Goal: Task Accomplishment & Management: Manage account settings

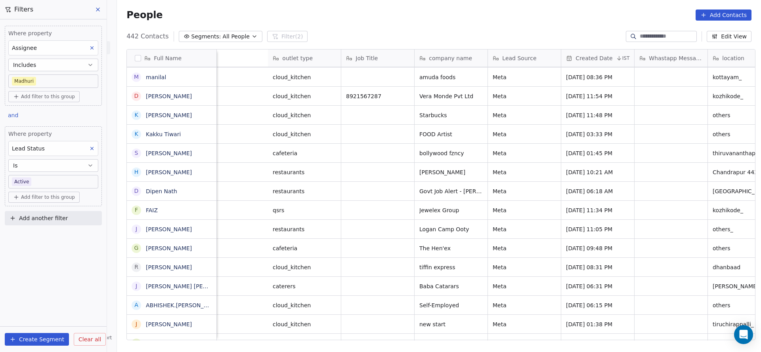
scroll to position [0, 1028]
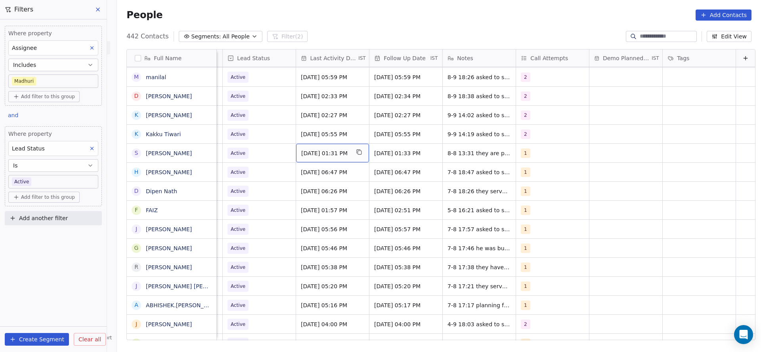
click at [320, 157] on div "[DATE] 01:31 PM" at bounding box center [332, 153] width 73 height 19
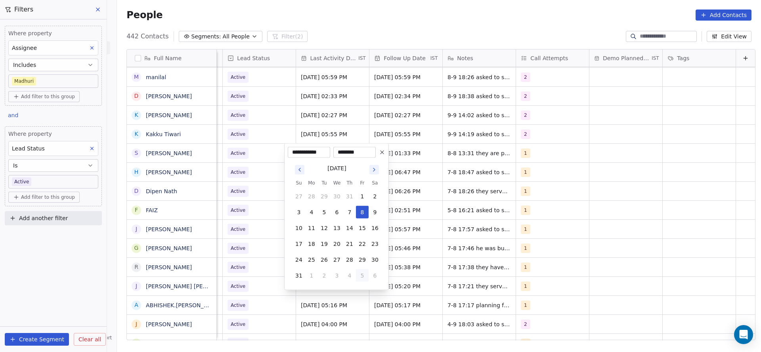
click at [359, 272] on button "5" at bounding box center [362, 275] width 13 height 13
click at [325, 214] on button "9" at bounding box center [324, 212] width 13 height 13
type input "**********"
click at [261, 216] on html "On2Cook India Pvt. Ltd. Contacts People Marketing Workflows Campaigns Sales Pip…" at bounding box center [380, 176] width 761 height 352
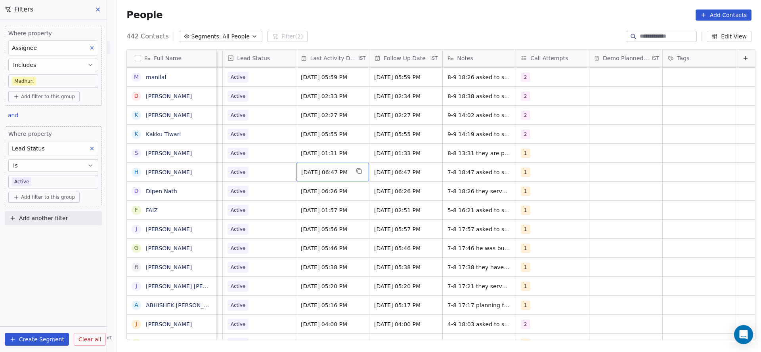
click at [317, 177] on div "[DATE] 06:47 PM" at bounding box center [332, 172] width 73 height 19
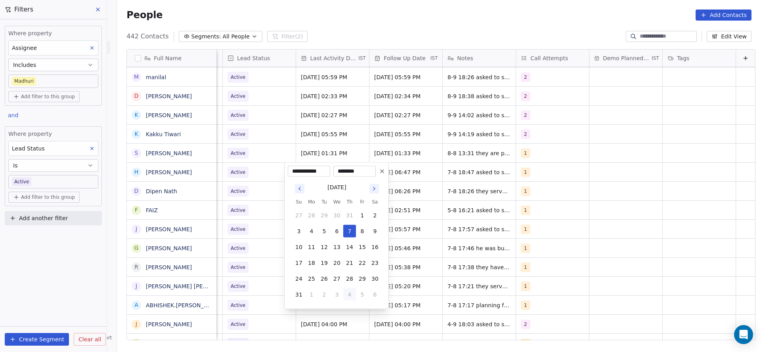
click at [347, 295] on button "4" at bounding box center [349, 294] width 13 height 13
click at [321, 232] on button "9" at bounding box center [324, 231] width 13 height 13
type input "**********"
click at [235, 232] on html "On2Cook India Pvt. Ltd. Contacts People Marketing Workflows Campaigns Sales Pip…" at bounding box center [380, 176] width 761 height 352
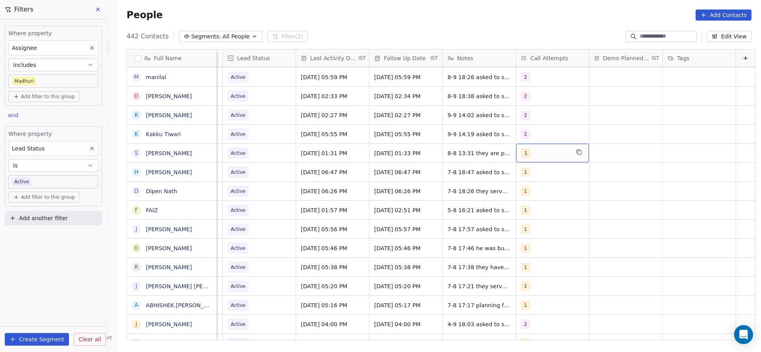
click at [521, 159] on div "1" at bounding box center [552, 153] width 73 height 19
click at [523, 193] on div "2" at bounding box center [555, 193] width 90 height 13
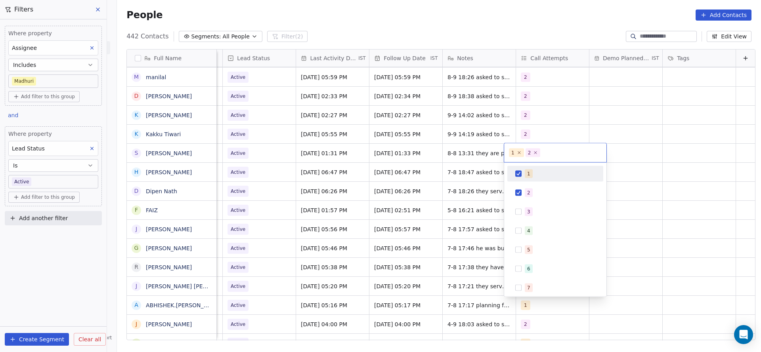
drag, startPoint x: 526, startPoint y: 180, endPoint x: 476, endPoint y: 193, distance: 51.6
click at [526, 179] on div "1" at bounding box center [555, 174] width 96 height 16
click at [455, 205] on html "On2Cook India Pvt. Ltd. Contacts People Marketing Workflows Campaigns Sales Pip…" at bounding box center [380, 176] width 761 height 352
click at [516, 179] on div "1" at bounding box center [552, 172] width 73 height 19
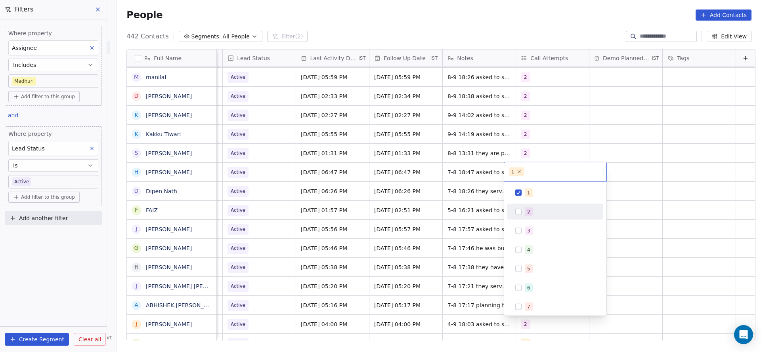
click at [522, 212] on div "2" at bounding box center [555, 212] width 90 height 13
drag, startPoint x: 525, startPoint y: 201, endPoint x: 469, endPoint y: 210, distance: 56.5
click at [527, 190] on span "1" at bounding box center [529, 193] width 8 height 9
click at [469, 210] on html "On2Cook India Pvt. Ltd. Contacts People Marketing Workflows Campaigns Sales Pip…" at bounding box center [380, 176] width 761 height 352
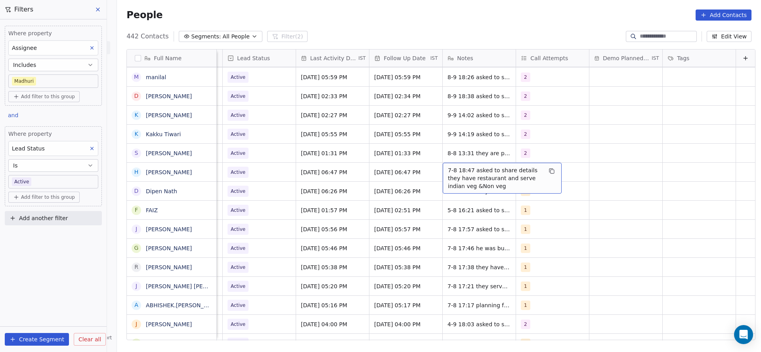
click at [448, 171] on span "7-8 18:47 asked to share details they have restaurant and serve indian veg &Non…" at bounding box center [495, 178] width 94 height 24
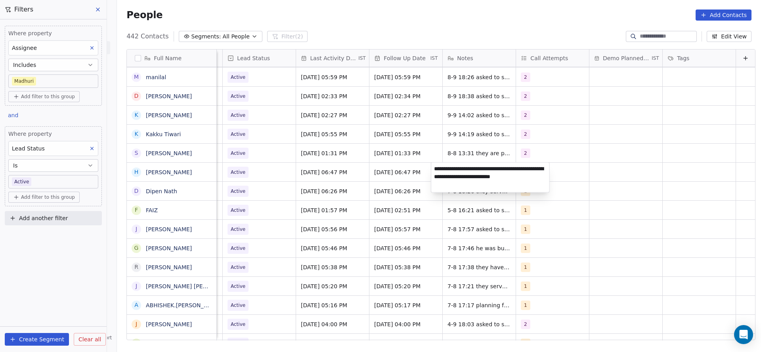
click at [434, 170] on textarea "**********" at bounding box center [490, 178] width 118 height 30
click at [394, 213] on html "On2Cook India Pvt. Ltd. Contacts People Marketing Workflows Campaigns Sales Pip…" at bounding box center [380, 176] width 761 height 352
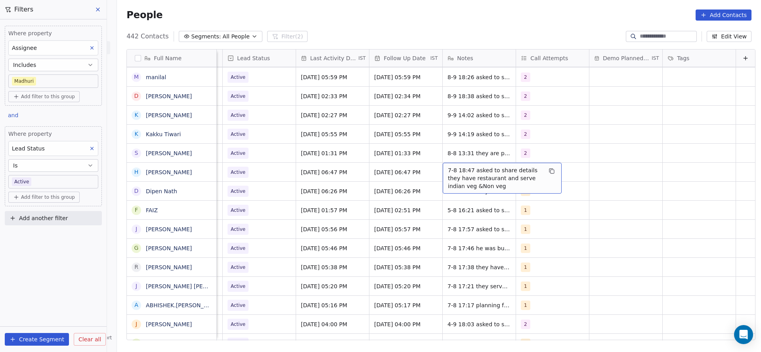
click at [443, 172] on div "7-8 18:47 asked to share details they have restaurant and serve indian veg &Non…" at bounding box center [502, 178] width 119 height 31
click at [448, 170] on span "7-8 18:47 asked to share details they have restaurant and serve indian veg &Non…" at bounding box center [495, 178] width 94 height 24
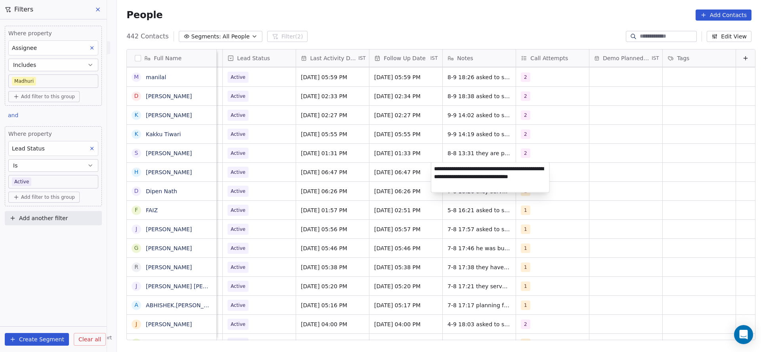
drag, startPoint x: 436, startPoint y: 170, endPoint x: 494, endPoint y: 168, distance: 58.7
click at [494, 168] on textarea "**********" at bounding box center [490, 178] width 118 height 30
click at [456, 169] on textarea "**********" at bounding box center [490, 178] width 118 height 30
type textarea "**********"
click at [390, 188] on html "On2Cook India Pvt. Ltd. Contacts People Marketing Workflows Campaigns Sales Pip…" at bounding box center [380, 176] width 761 height 352
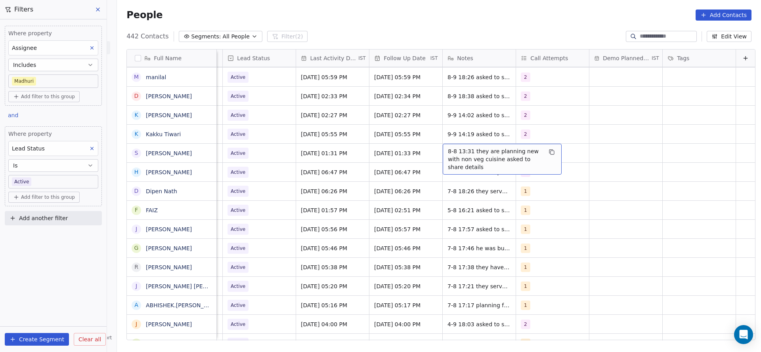
click at [449, 159] on span "8-8 13:31 they are planning new with non veg cuisine asked to share details" at bounding box center [495, 159] width 94 height 24
click at [431, 150] on textarea "**********" at bounding box center [490, 159] width 118 height 30
type textarea "**********"
click at [332, 187] on html "On2Cook India Pvt. Ltd. Contacts People Marketing Workflows Campaigns Sales Pip…" at bounding box center [380, 176] width 761 height 352
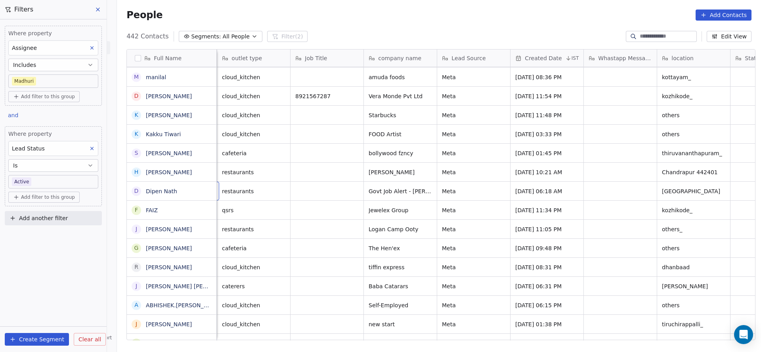
scroll to position [0, 73]
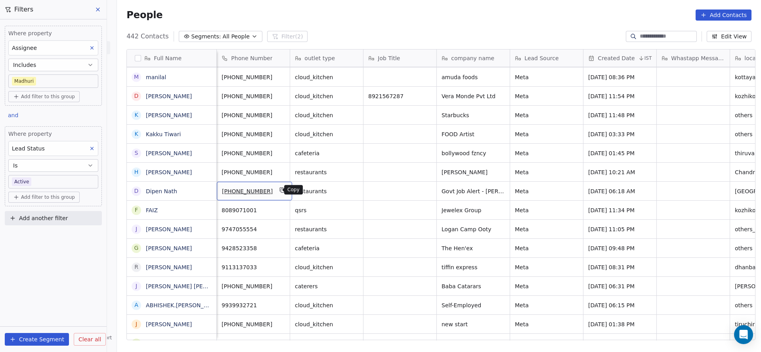
click at [278, 185] on button "grid" at bounding box center [283, 190] width 10 height 10
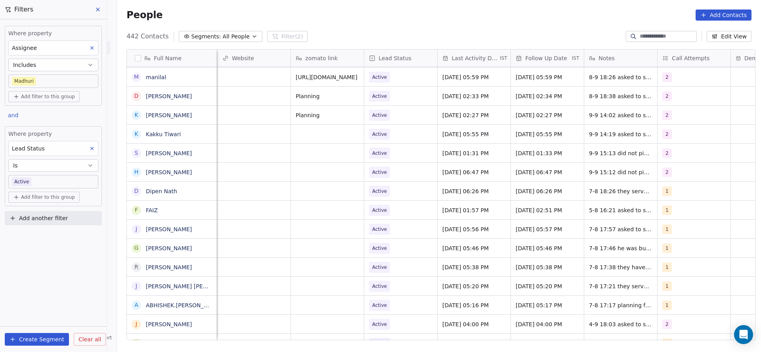
scroll to position [0, 907]
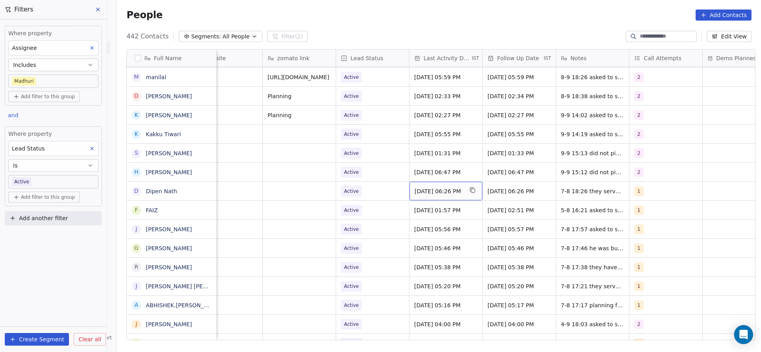
click at [439, 185] on div "[DATE] 06:26 PM" at bounding box center [445, 191] width 73 height 19
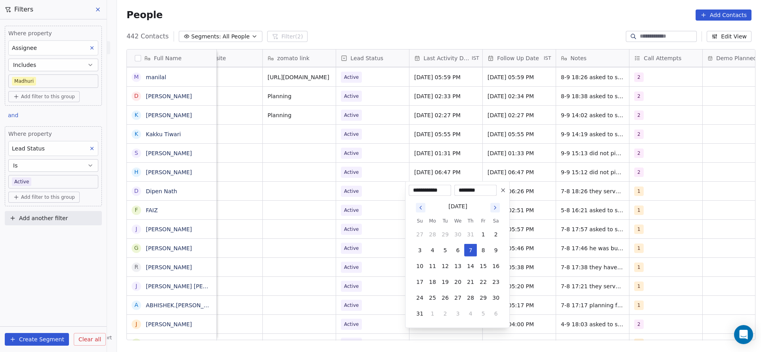
click at [327, 229] on html "On2Cook India Pvt. Ltd. Contacts People Marketing Workflows Campaigns Sales Pip…" at bounding box center [380, 176] width 761 height 352
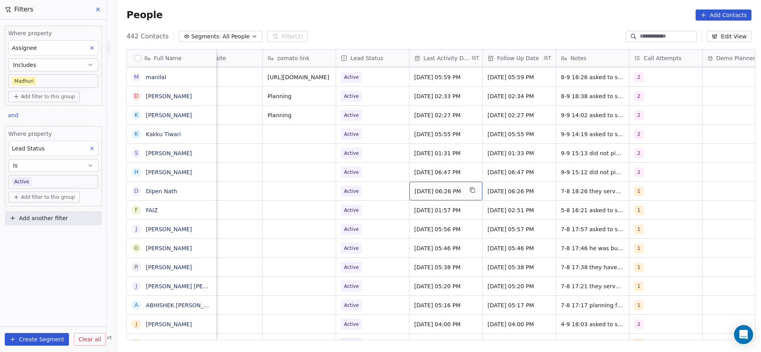
click at [443, 195] on div "[DATE] 06:26 PM" at bounding box center [445, 191] width 73 height 19
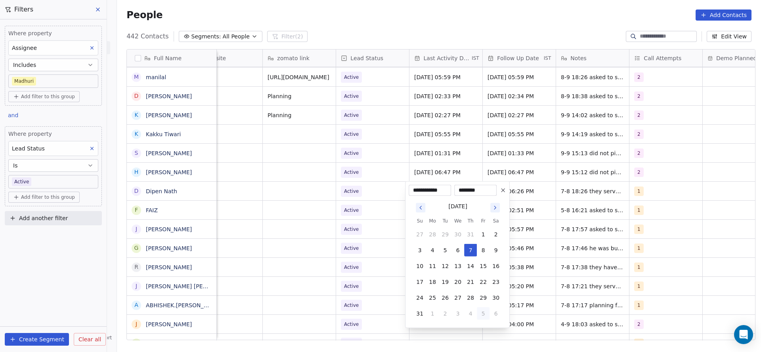
click at [478, 309] on button "5" at bounding box center [483, 313] width 13 height 13
click at [445, 247] on button "9" at bounding box center [445, 250] width 13 height 13
type input "**********"
click at [353, 247] on html "On2Cook India Pvt. Ltd. Contacts People Marketing Workflows Campaigns Sales Pip…" at bounding box center [380, 176] width 761 height 352
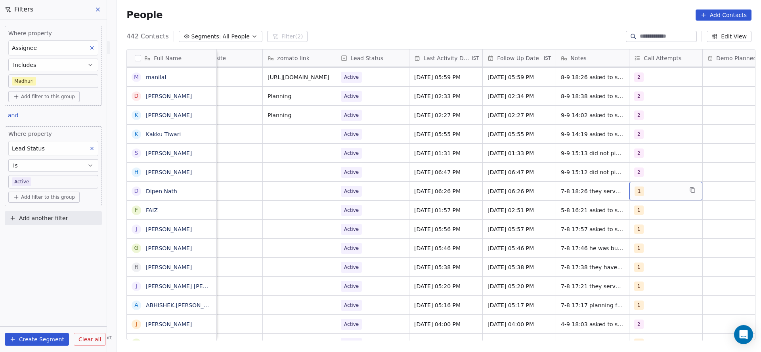
click at [651, 197] on div "1" at bounding box center [665, 191] width 73 height 19
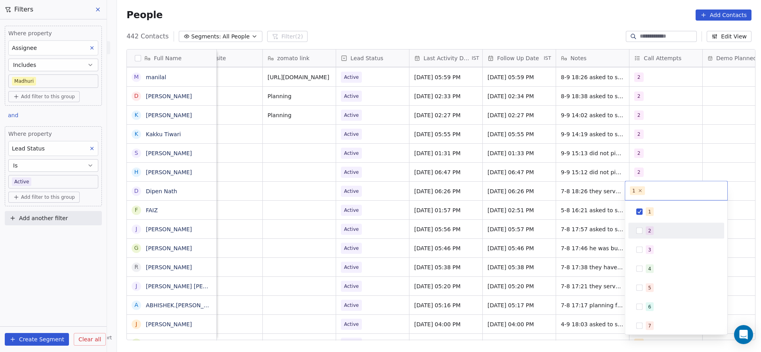
click at [648, 225] on div "2" at bounding box center [676, 231] width 90 height 13
click at [654, 204] on div "1" at bounding box center [676, 212] width 96 height 16
click at [593, 227] on html "On2Cook India Pvt. Ltd. Contacts People Marketing Workflows Campaigns Sales Pip…" at bounding box center [380, 176] width 761 height 352
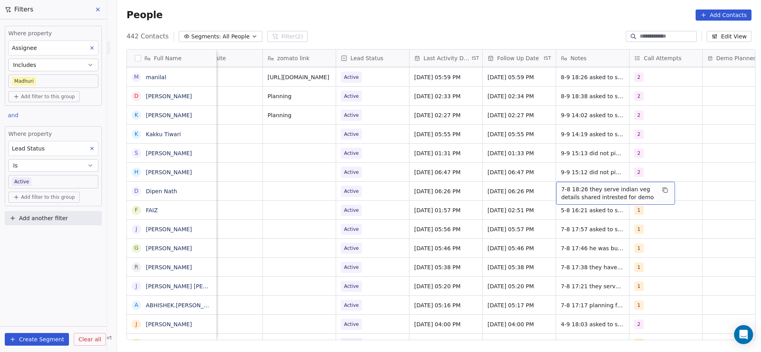
click at [575, 190] on span "7-8 18:26 they serve indian veg details shared intrested for demo" at bounding box center [608, 193] width 94 height 16
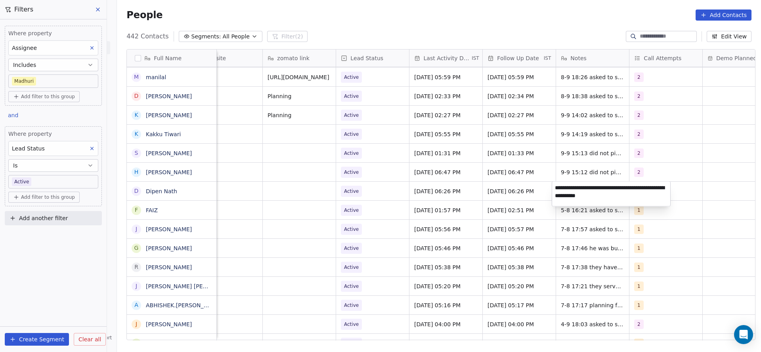
click at [555, 188] on textarea "**********" at bounding box center [611, 194] width 118 height 25
type textarea "**********"
click at [352, 210] on html "On2Cook India Pvt. Ltd. Contacts People Marketing Workflows Campaigns Sales Pip…" at bounding box center [380, 176] width 761 height 352
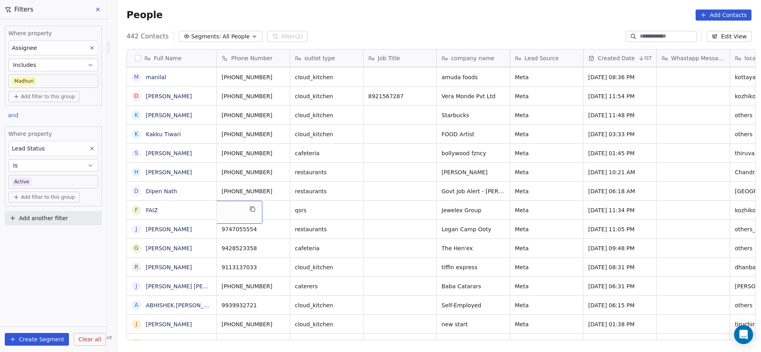
scroll to position [0, 0]
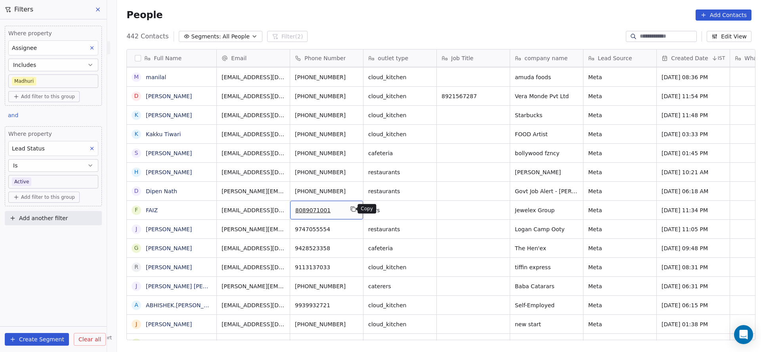
click at [350, 210] on icon "grid" at bounding box center [353, 209] width 6 height 6
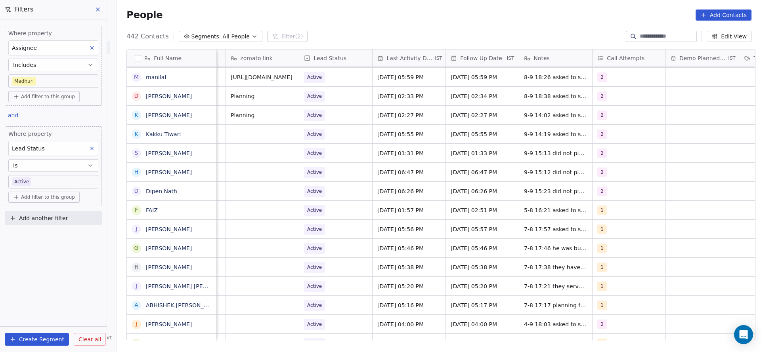
scroll to position [0, 944]
click at [396, 213] on span "[DATE] 01:57 PM" at bounding box center [401, 210] width 48 height 8
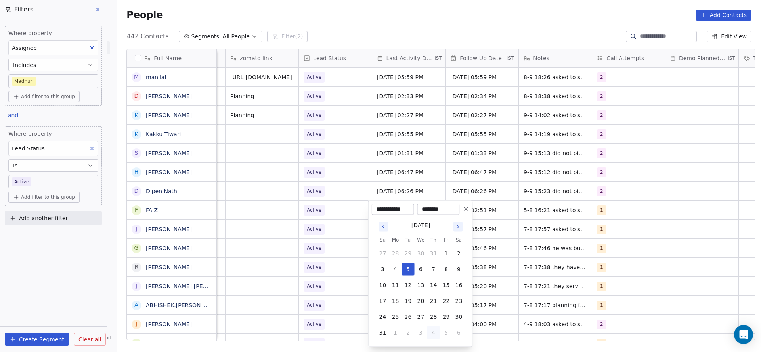
click at [437, 330] on button "4" at bounding box center [433, 332] width 13 height 13
click at [404, 267] on button "9" at bounding box center [408, 269] width 13 height 13
type input "**********"
click at [292, 252] on html "On2Cook India Pvt. Ltd. Contacts People Marketing Workflows Campaigns Sales Pip…" at bounding box center [380, 176] width 761 height 352
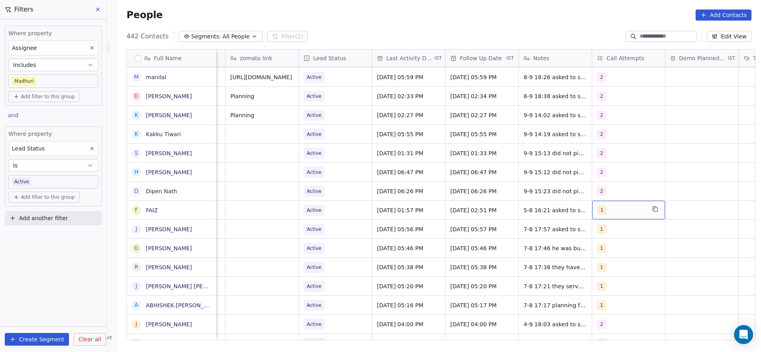
click at [629, 209] on div "1" at bounding box center [621, 211] width 48 height 10
click at [618, 120] on div "2" at bounding box center [644, 115] width 71 height 9
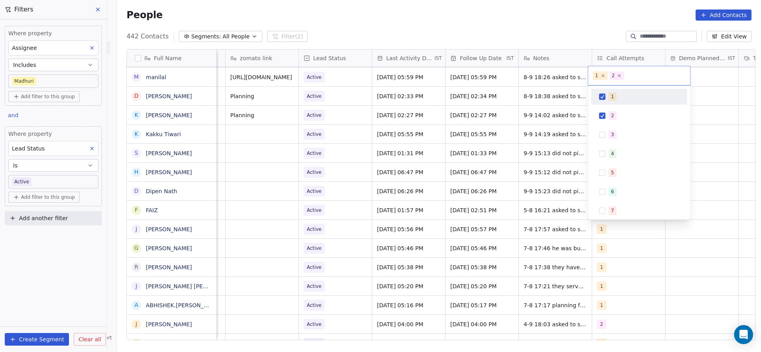
click at [618, 98] on div "1" at bounding box center [644, 96] width 71 height 9
click at [471, 141] on html "On2Cook India Pvt. Ltd. Contacts People Marketing Workflows Campaigns Sales Pip…" at bounding box center [380, 176] width 761 height 352
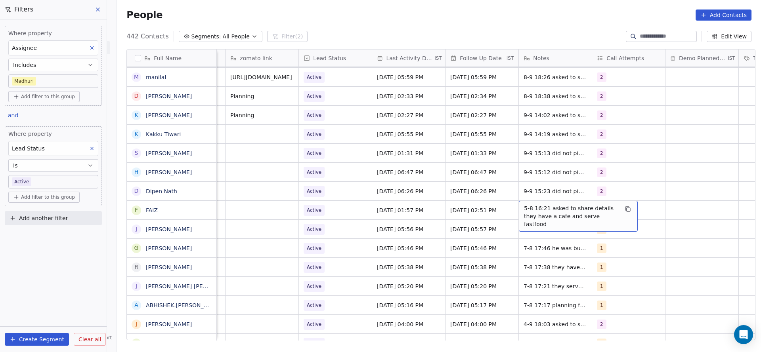
click at [519, 212] on div "5-8 16:21 asked to share details they have a cafe and serve fastfood" at bounding box center [578, 216] width 119 height 31
click at [514, 204] on div "**********" at bounding box center [573, 212] width 119 height 25
click at [519, 206] on textarea "**********" at bounding box center [574, 213] width 118 height 25
click at [516, 207] on textarea "**********" at bounding box center [574, 213] width 118 height 25
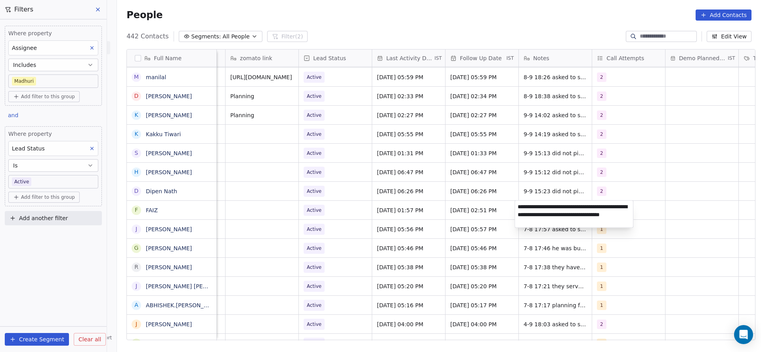
type textarea "**********"
click at [365, 214] on html "On2Cook India Pvt. Ltd. Contacts People Marketing Workflows Campaigns Sales Pip…" at bounding box center [380, 176] width 761 height 352
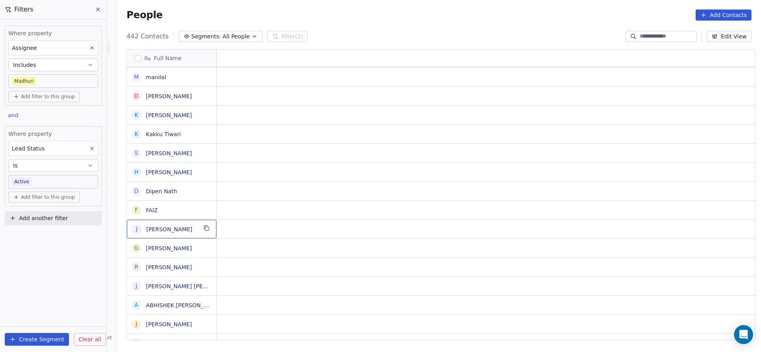
scroll to position [0, 0]
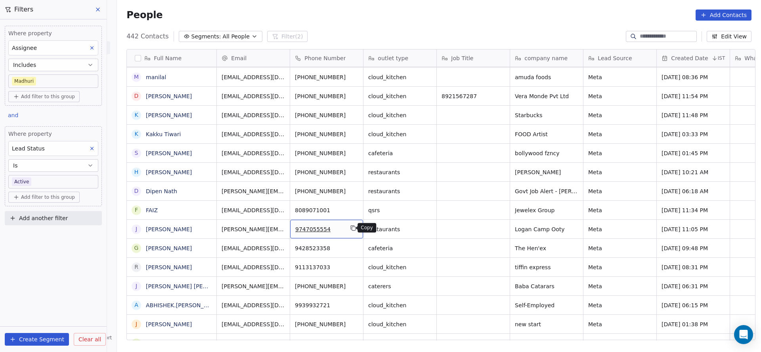
click at [352, 227] on icon "grid" at bounding box center [354, 229] width 4 height 4
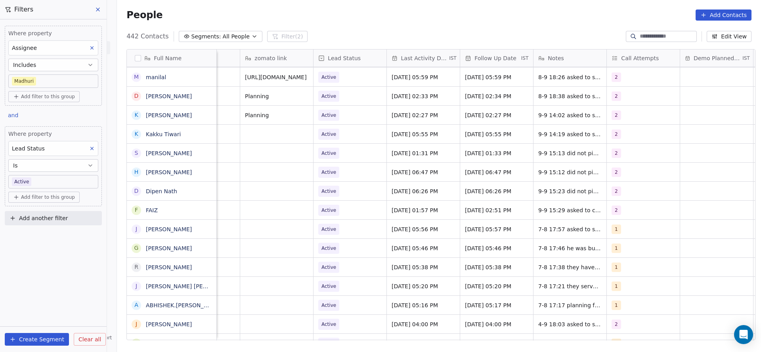
scroll to position [0, 935]
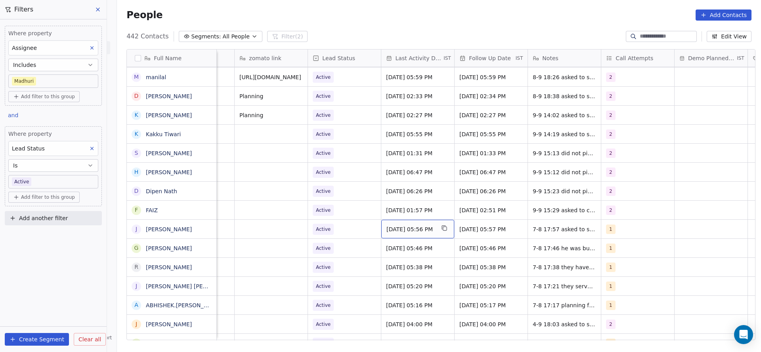
click at [412, 231] on span "[DATE] 05:56 PM" at bounding box center [410, 229] width 48 height 8
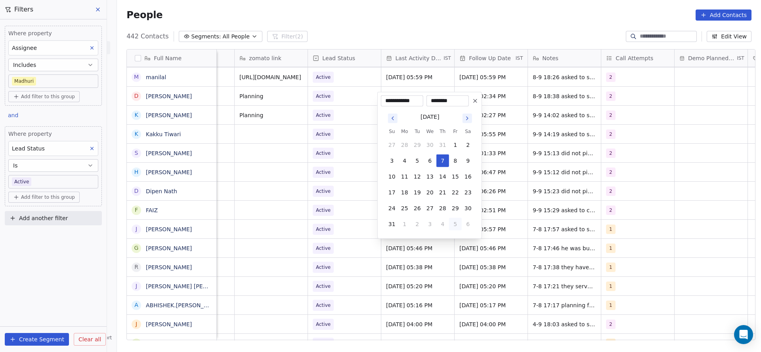
click at [452, 225] on button "5" at bounding box center [455, 224] width 13 height 13
click at [413, 174] on button "9" at bounding box center [417, 176] width 13 height 13
type input "**********"
click at [309, 251] on html "On2Cook India Pvt. Ltd. Contacts People Marketing Workflows Campaigns Sales Pip…" at bounding box center [380, 176] width 761 height 352
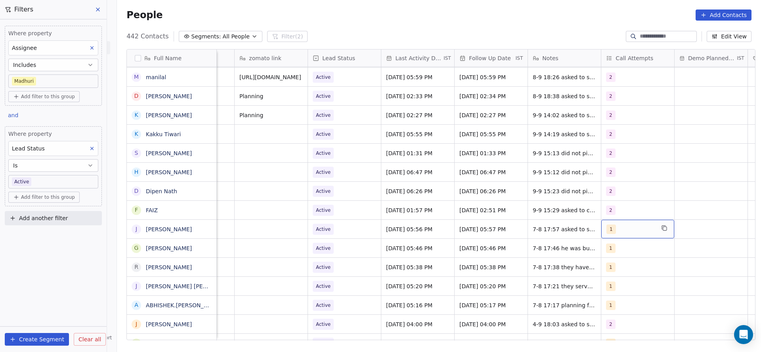
click at [635, 227] on div "1" at bounding box center [630, 230] width 48 height 10
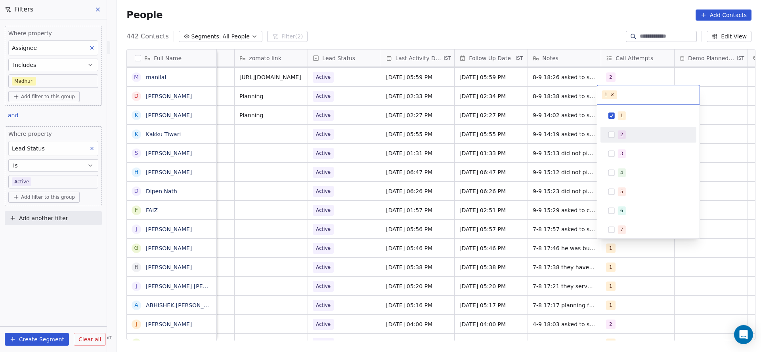
click at [622, 136] on div "2" at bounding box center [621, 134] width 3 height 7
click at [622, 118] on span "1" at bounding box center [622, 115] width 8 height 9
click at [528, 162] on html "On2Cook India Pvt. Ltd. Contacts People Marketing Workflows Campaigns Sales Pip…" at bounding box center [380, 176] width 761 height 352
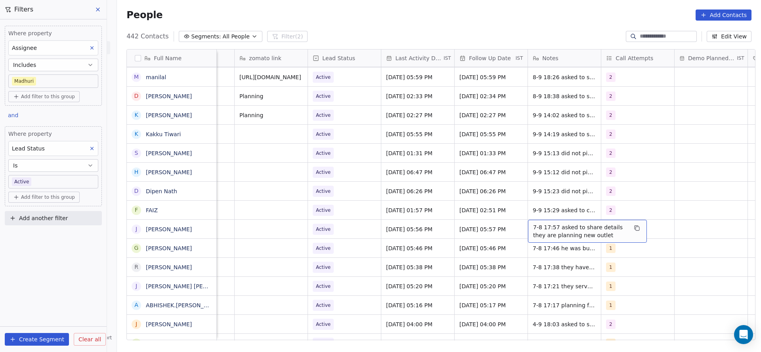
click at [533, 227] on span "7-8 17:57 asked to share details they are planning new outlet" at bounding box center [580, 231] width 94 height 16
click at [528, 229] on textarea "**********" at bounding box center [583, 232] width 118 height 25
type textarea "**********"
click at [456, 239] on html "On2Cook India Pvt. Ltd. Contacts People Marketing Workflows Campaigns Sales Pip…" at bounding box center [380, 176] width 761 height 352
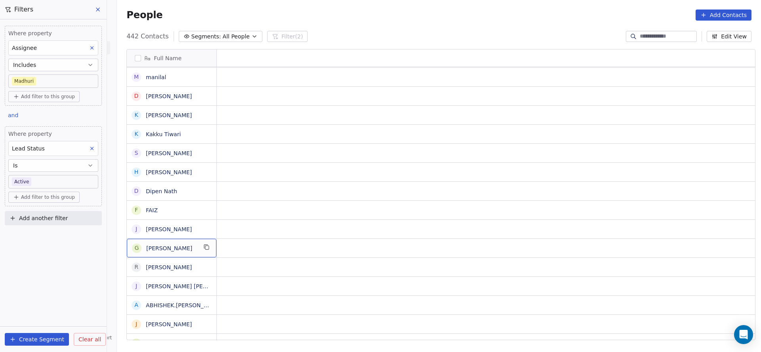
scroll to position [0, 0]
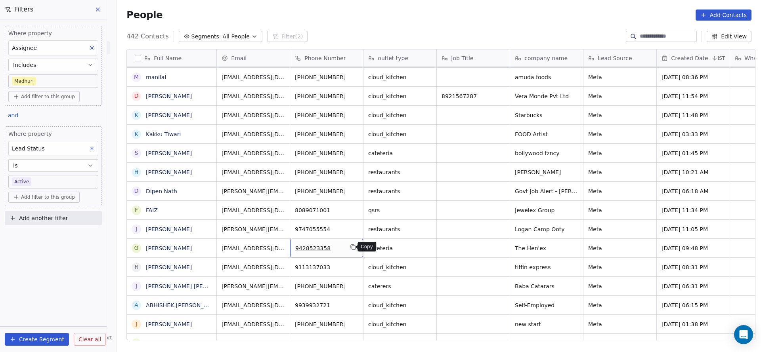
click at [350, 246] on icon "grid" at bounding box center [353, 247] width 6 height 6
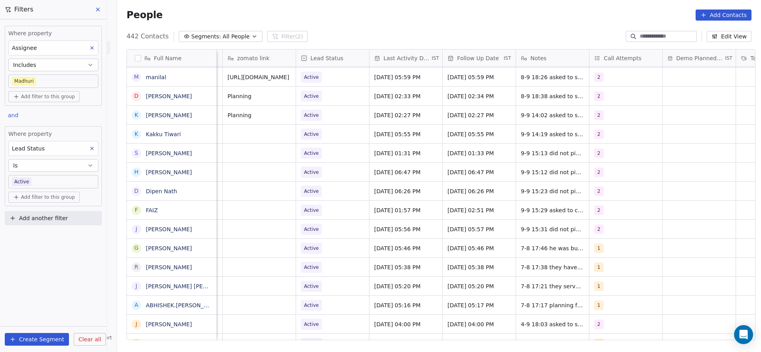
scroll to position [0, 1023]
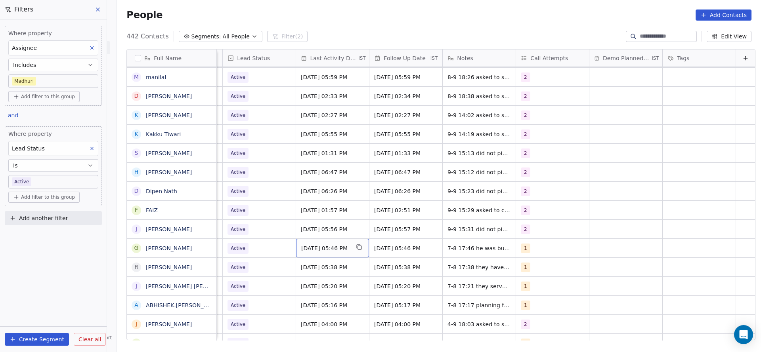
click at [323, 246] on span "[DATE] 05:46 PM" at bounding box center [325, 248] width 48 height 8
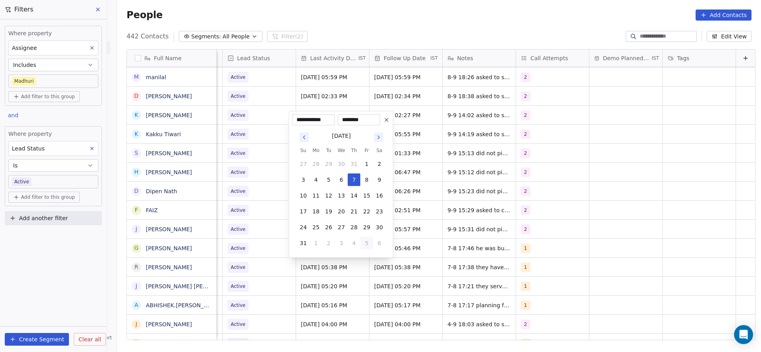
click at [360, 245] on button "5" at bounding box center [366, 243] width 13 height 13
click at [323, 197] on button "9" at bounding box center [328, 195] width 13 height 13
type input "**********"
click at [265, 254] on html "On2Cook India Pvt. Ltd. Contacts People Marketing Workflows Campaigns Sales Pip…" at bounding box center [380, 176] width 761 height 352
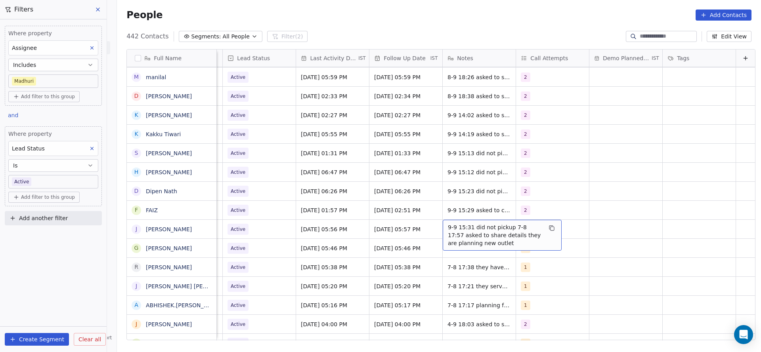
click at [457, 234] on span "9-9 15:31 did not pickup 7-8 17:57 asked to share details they are planning new…" at bounding box center [495, 235] width 94 height 24
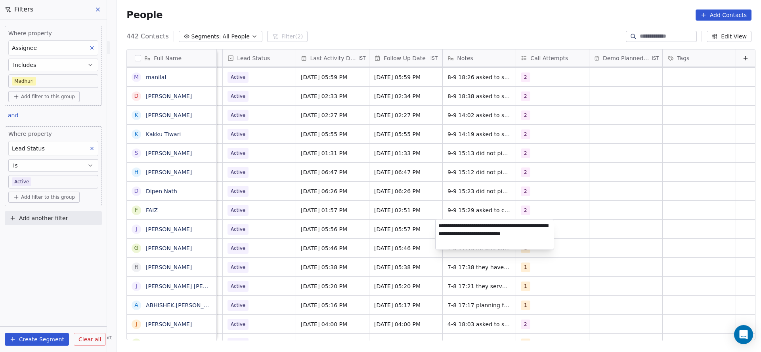
click at [473, 224] on textarea "**********" at bounding box center [494, 235] width 118 height 30
type textarea "**********"
click at [302, 295] on html "On2Cook India Pvt. Ltd. Contacts People Marketing Workflows Campaigns Sales Pip…" at bounding box center [380, 176] width 761 height 352
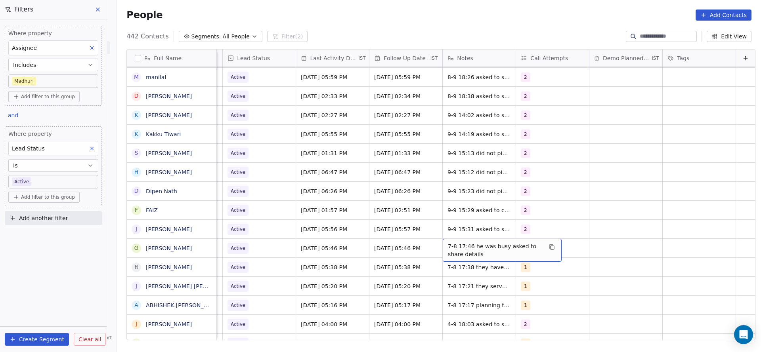
click at [458, 250] on span "7-8 17:46 he was busy asked to share details" at bounding box center [495, 250] width 94 height 16
click at [437, 245] on textarea "**********" at bounding box center [494, 251] width 118 height 25
type textarea "**********"
click at [395, 250] on html "On2Cook India Pvt. Ltd. Contacts People Marketing Workflows Campaigns Sales Pip…" at bounding box center [380, 176] width 761 height 352
click at [532, 244] on div "1" at bounding box center [545, 249] width 48 height 10
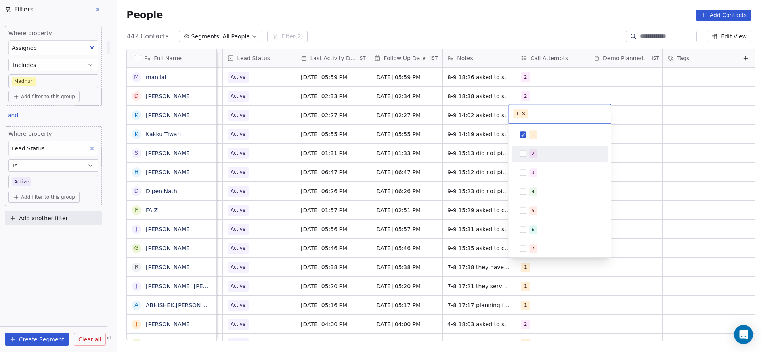
click at [531, 147] on div "2" at bounding box center [560, 153] width 90 height 13
click at [534, 136] on span "1" at bounding box center [533, 134] width 8 height 9
click at [409, 213] on html "On2Cook India Pvt. Ltd. Contacts People Marketing Workflows Campaigns Sales Pip…" at bounding box center [380, 176] width 761 height 352
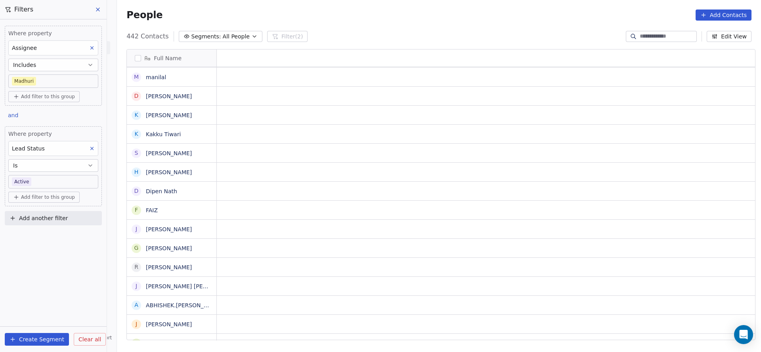
scroll to position [0, 0]
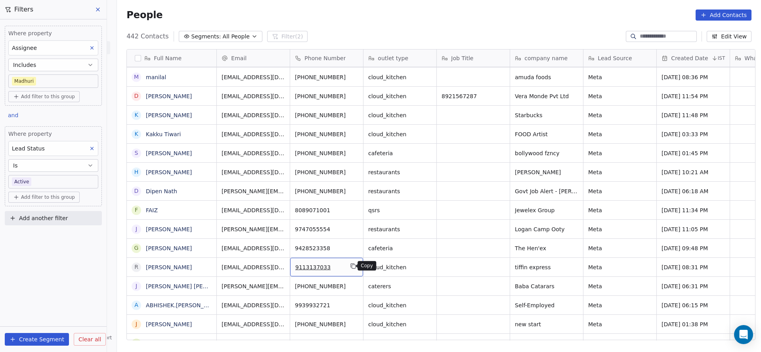
click at [350, 263] on icon "grid" at bounding box center [353, 266] width 6 height 6
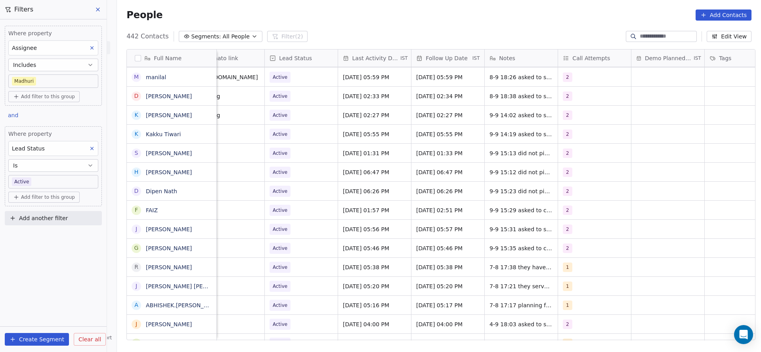
scroll to position [0, 1001]
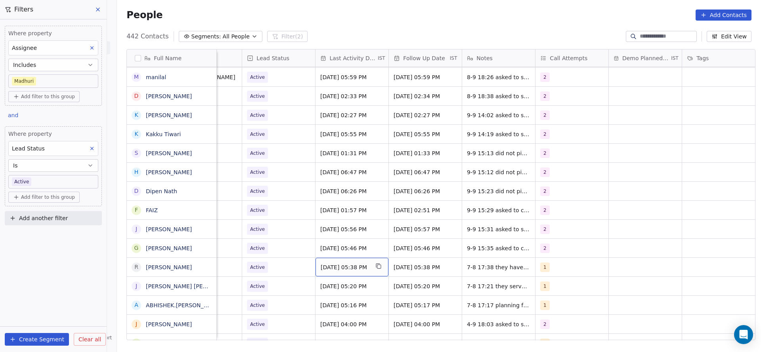
click at [350, 271] on div "[DATE] 05:38 PM" at bounding box center [351, 267] width 73 height 19
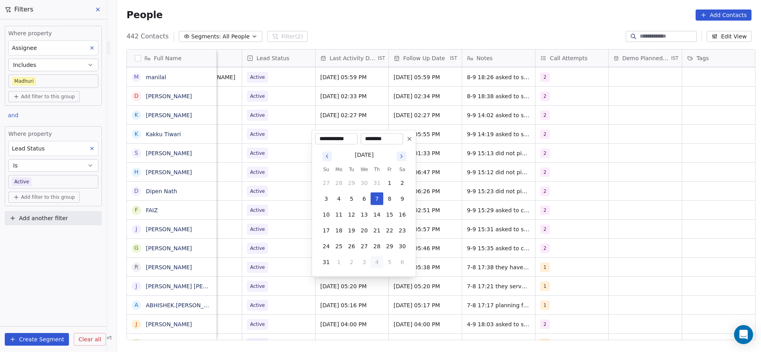
click at [376, 258] on button "4" at bounding box center [376, 262] width 13 height 13
click at [351, 213] on button "9" at bounding box center [351, 214] width 13 height 13
type input "**********"
click at [278, 242] on html "On2Cook India Pvt. Ltd. Contacts People Marketing Workflows Campaigns Sales Pip…" at bounding box center [380, 176] width 761 height 352
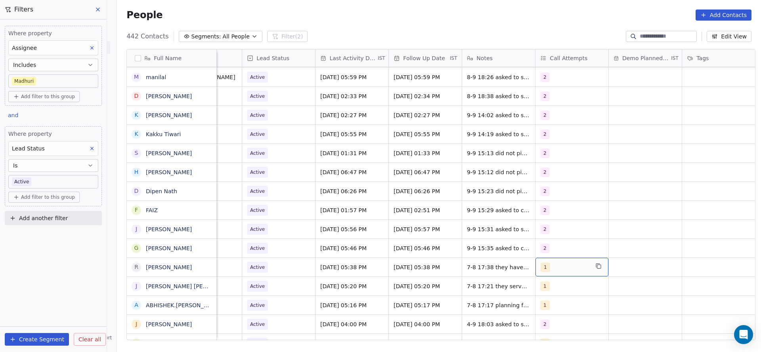
click at [572, 267] on div "1" at bounding box center [564, 268] width 48 height 10
click at [555, 173] on div "2" at bounding box center [555, 172] width 3 height 7
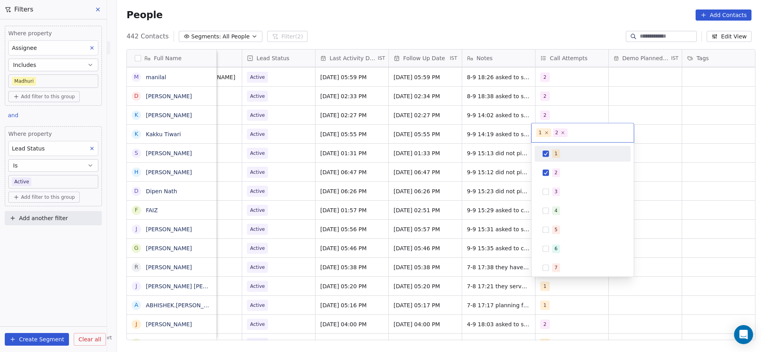
click at [555, 160] on div "1" at bounding box center [583, 153] width 90 height 13
click at [451, 196] on html "On2Cook India Pvt. Ltd. Contacts People Marketing Workflows Campaigns Sales Pip…" at bounding box center [380, 176] width 761 height 352
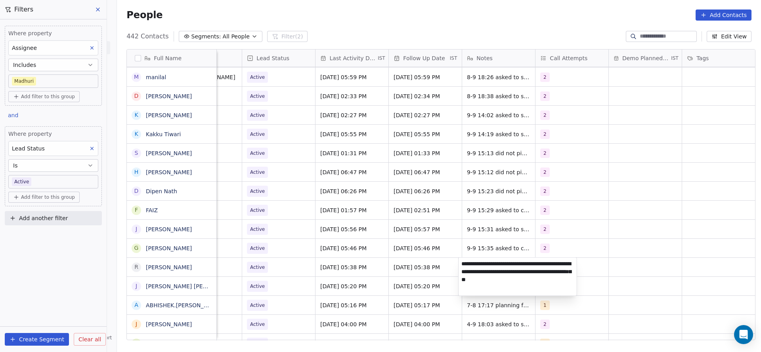
click at [461, 265] on textarea "**********" at bounding box center [517, 277] width 118 height 38
type textarea "**********"
click at [344, 282] on html "On2Cook India Pvt. Ltd. Contacts People Marketing Workflows Campaigns Sales Pip…" at bounding box center [380, 176] width 761 height 352
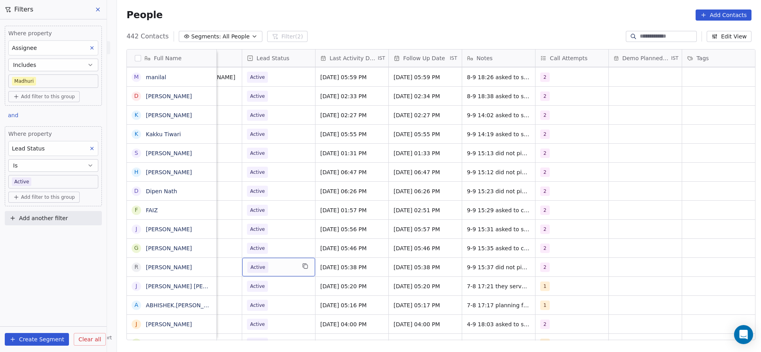
click at [272, 271] on span "Active" at bounding box center [271, 267] width 48 height 11
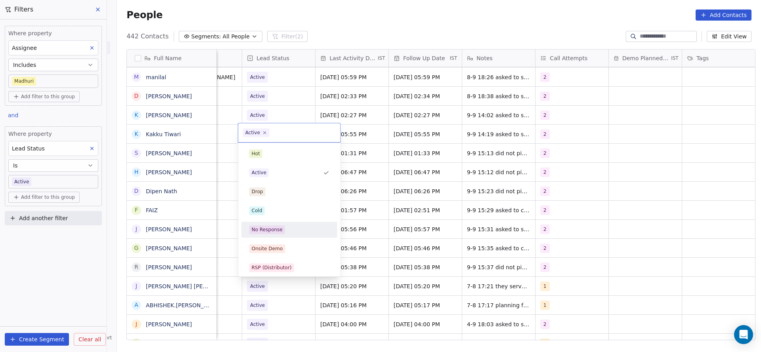
click at [277, 237] on div "No Response" at bounding box center [289, 230] width 96 height 16
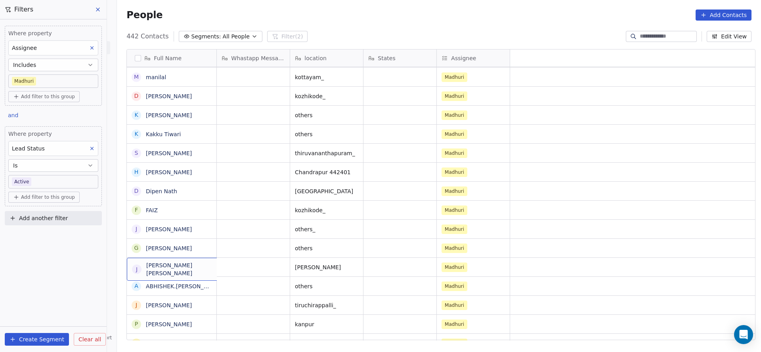
scroll to position [0, 0]
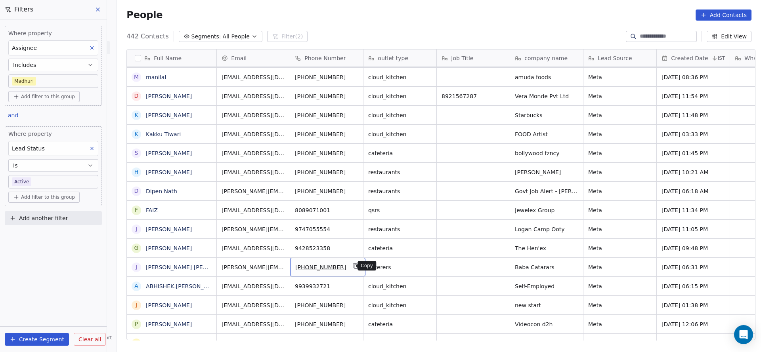
click at [353, 267] on icon "grid" at bounding box center [356, 266] width 6 height 6
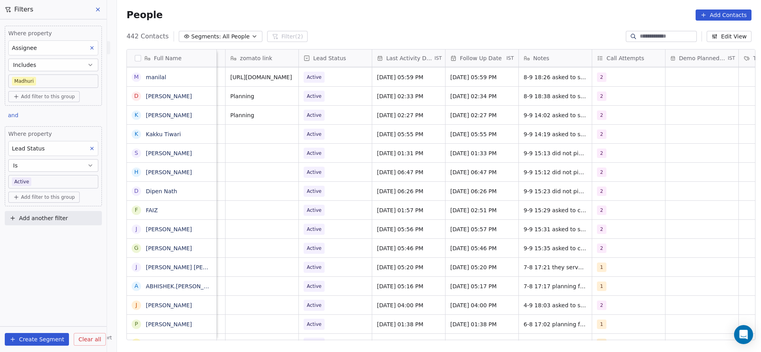
scroll to position [0, 947]
click at [395, 266] on span "[DATE] 05:20 PM" at bounding box center [398, 267] width 48 height 8
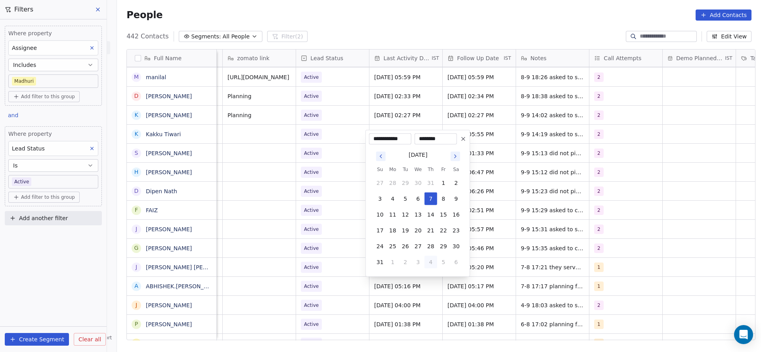
click at [431, 261] on button "4" at bounding box center [430, 262] width 13 height 13
click at [401, 211] on button "9" at bounding box center [405, 214] width 13 height 13
type input "**********"
click at [322, 263] on html "On2Cook India Pvt. Ltd. Contacts People Marketing Workflows Campaigns Sales Pip…" at bounding box center [380, 176] width 761 height 352
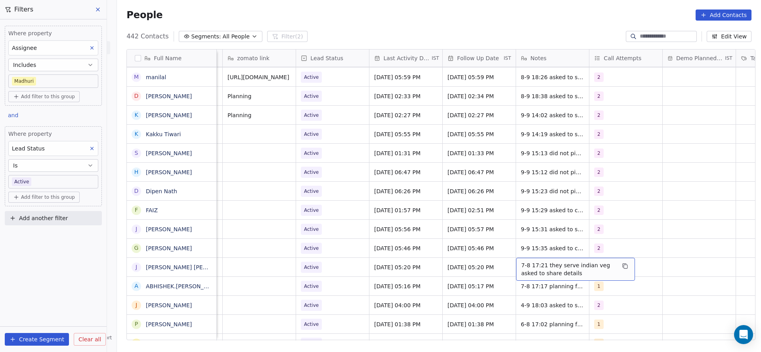
click at [557, 269] on span "7-8 17:21 they serve indian veg asked to share details" at bounding box center [568, 269] width 94 height 16
click at [516, 259] on textarea "**********" at bounding box center [571, 270] width 118 height 25
type textarea "**********"
click at [407, 263] on html "On2Cook India Pvt. Ltd. Contacts People Marketing Workflows Campaigns Sales Pip…" at bounding box center [380, 176] width 761 height 352
click at [613, 264] on div "1" at bounding box center [618, 268] width 48 height 10
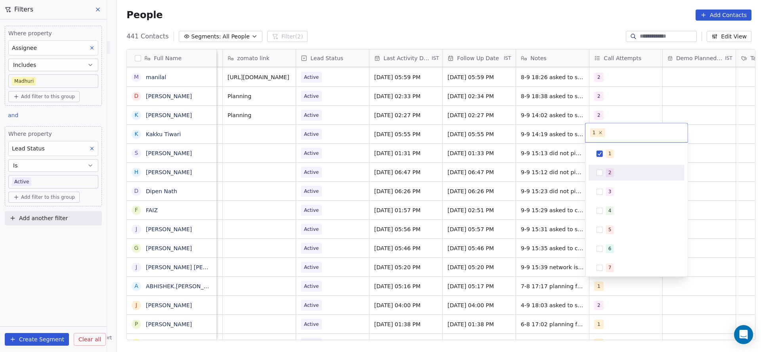
click at [625, 176] on div "2" at bounding box center [641, 172] width 71 height 9
click at [625, 153] on div "1" at bounding box center [641, 153] width 71 height 9
click at [414, 218] on html "On2Cook India Pvt. Ltd. Contacts People Marketing Workflows Campaigns Sales Pip…" at bounding box center [380, 176] width 761 height 352
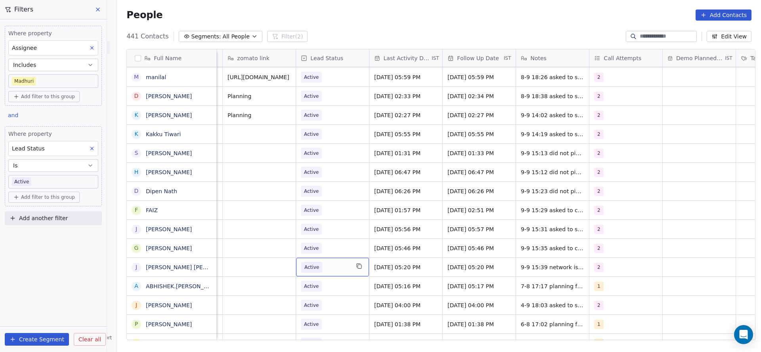
click at [328, 263] on span "Active" at bounding box center [325, 267] width 48 height 11
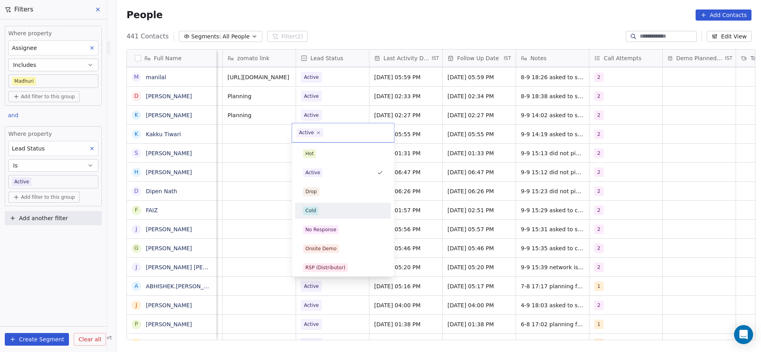
scroll to position [59, 0]
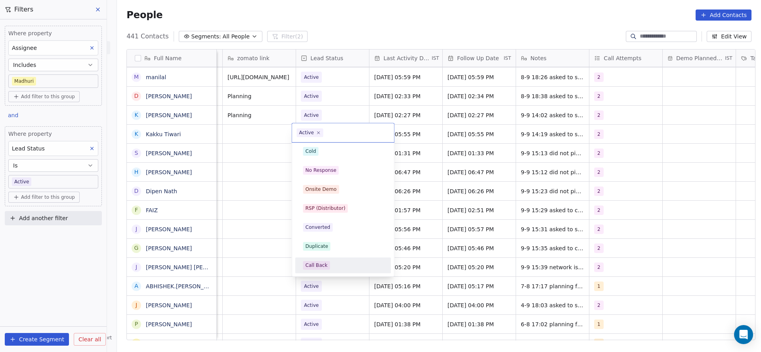
click at [319, 259] on div "Call Back" at bounding box center [343, 265] width 90 height 13
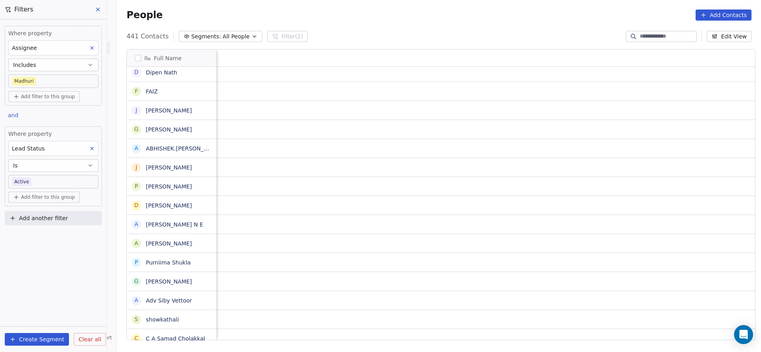
scroll to position [0, 1021]
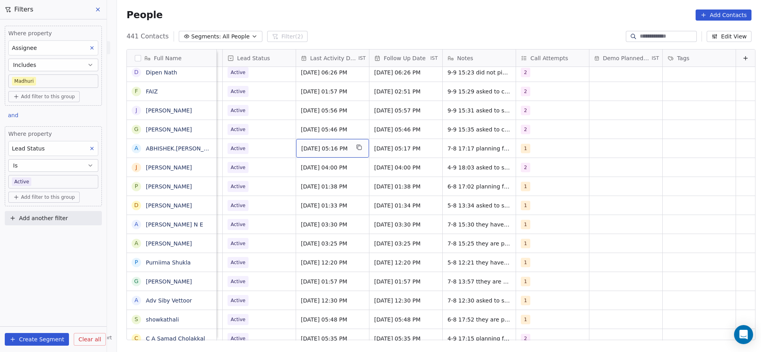
click at [309, 145] on span "[DATE] 05:16 PM" at bounding box center [325, 149] width 48 height 8
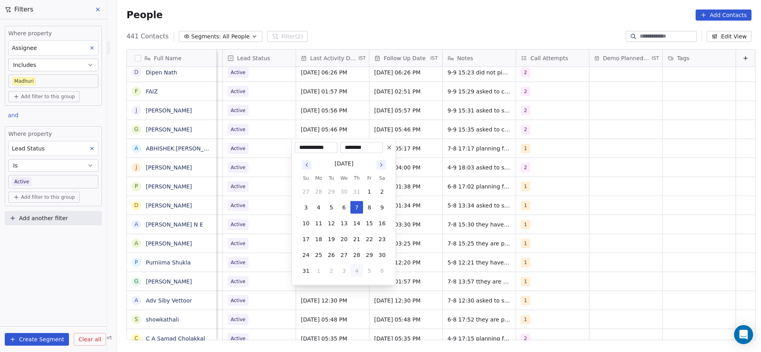
click at [361, 270] on button "4" at bounding box center [356, 271] width 13 height 13
click at [334, 209] on button "9" at bounding box center [331, 207] width 13 height 13
type input "**********"
click at [233, 209] on html "On2Cook India Pvt. Ltd. Contacts People Marketing Workflows Campaigns Sales Pip…" at bounding box center [380, 176] width 761 height 352
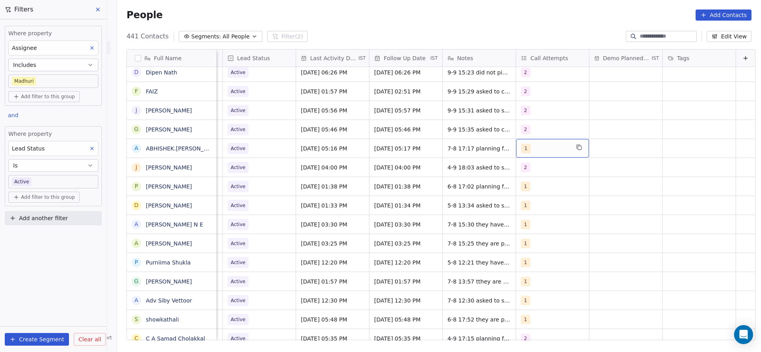
click at [534, 144] on div "1" at bounding box center [545, 149] width 48 height 10
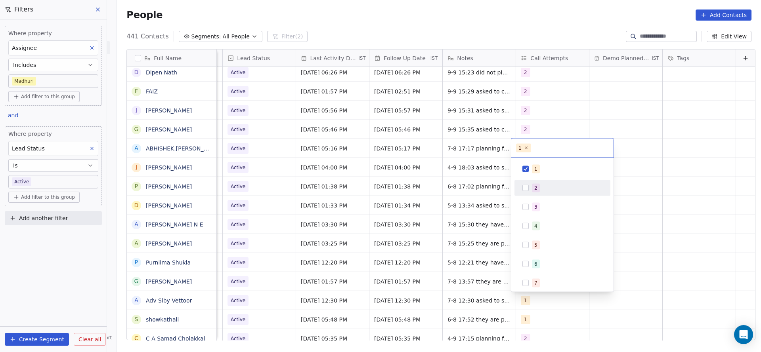
click at [536, 182] on div "2" at bounding box center [562, 188] width 90 height 13
click at [538, 172] on div "1" at bounding box center [567, 169] width 71 height 9
click at [415, 200] on html "On2Cook India Pvt. Ltd. Contacts People Marketing Workflows Campaigns Sales Pip…" at bounding box center [380, 176] width 761 height 352
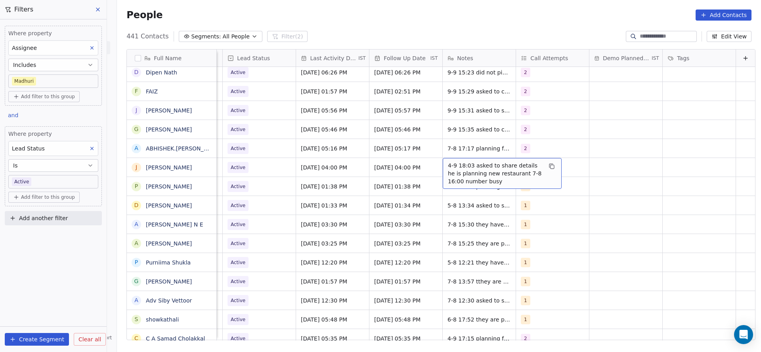
click at [448, 168] on span "4-9 18:03 asked to share details he is planning new restaurant 7-8 16:00 number…" at bounding box center [495, 174] width 94 height 24
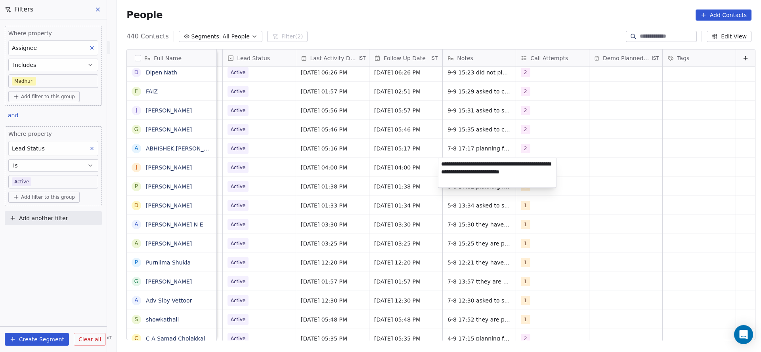
click at [406, 182] on html "On2Cook India Pvt. Ltd. Contacts People Marketing Workflows Campaigns Sales Pip…" at bounding box center [380, 176] width 761 height 352
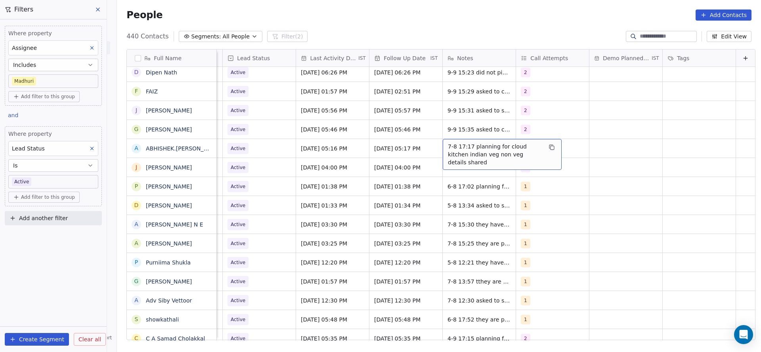
click at [448, 150] on span "7-8 17:17 planning for cloud kitchen indian veg non veg details shared" at bounding box center [495, 155] width 94 height 24
click at [439, 145] on textarea "**********" at bounding box center [497, 151] width 118 height 25
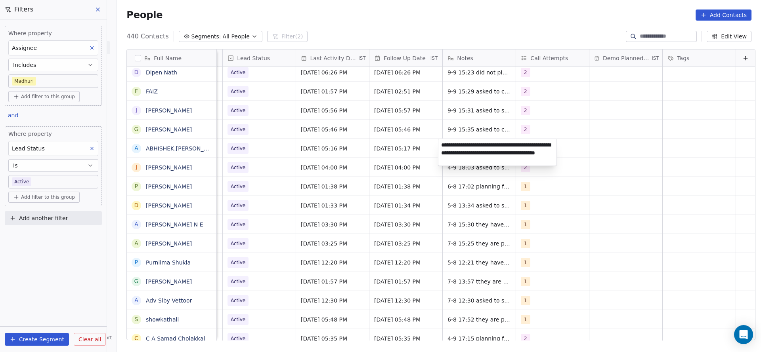
type textarea "**********"
click at [342, 156] on html "On2Cook India Pvt. Ltd. Contacts People Marketing Workflows Campaigns Sales Pip…" at bounding box center [380, 176] width 761 height 352
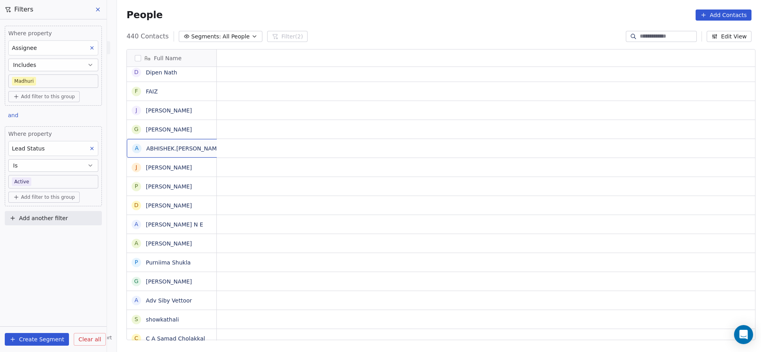
scroll to position [0, 0]
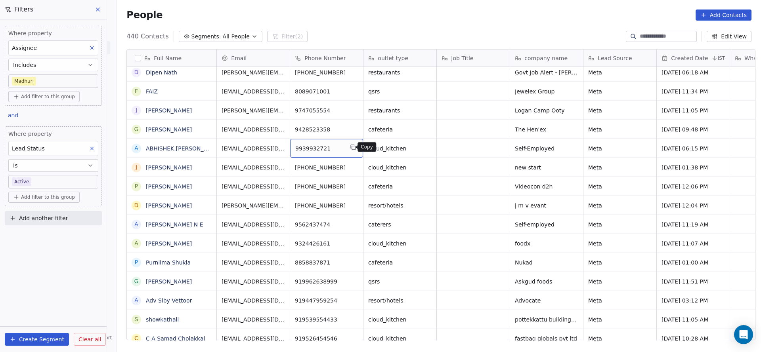
click at [352, 146] on icon "grid" at bounding box center [354, 148] width 4 height 4
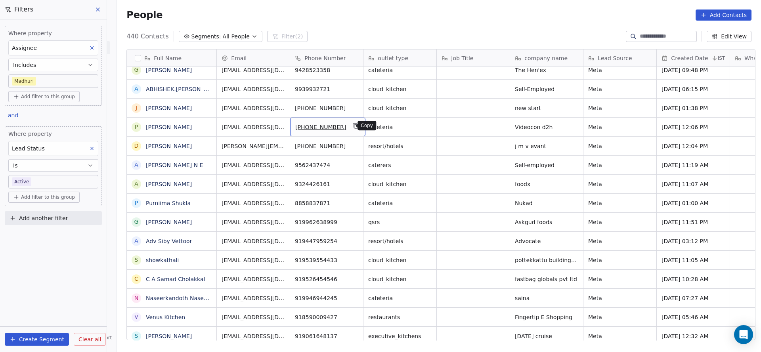
click at [354, 125] on icon "grid" at bounding box center [356, 127] width 4 height 4
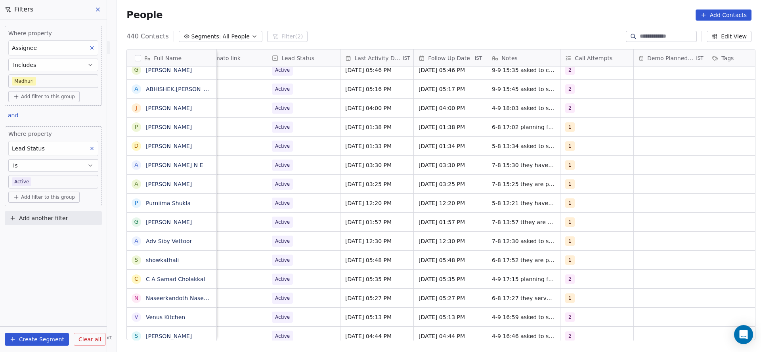
scroll to position [0, 990]
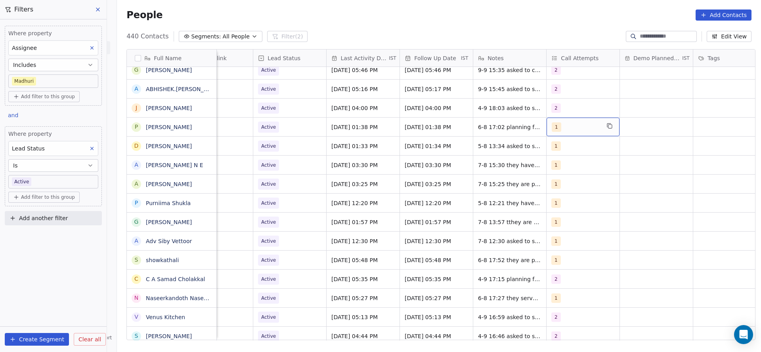
click at [569, 131] on div "1" at bounding box center [575, 127] width 48 height 10
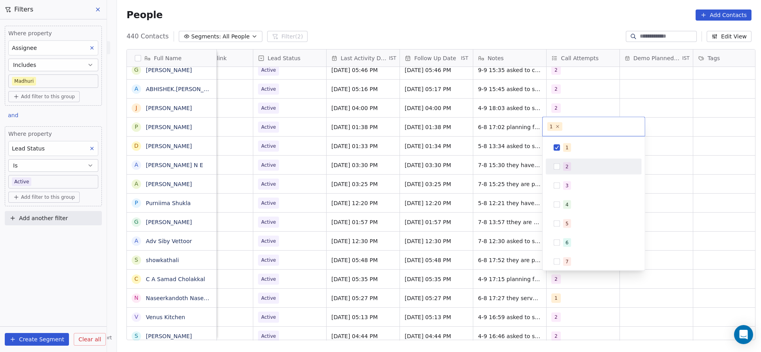
click at [557, 164] on button "Suggestions" at bounding box center [556, 167] width 6 height 6
click at [576, 149] on div "1" at bounding box center [598, 147] width 71 height 9
click at [498, 165] on html "On2Cook India Pvt. Ltd. Contacts People Marketing Workflows Campaigns Sales Pip…" at bounding box center [380, 176] width 761 height 352
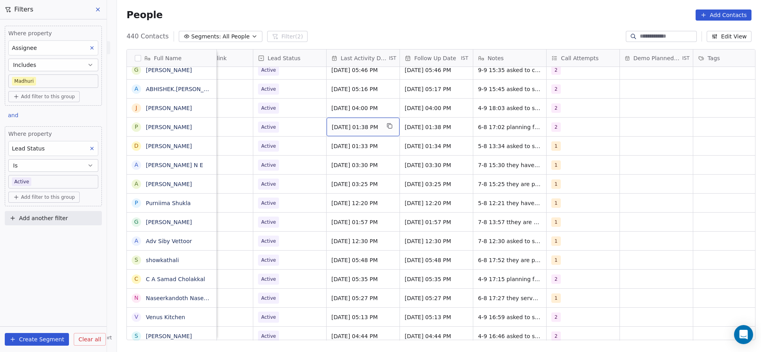
click at [347, 130] on span "[DATE] 01:38 PM" at bounding box center [356, 127] width 48 height 8
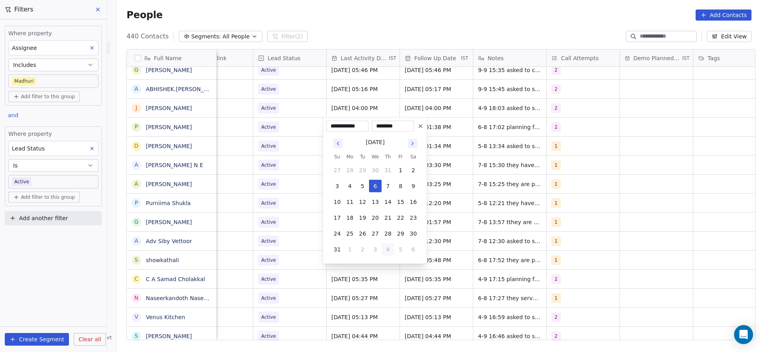
click at [390, 250] on button "4" at bounding box center [388, 249] width 13 height 13
click at [365, 181] on button "9" at bounding box center [362, 186] width 13 height 13
type input "**********"
click at [277, 191] on html "On2Cook India Pvt. Ltd. Contacts People Marketing Workflows Campaigns Sales Pip…" at bounding box center [380, 176] width 761 height 352
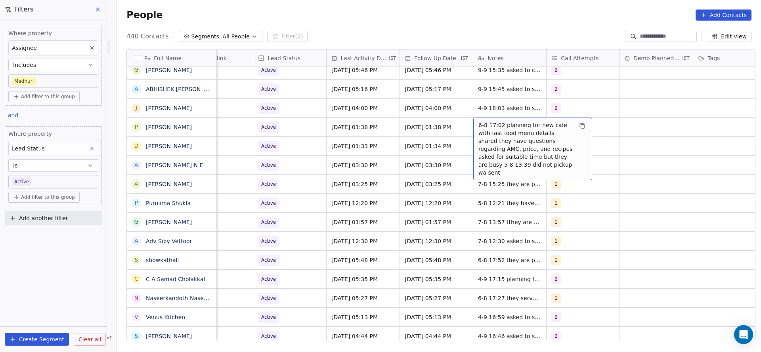
click at [478, 122] on span "6-8 17:02 planning for new cafe with fast food menu details shared they have qu…" at bounding box center [525, 148] width 94 height 55
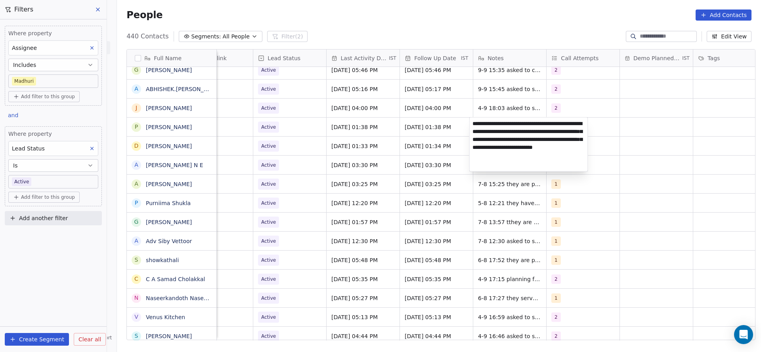
click at [471, 124] on textarea "**********" at bounding box center [528, 145] width 118 height 54
type textarea "**********"
click at [353, 154] on html "On2Cook India Pvt. Ltd. Contacts People Marketing Workflows Campaigns Sales Pip…" at bounding box center [380, 176] width 761 height 352
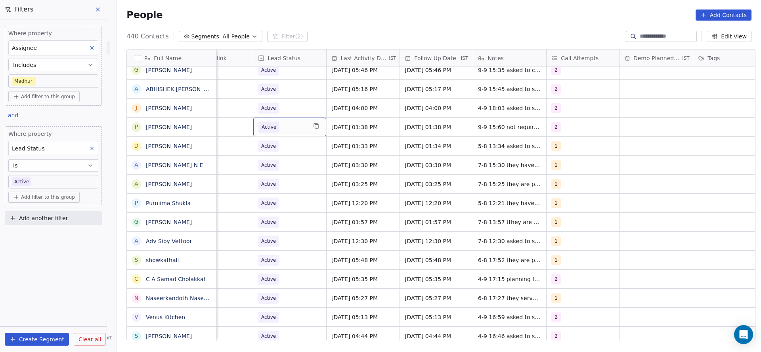
click at [274, 126] on span "Active" at bounding box center [282, 127] width 48 height 11
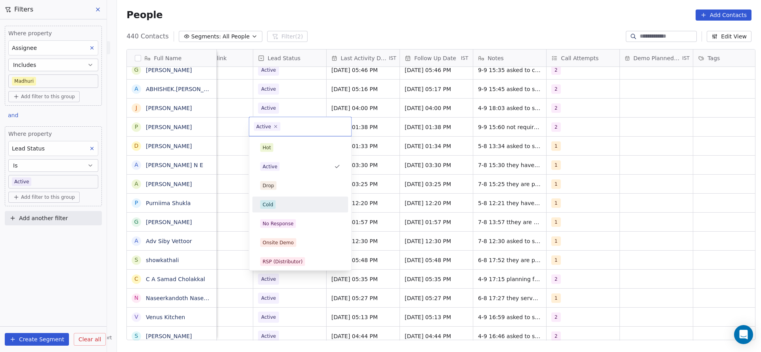
click at [279, 204] on div "Cold" at bounding box center [300, 204] width 80 height 9
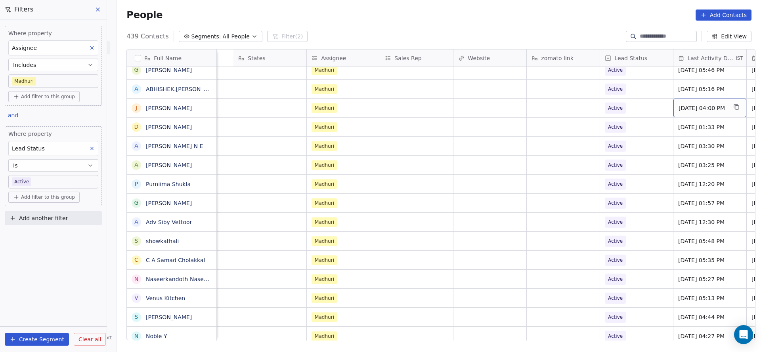
scroll to position [0, 1011]
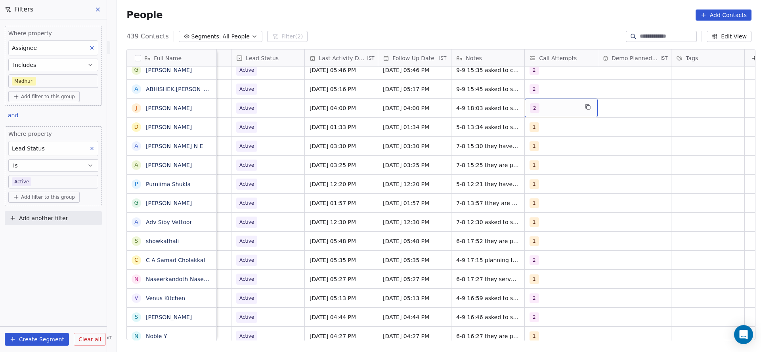
click at [548, 114] on div "2" at bounding box center [561, 108] width 73 height 19
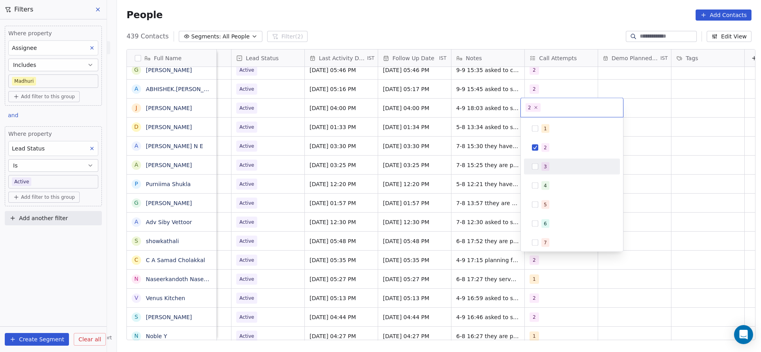
click at [540, 159] on div "3" at bounding box center [572, 167] width 96 height 16
drag, startPoint x: 542, startPoint y: 147, endPoint x: 492, endPoint y: 162, distance: 52.0
click at [535, 151] on div "2" at bounding box center [572, 147] width 90 height 13
click at [471, 169] on html "On2Cook India Pvt. Ltd. Contacts People Marketing Workflows Campaigns Sales Pip…" at bounding box center [380, 176] width 761 height 352
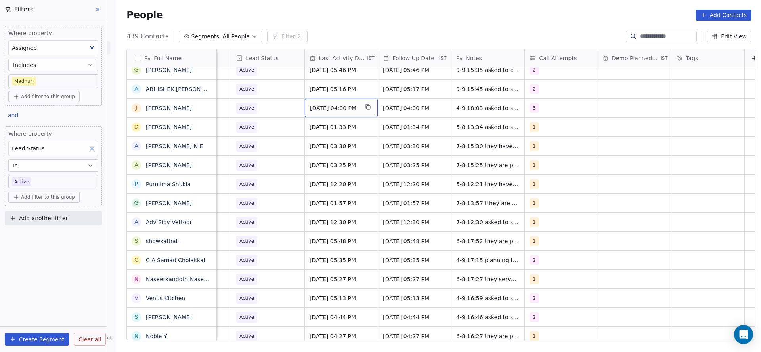
click at [331, 106] on span "[DATE] 04:00 PM" at bounding box center [334, 108] width 48 height 8
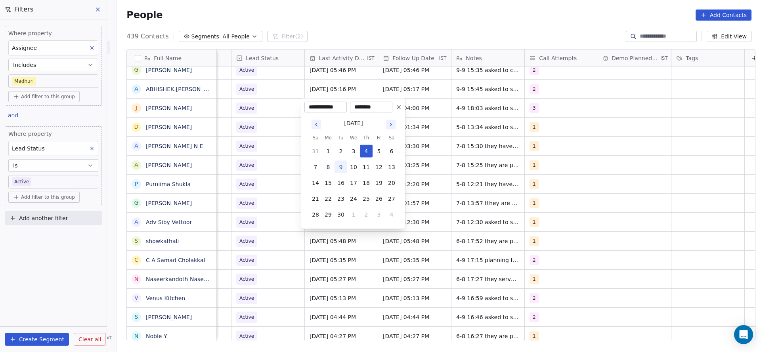
drag, startPoint x: 341, startPoint y: 164, endPoint x: 291, endPoint y: 185, distance: 54.2
click at [341, 164] on button "9" at bounding box center [340, 167] width 13 height 13
type input "**********"
click at [270, 184] on html "On2Cook India Pvt. Ltd. Contacts People Marketing Workflows Campaigns Sales Pip…" at bounding box center [380, 176] width 761 height 352
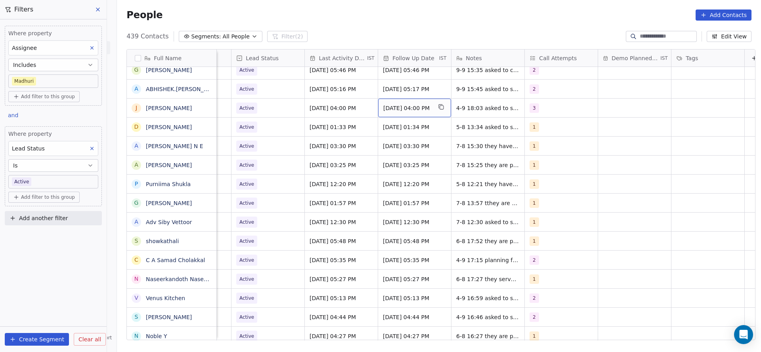
click at [418, 109] on span "[DATE] 04:00 PM" at bounding box center [407, 108] width 48 height 8
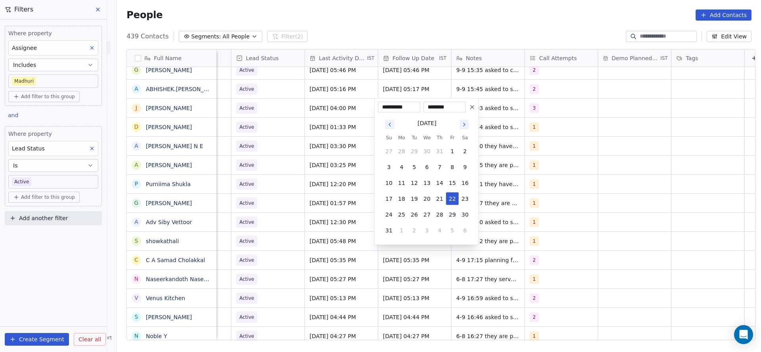
click at [548, 121] on html "On2Cook India Pvt. Ltd. Contacts People Marketing Workflows Campaigns Sales Pip…" at bounding box center [380, 176] width 761 height 352
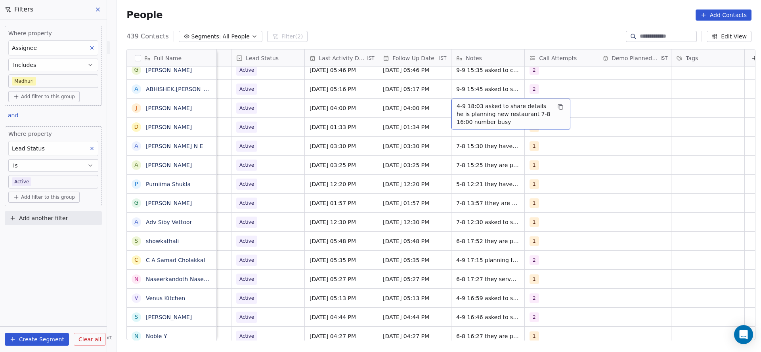
click at [489, 108] on span "4-9 18:03 asked to share details he is planning new restaurant 7-8 16:00 number…" at bounding box center [503, 114] width 94 height 24
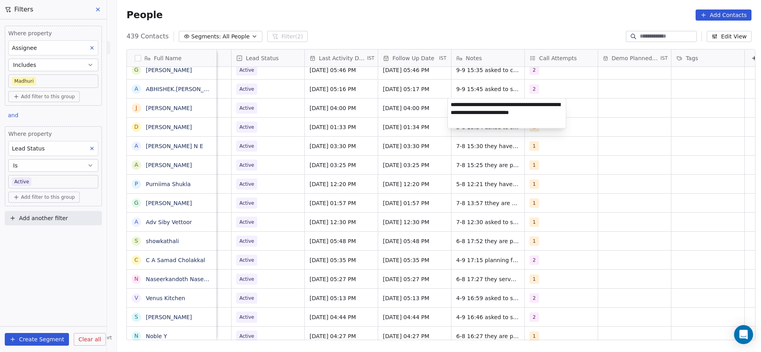
click at [450, 101] on textarea "**********" at bounding box center [507, 114] width 118 height 30
type textarea "**********"
click at [322, 156] on html "On2Cook India Pvt. Ltd. Contacts People Marketing Workflows Campaigns Sales Pip…" at bounding box center [380, 176] width 761 height 352
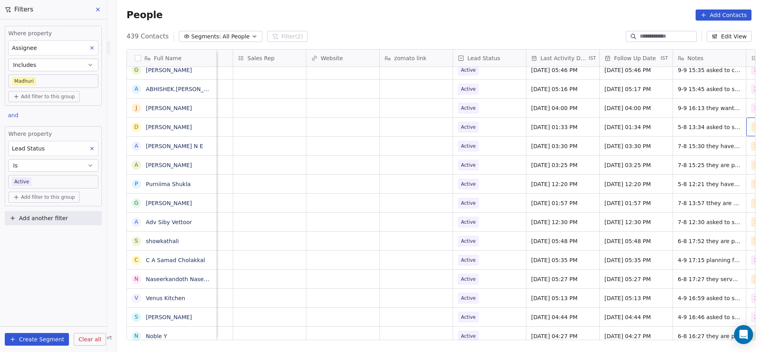
scroll to position [0, 863]
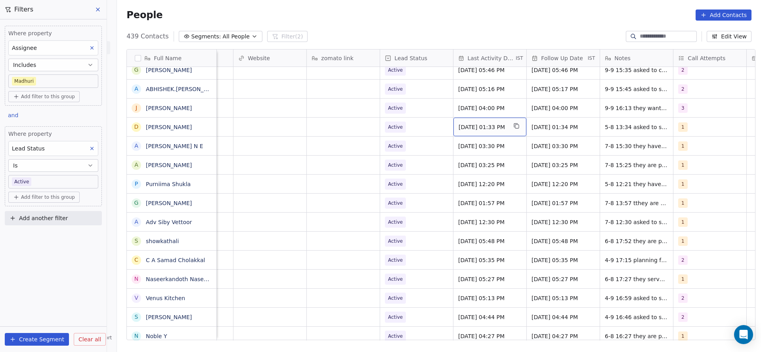
click at [477, 126] on span "[DATE] 01:33 PM" at bounding box center [482, 127] width 48 height 8
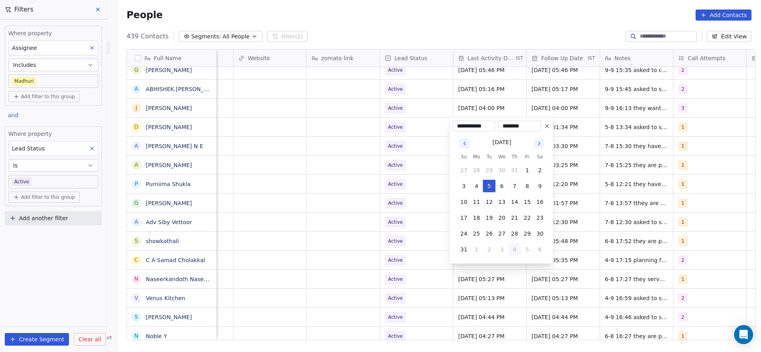
click at [512, 248] on button "4" at bounding box center [514, 249] width 13 height 13
click at [487, 189] on button "9" at bounding box center [489, 186] width 13 height 13
type input "**********"
click at [279, 190] on html "On2Cook India Pvt. Ltd. Contacts People Marketing Workflows Campaigns Sales Pip…" at bounding box center [380, 176] width 761 height 352
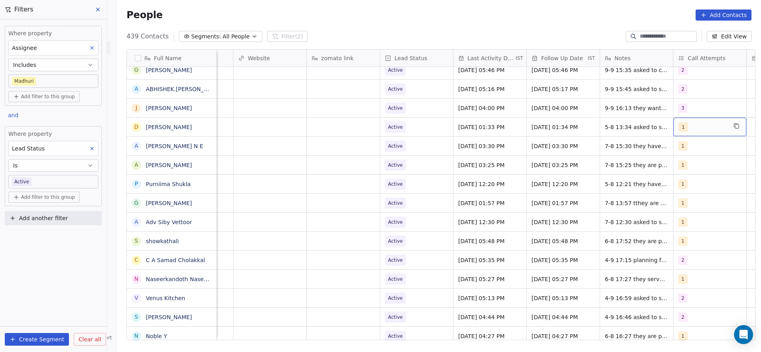
click at [691, 128] on div "1" at bounding box center [702, 127] width 48 height 10
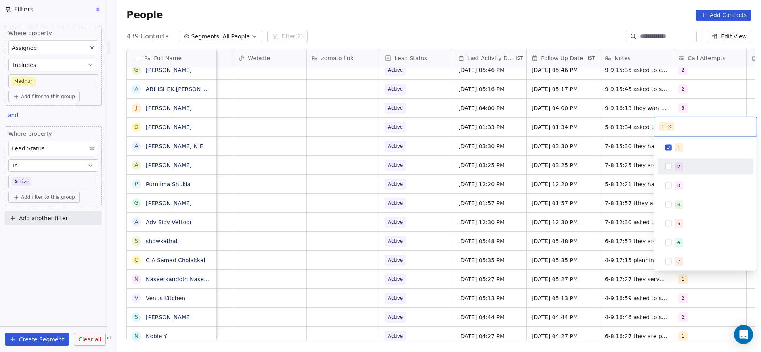
click at [677, 169] on div "2" at bounding box center [678, 166] width 3 height 7
click at [675, 142] on div "1" at bounding box center [705, 147] width 90 height 13
click at [554, 172] on html "On2Cook India Pvt. Ltd. Contacts People Marketing Workflows Campaigns Sales Pip…" at bounding box center [380, 176] width 761 height 352
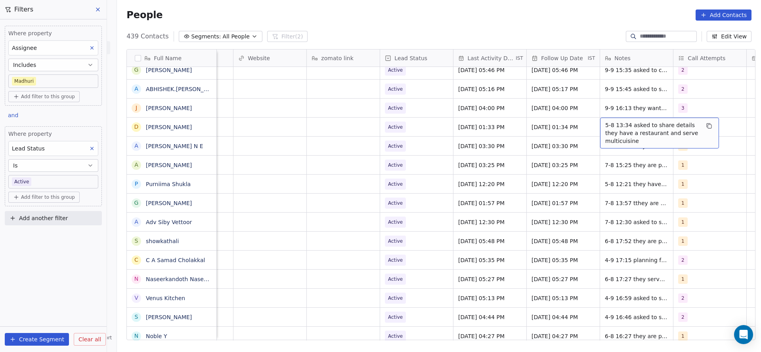
click at [613, 124] on span "5-8 13:34 asked to share details they have a restaurant and serve multicuisine" at bounding box center [652, 133] width 94 height 24
click at [598, 124] on textarea "**********" at bounding box center [655, 133] width 118 height 30
type textarea "**********"
click at [452, 171] on html "On2Cook India Pvt. Ltd. Contacts People Marketing Workflows Campaigns Sales Pip…" at bounding box center [380, 176] width 761 height 352
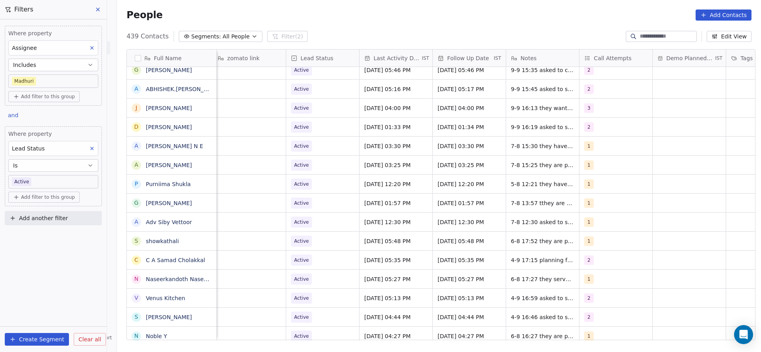
scroll to position [0, 1029]
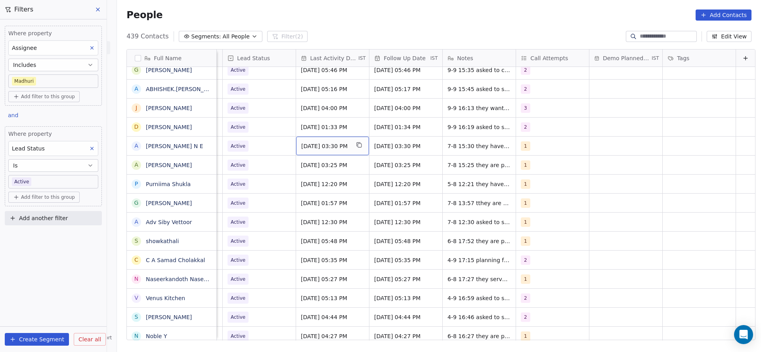
click at [312, 143] on span "[DATE] 03:30 PM" at bounding box center [325, 146] width 48 height 8
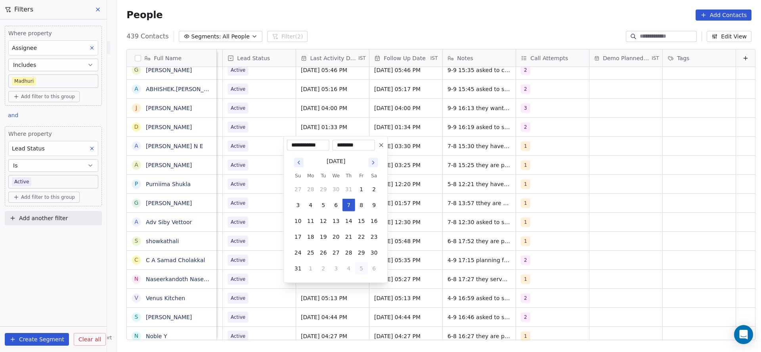
click at [364, 269] on button "5" at bounding box center [361, 268] width 13 height 13
click at [322, 206] on button "9" at bounding box center [323, 205] width 13 height 13
type input "**********"
click at [261, 219] on html "On2Cook India Pvt. Ltd. Contacts People Marketing Workflows Campaigns Sales Pip…" at bounding box center [380, 176] width 761 height 352
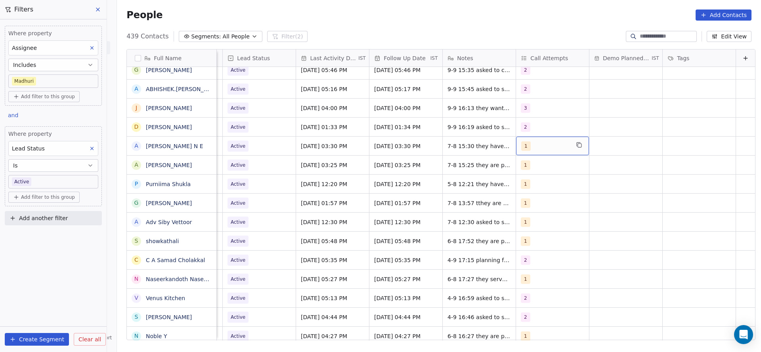
click at [521, 144] on span "1" at bounding box center [526, 146] width 10 height 10
drag, startPoint x: 518, startPoint y: 185, endPoint x: 522, endPoint y: 164, distance: 22.1
click at [519, 185] on button "Suggestions" at bounding box center [517, 186] width 6 height 6
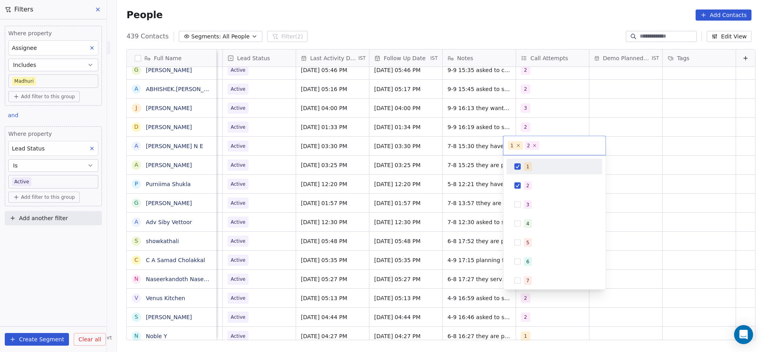
drag, startPoint x: 522, startPoint y: 164, endPoint x: 439, endPoint y: 186, distance: 86.2
click at [521, 163] on div "1" at bounding box center [554, 166] width 90 height 13
click at [437, 187] on html "On2Cook India Pvt. Ltd. Contacts People Marketing Workflows Campaigns Sales Pip…" at bounding box center [380, 176] width 761 height 352
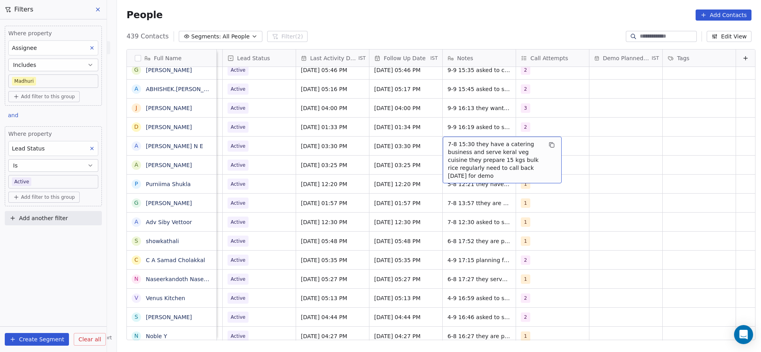
click at [448, 150] on span "7-8 15:30 they have a catering business and serve keral veg cuisine they prepar…" at bounding box center [495, 160] width 94 height 40
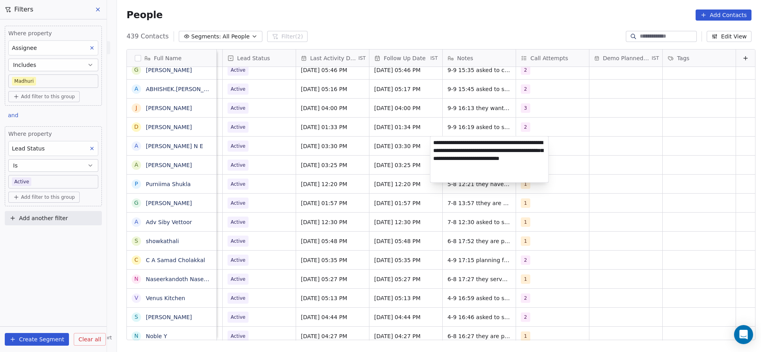
click at [430, 142] on textarea "**********" at bounding box center [489, 160] width 118 height 46
type textarea "**********"
click at [271, 180] on html "On2Cook India Pvt. Ltd. Contacts People Marketing Workflows Campaigns Sales Pip…" at bounding box center [380, 176] width 761 height 352
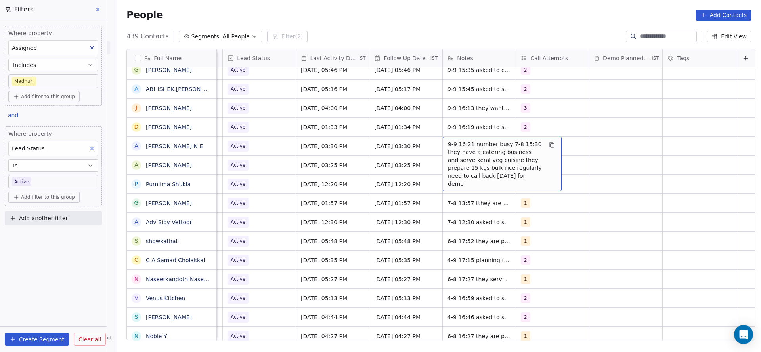
click at [451, 153] on span "9-9 16:21 number busy 7-8 15:30 they have a catering business and serve keral v…" at bounding box center [495, 164] width 94 height 48
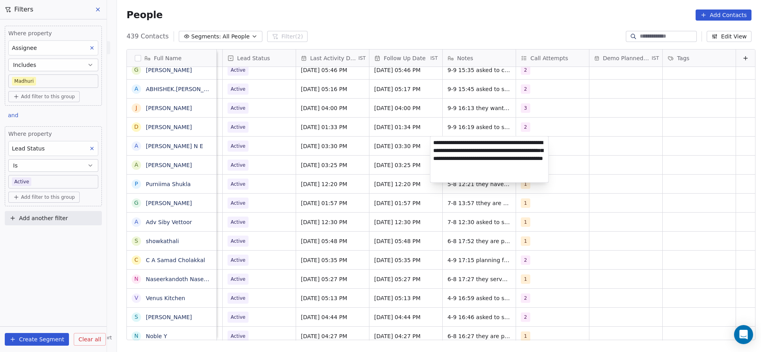
click at [431, 141] on textarea "**********" at bounding box center [489, 160] width 118 height 46
type textarea "**********"
click at [334, 185] on html "On2Cook India Pvt. Ltd. Contacts People Marketing Workflows Campaigns Sales Pip…" at bounding box center [380, 176] width 761 height 352
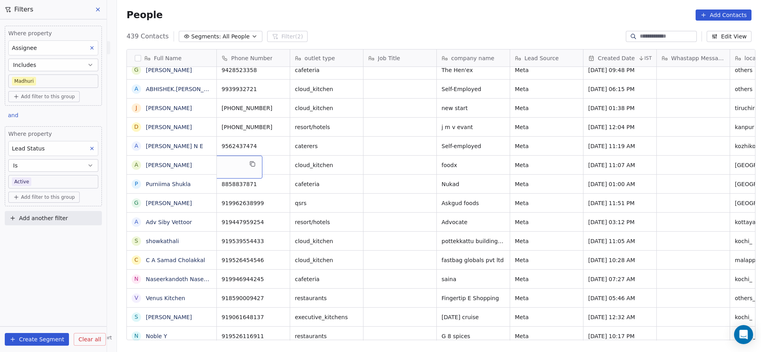
scroll to position [0, 0]
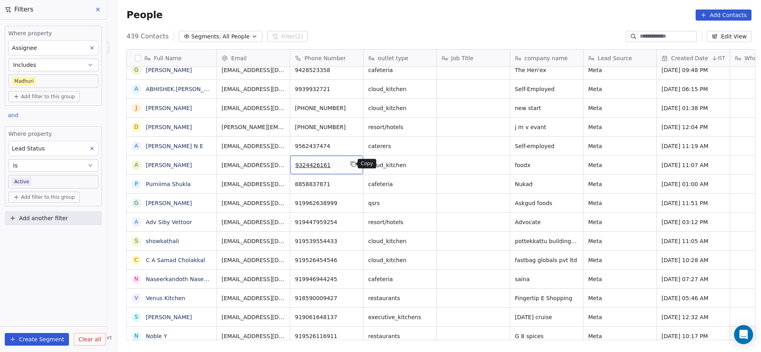
click at [352, 159] on button "grid" at bounding box center [353, 164] width 10 height 10
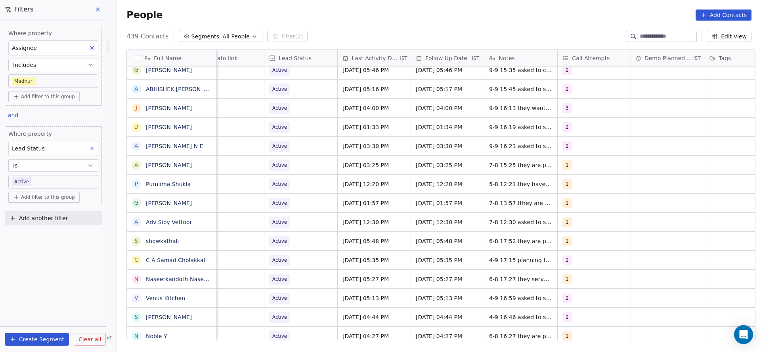
scroll to position [0, 1029]
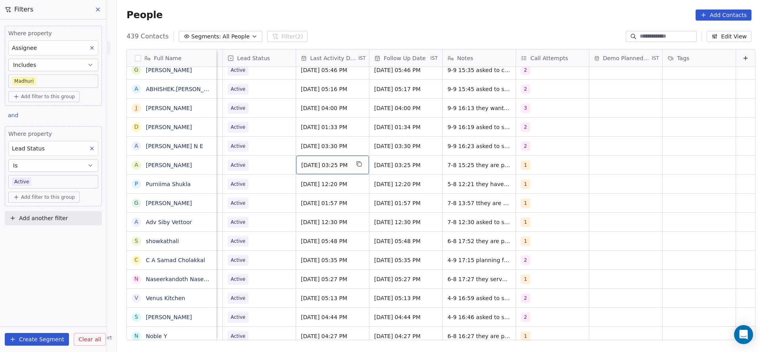
click at [312, 164] on span "[DATE] 03:25 PM" at bounding box center [325, 165] width 48 height 8
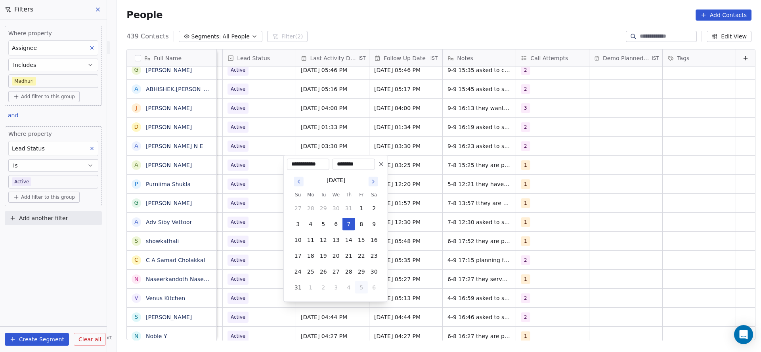
click at [363, 288] on button "5" at bounding box center [361, 287] width 13 height 13
click at [322, 225] on button "9" at bounding box center [323, 224] width 13 height 13
type input "**********"
click at [213, 229] on html "On2Cook India Pvt. Ltd. Contacts People Marketing Workflows Campaigns Sales Pip…" at bounding box center [380, 176] width 761 height 352
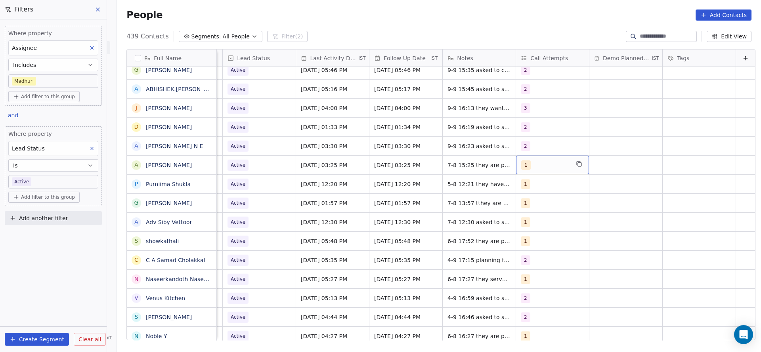
click at [550, 164] on div "1" at bounding box center [545, 165] width 48 height 10
click at [543, 207] on div "2" at bounding box center [559, 204] width 71 height 9
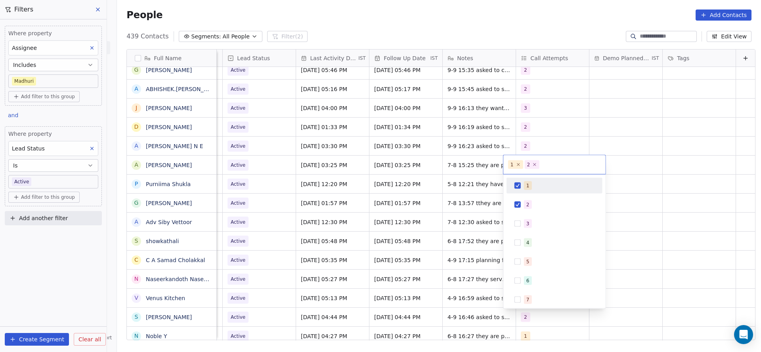
click at [534, 179] on div "1" at bounding box center [554, 185] width 90 height 13
click at [430, 207] on html "On2Cook India Pvt. Ltd. Contacts People Marketing Workflows Campaigns Sales Pip…" at bounding box center [380, 176] width 761 height 352
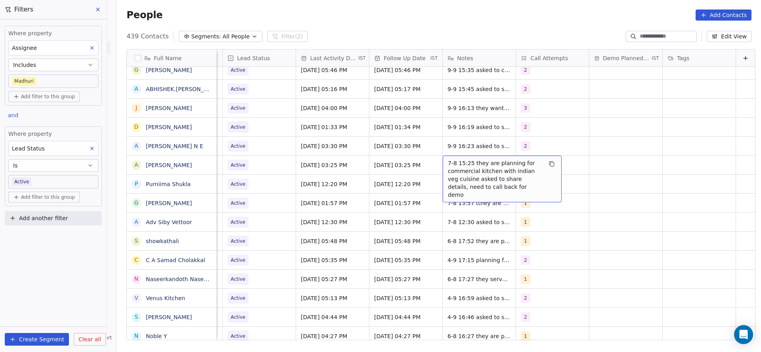
click at [448, 162] on span "7-8 15:25 they are planning for commercial kitchen with indian veg cuisine aske…" at bounding box center [495, 179] width 94 height 40
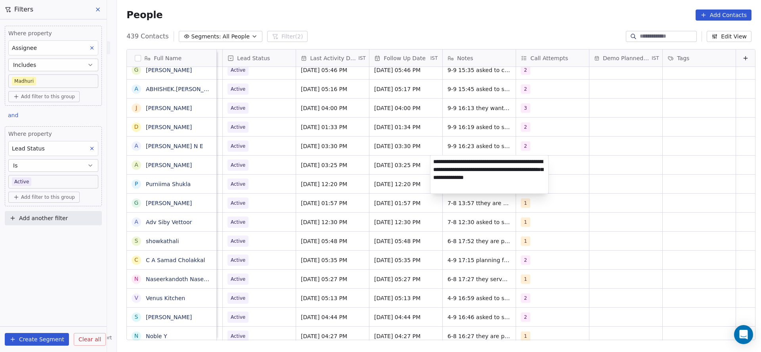
click at [435, 162] on textarea "**********" at bounding box center [489, 175] width 118 height 38
type textarea "**********"
click at [322, 187] on html "On2Cook India Pvt. Ltd. Contacts People Marketing Workflows Campaigns Sales Pip…" at bounding box center [380, 176] width 761 height 352
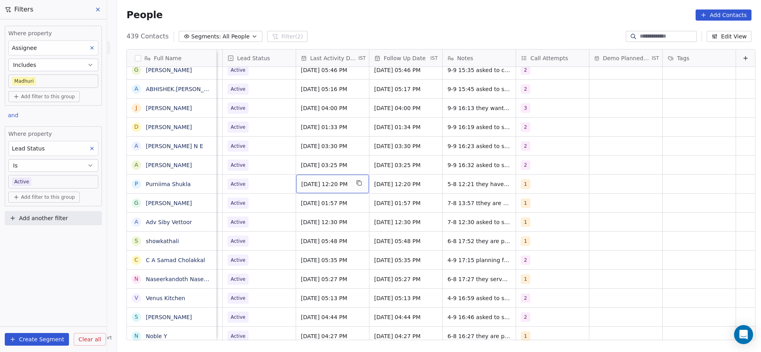
click at [343, 191] on div "[DATE] 12:20 PM" at bounding box center [332, 184] width 73 height 19
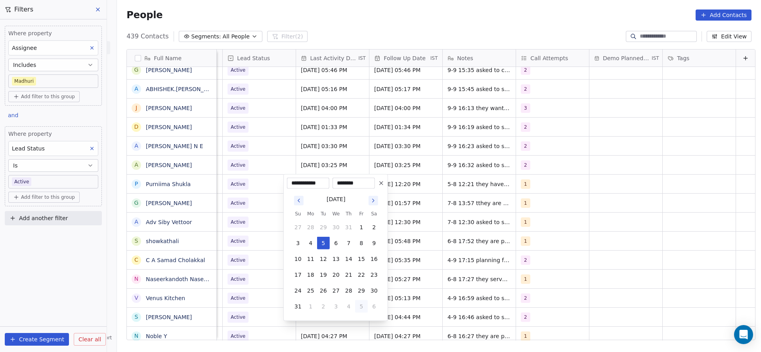
click at [361, 302] on button "5" at bounding box center [361, 306] width 13 height 13
click at [323, 242] on button "9" at bounding box center [323, 243] width 13 height 13
type input "**********"
click at [235, 242] on html "On2Cook India Pvt. Ltd. Contacts People Marketing Workflows Campaigns Sales Pip…" at bounding box center [380, 176] width 761 height 352
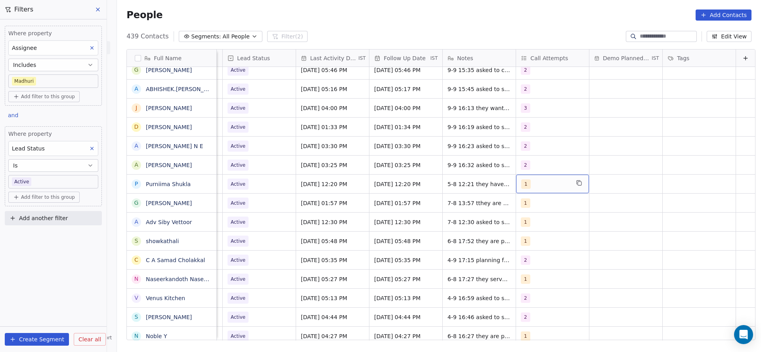
click at [523, 188] on div "1" at bounding box center [545, 184] width 48 height 10
click at [519, 219] on div "2" at bounding box center [554, 224] width 90 height 13
drag, startPoint x: 524, startPoint y: 199, endPoint x: 445, endPoint y: 216, distance: 81.3
click at [513, 203] on div "1" at bounding box center [554, 204] width 90 height 13
click at [439, 217] on html "On2Cook India Pvt. Ltd. Contacts People Marketing Workflows Campaigns Sales Pip…" at bounding box center [380, 176] width 761 height 352
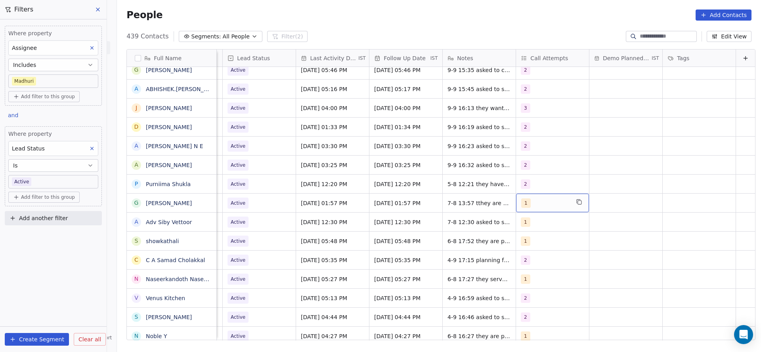
click at [525, 209] on div "1" at bounding box center [552, 203] width 73 height 19
click at [513, 246] on div "2" at bounding box center [554, 243] width 90 height 13
click at [524, 219] on span "1" at bounding box center [528, 223] width 8 height 9
click at [390, 243] on html "On2Cook India Pvt. Ltd. Contacts People Marketing Workflows Campaigns Sales Pip…" at bounding box center [380, 176] width 761 height 352
click at [452, 176] on div "5-8 12:21 they have a cafe and serve fastfood details shared call disconnected …" at bounding box center [502, 194] width 119 height 39
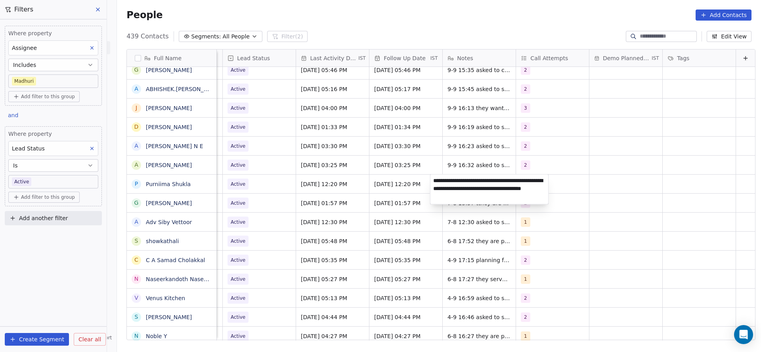
click at [432, 179] on textarea "**********" at bounding box center [489, 190] width 118 height 30
type textarea "**********"
click at [340, 220] on html "On2Cook India Pvt. Ltd. Contacts People Marketing Workflows Campaigns Sales Pip…" at bounding box center [380, 176] width 761 height 352
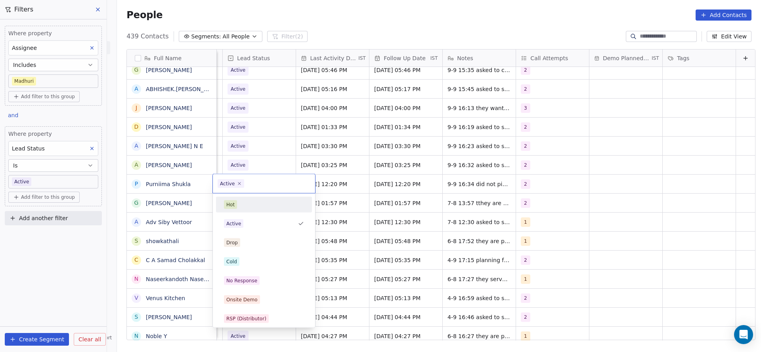
scroll to position [0, 1026]
click at [244, 278] on div "No Response" at bounding box center [241, 280] width 31 height 7
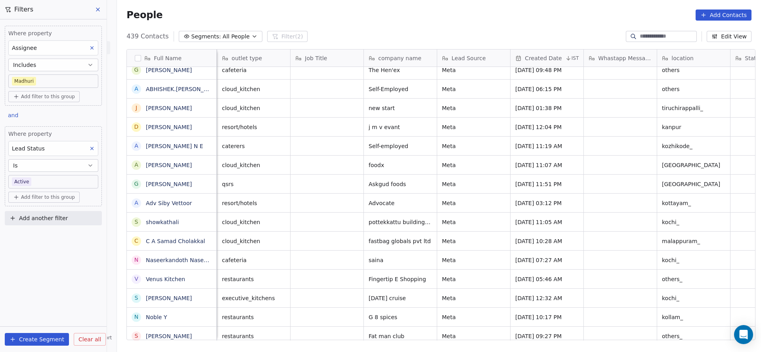
scroll to position [0, 73]
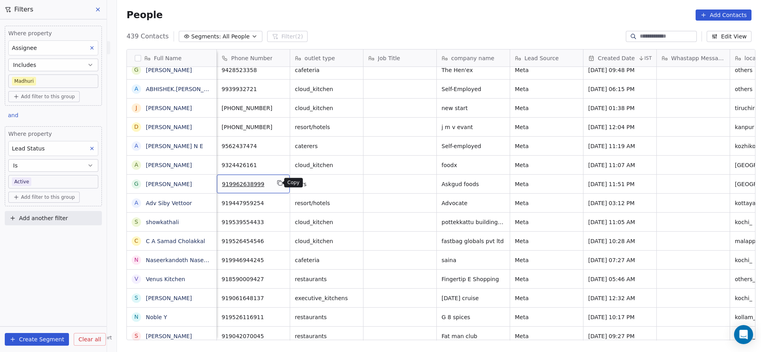
click at [277, 187] on button "grid" at bounding box center [280, 183] width 10 height 10
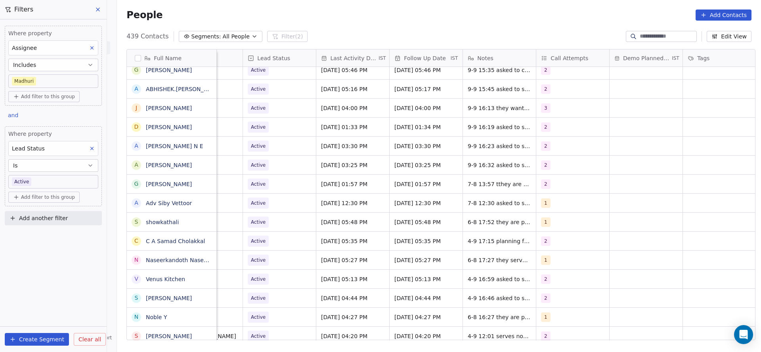
scroll to position [0, 1026]
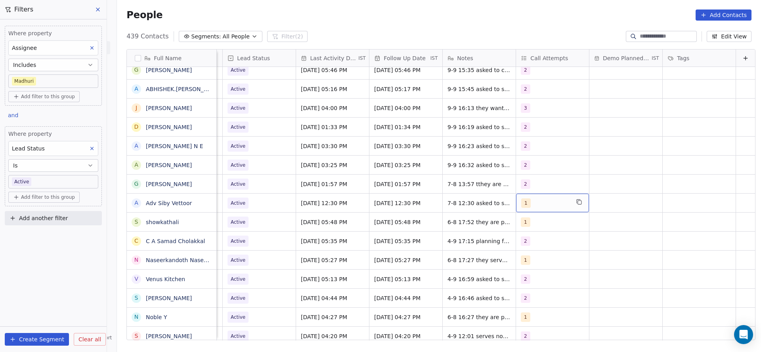
click at [523, 204] on div "1" at bounding box center [545, 203] width 48 height 10
click at [444, 226] on html "On2Cook India Pvt. Ltd. Contacts People Marketing Workflows Campaigns Sales Pip…" at bounding box center [380, 176] width 761 height 352
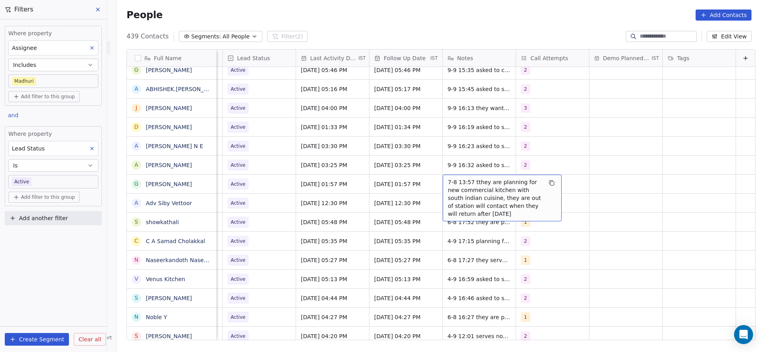
click at [466, 188] on span "7-8 13:57 tthey are planning for new commercial kitchen with south indian cuisi…" at bounding box center [495, 198] width 94 height 40
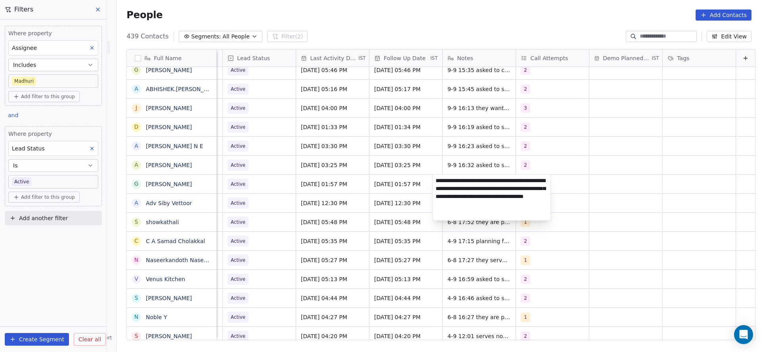
click at [434, 178] on textarea "**********" at bounding box center [492, 198] width 118 height 46
type textarea "**********"
click at [269, 213] on html "On2Cook India Pvt. Ltd. Contacts People Marketing Workflows Campaigns Sales Pip…" at bounding box center [380, 176] width 761 height 352
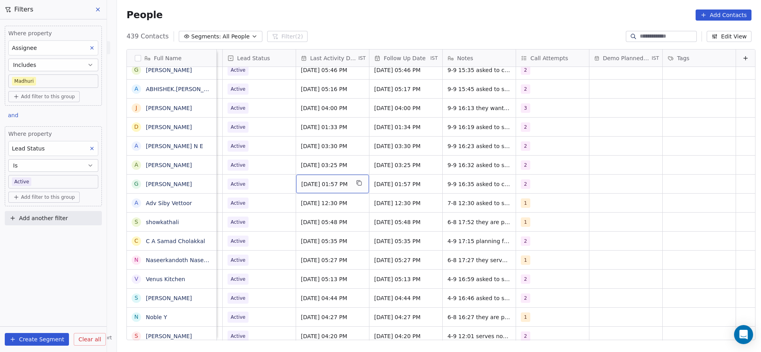
click at [327, 186] on span "[DATE] 01:57 PM" at bounding box center [325, 184] width 48 height 8
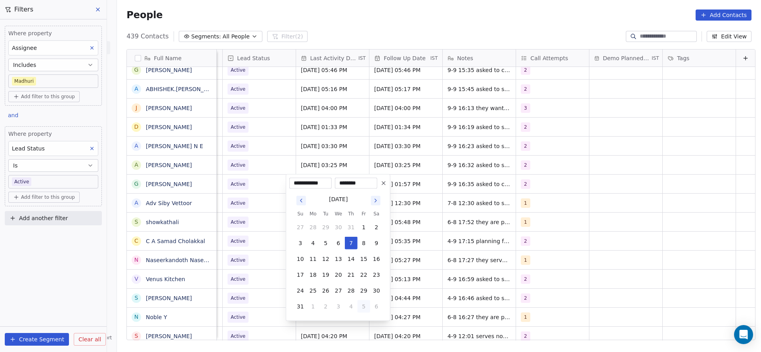
click at [357, 304] on button "5" at bounding box center [363, 306] width 13 height 13
click at [324, 245] on button "9" at bounding box center [325, 243] width 13 height 13
type input "**********"
click at [232, 248] on html "On2Cook India Pvt. Ltd. Contacts People Marketing Workflows Campaigns Sales Pip…" at bounding box center [380, 176] width 761 height 352
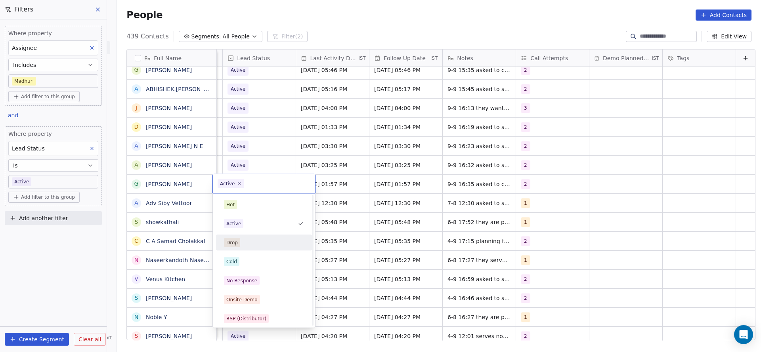
scroll to position [59, 0]
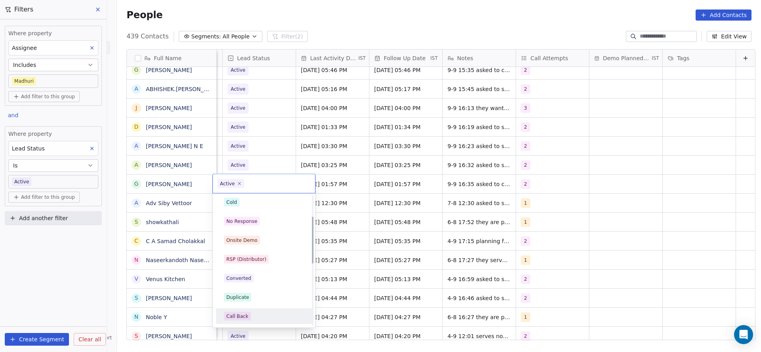
drag, startPoint x: 242, startPoint y: 314, endPoint x: 507, endPoint y: 221, distance: 280.0
click at [245, 311] on div "Call Back" at bounding box center [264, 316] width 90 height 13
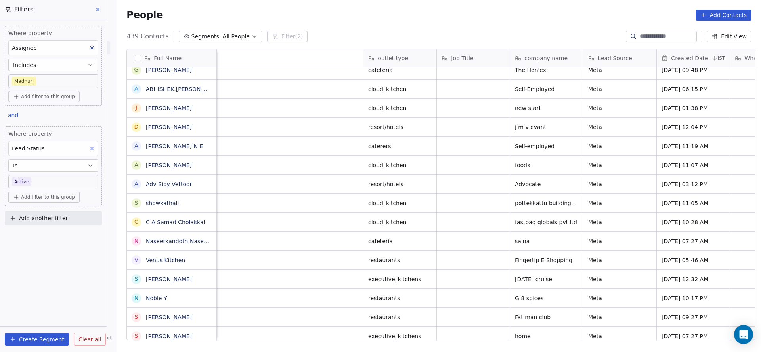
scroll to position [0, 1027]
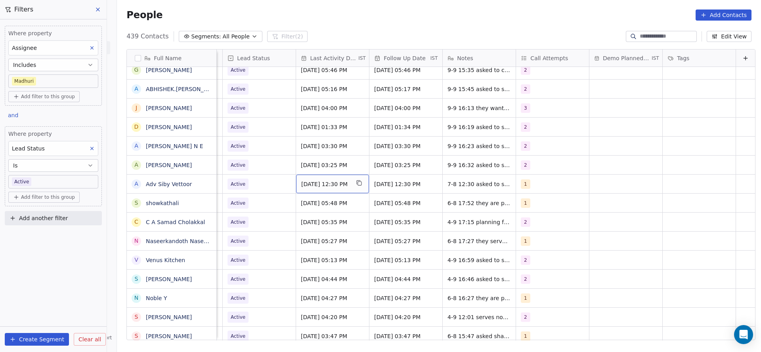
click at [322, 185] on span "[DATE] 12:30 PM" at bounding box center [325, 184] width 48 height 8
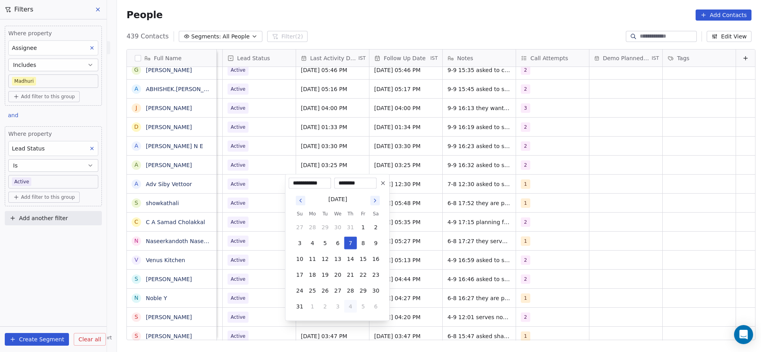
click at [348, 305] on button "4" at bounding box center [350, 306] width 13 height 13
click at [319, 243] on button "9" at bounding box center [325, 243] width 13 height 13
type input "**********"
click at [250, 229] on html "On2Cook India Pvt. Ltd. Contacts People Marketing Workflows Campaigns Sales Pip…" at bounding box center [380, 176] width 761 height 352
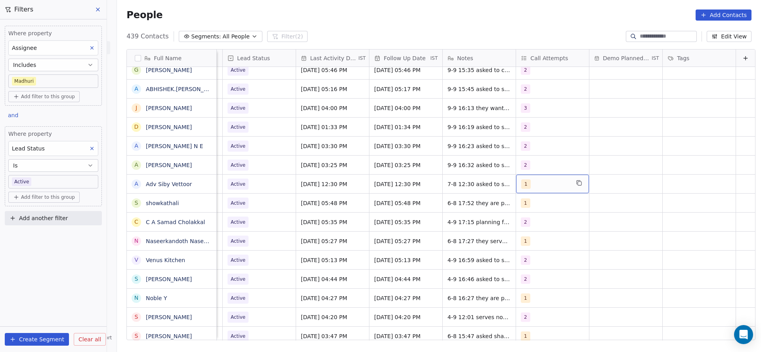
click at [538, 188] on div "1" at bounding box center [545, 184] width 48 height 10
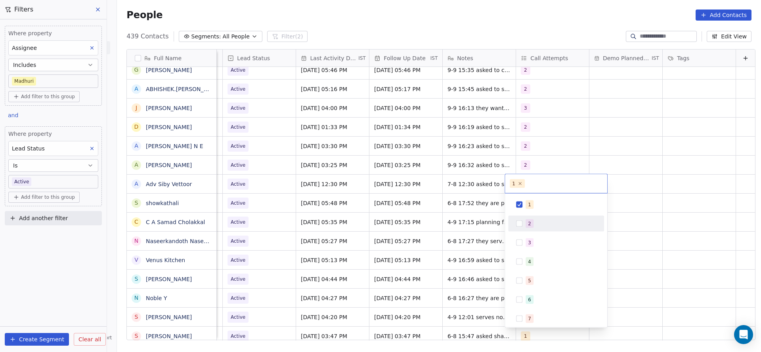
click at [528, 227] on div "2" at bounding box center [529, 223] width 3 height 7
click at [528, 202] on div "1" at bounding box center [529, 204] width 3 height 7
click at [463, 221] on html "On2Cook India Pvt. Ltd. Contacts People Marketing Workflows Campaigns Sales Pip…" at bounding box center [380, 176] width 761 height 352
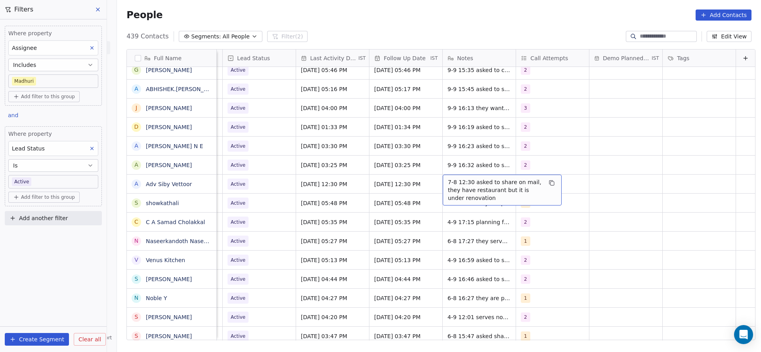
click at [448, 186] on span "7-8 12:30 asked to share on mail, they have restaurant but it is under renovati…" at bounding box center [495, 190] width 94 height 24
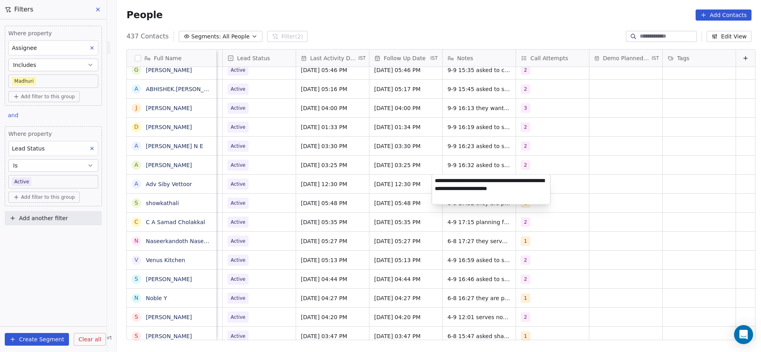
click at [436, 180] on textarea "**********" at bounding box center [491, 190] width 118 height 30
type textarea "**********"
click at [271, 187] on html "On2Cook India Pvt. Ltd. Contacts People Marketing Workflows Campaigns Sales Pip…" at bounding box center [380, 176] width 761 height 352
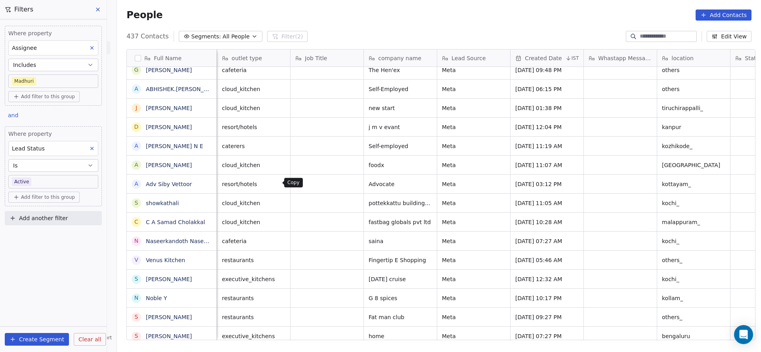
scroll to position [0, 73]
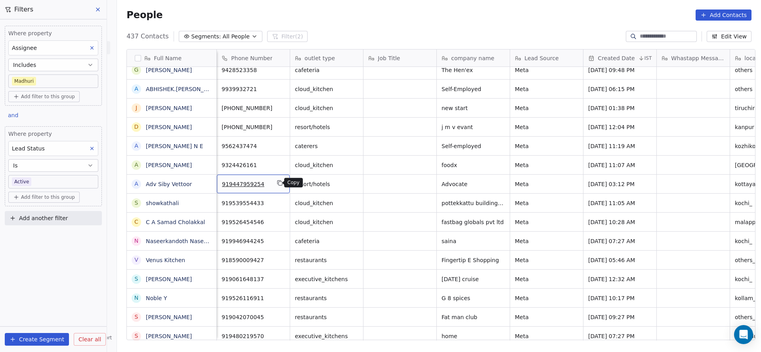
click at [279, 185] on icon "grid" at bounding box center [281, 184] width 4 height 4
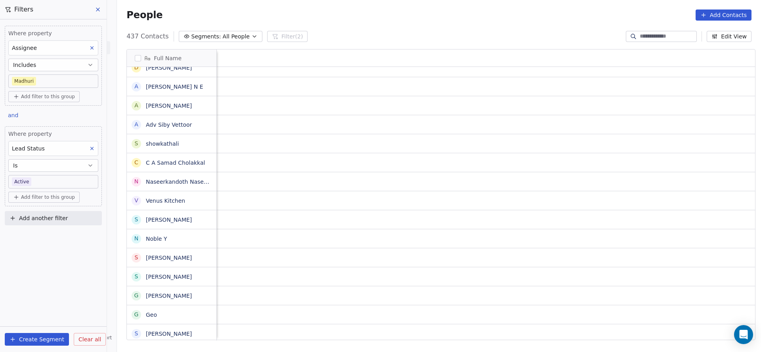
scroll to position [0, 1029]
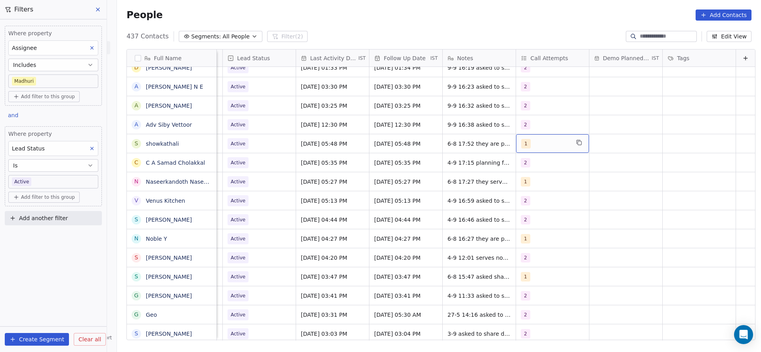
click at [534, 142] on div "1" at bounding box center [545, 144] width 48 height 10
click at [526, 181] on div "2" at bounding box center [527, 183] width 3 height 7
click at [530, 165] on span "1" at bounding box center [528, 164] width 8 height 9
click at [365, 175] on html "On2Cook India Pvt. Ltd. Contacts People Marketing Workflows Campaigns Sales Pip…" at bounding box center [380, 176] width 761 height 352
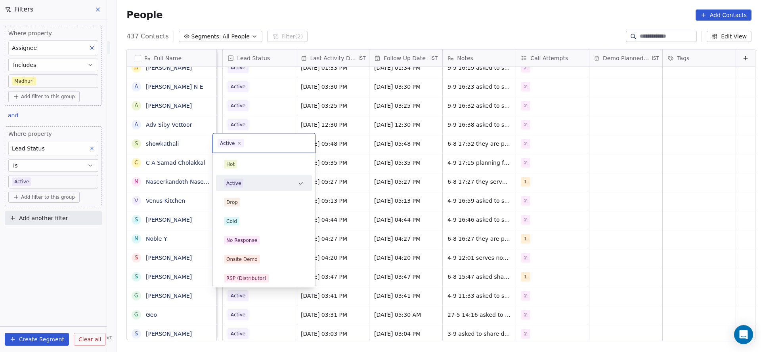
scroll to position [0, 1026]
click at [410, 139] on html "On2Cook India Pvt. Ltd. Contacts People Marketing Workflows Campaigns Sales Pip…" at bounding box center [380, 176] width 761 height 352
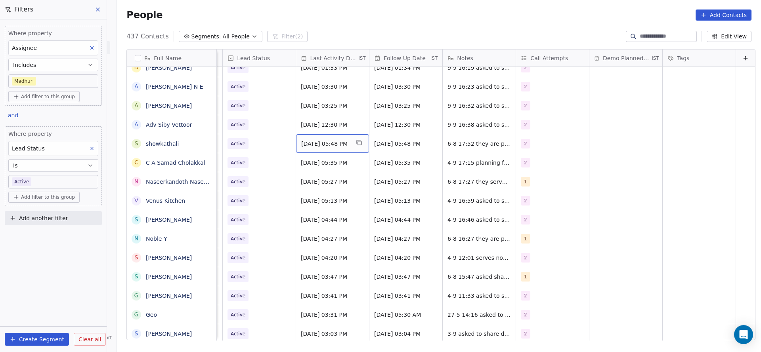
click at [334, 147] on div "[DATE] 05:48 PM" at bounding box center [332, 143] width 73 height 19
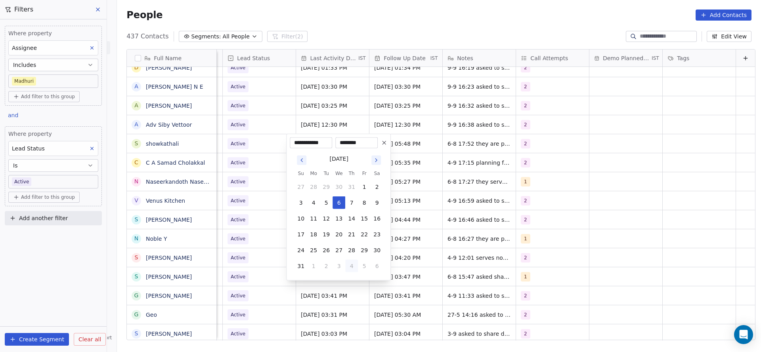
click at [350, 272] on button "4" at bounding box center [351, 266] width 13 height 13
click at [326, 206] on button "9" at bounding box center [326, 203] width 13 height 13
type input "**********"
click at [266, 210] on html "On2Cook India Pvt. Ltd. Contacts People Marketing Workflows Campaigns Sales Pip…" at bounding box center [380, 176] width 761 height 352
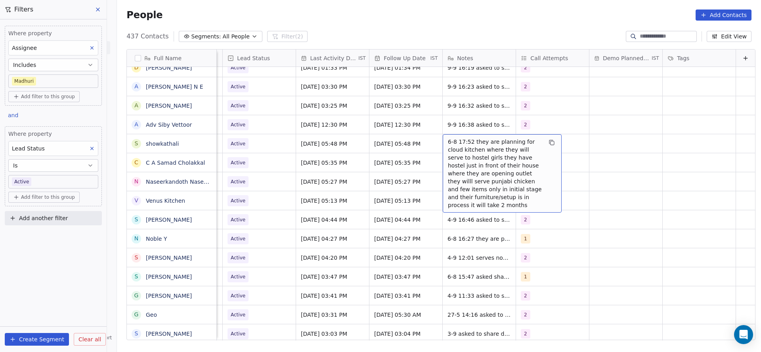
click at [443, 143] on div "6-8 17:52 they are planning for cloud kitchen where they will serve to hostel g…" at bounding box center [502, 173] width 119 height 78
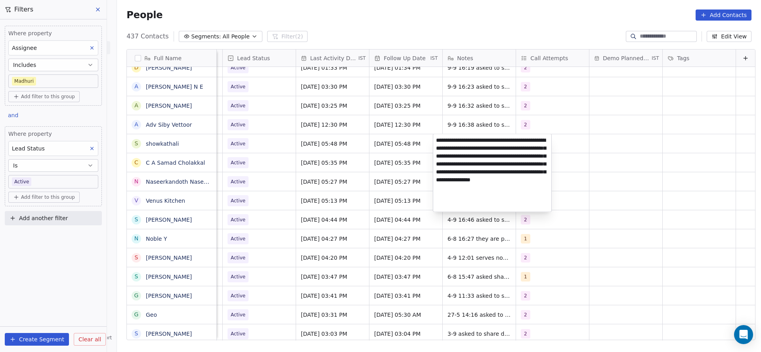
click at [439, 134] on textarea "**********" at bounding box center [492, 173] width 118 height 78
type textarea "**********"
drag, startPoint x: 346, startPoint y: 180, endPoint x: 251, endPoint y: 153, distance: 98.3
click at [345, 180] on html "On2Cook India Pvt. Ltd. Contacts People Marketing Workflows Campaigns Sales Pip…" at bounding box center [380, 176] width 761 height 352
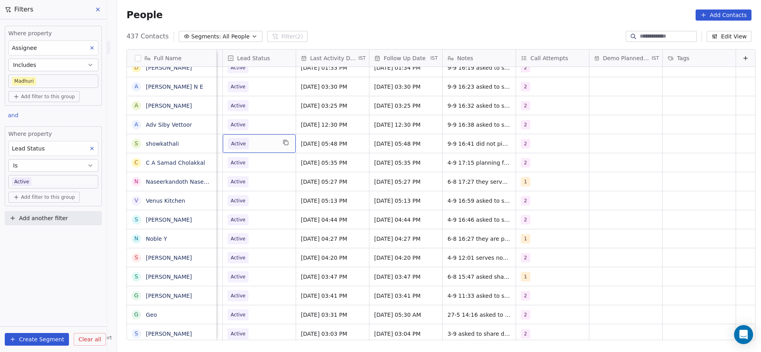
click at [256, 139] on span "Active" at bounding box center [252, 143] width 48 height 11
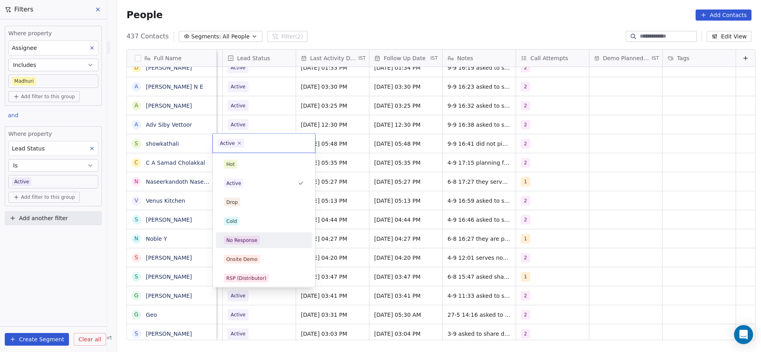
click at [254, 240] on div "No Response" at bounding box center [241, 240] width 31 height 7
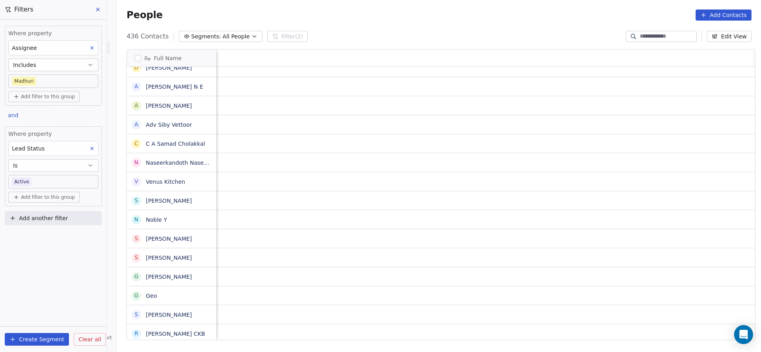
scroll to position [0, 1029]
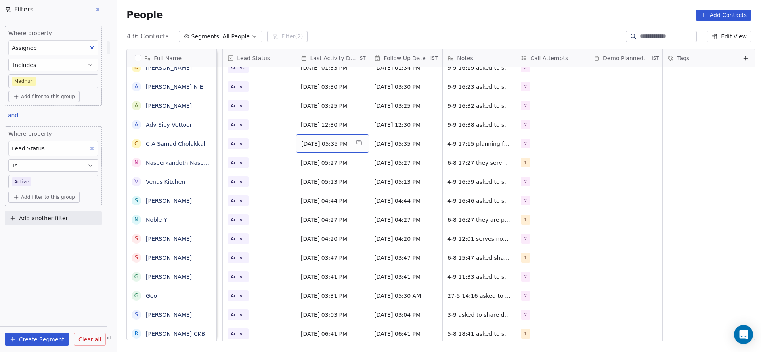
click at [308, 145] on span "[DATE] 05:35 PM" at bounding box center [325, 144] width 48 height 8
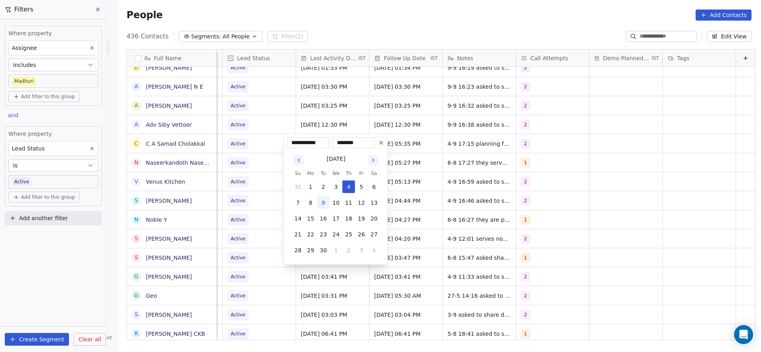
click at [324, 204] on button "9" at bounding box center [323, 203] width 13 height 13
type input "**********"
click at [216, 209] on html "On2Cook India Pvt. Ltd. Contacts People Marketing Workflows Campaigns Sales Pip…" at bounding box center [380, 176] width 761 height 352
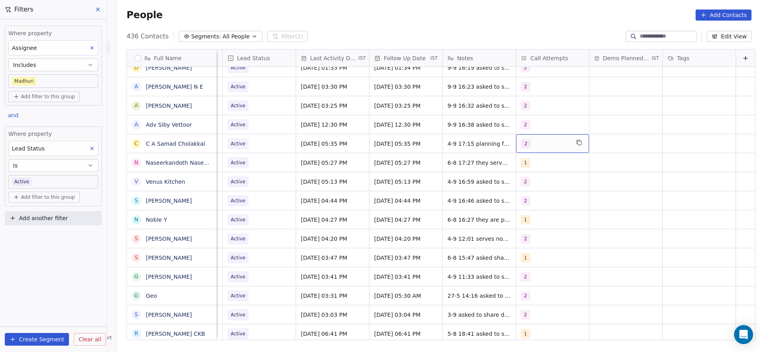
click at [521, 140] on div "2" at bounding box center [545, 144] width 48 height 10
click at [522, 200] on div "3" at bounding box center [554, 202] width 90 height 13
click at [522, 189] on div "2" at bounding box center [554, 183] width 90 height 13
click at [390, 193] on html "On2Cook India Pvt. Ltd. Contacts People Marketing Workflows Campaigns Sales Pip…" at bounding box center [380, 176] width 761 height 352
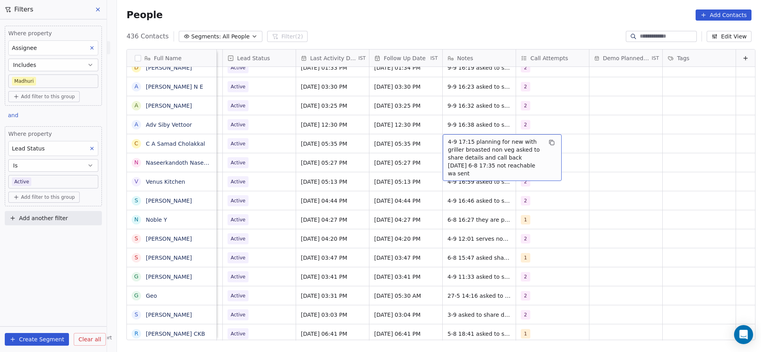
click at [448, 141] on span "4-9 17:15 planning for new with griller broasted non veg asked to share details…" at bounding box center [495, 158] width 94 height 40
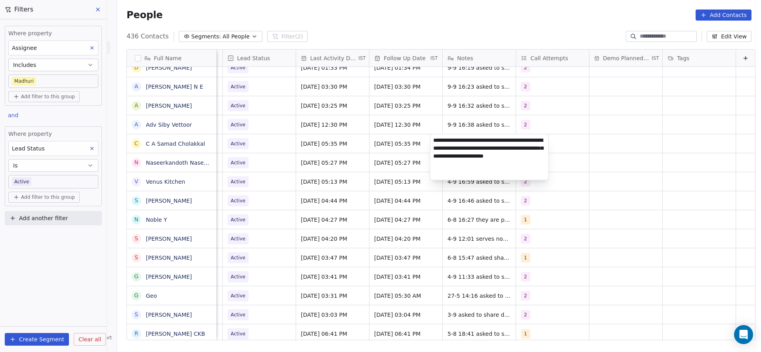
click at [431, 139] on textarea "**********" at bounding box center [489, 157] width 118 height 46
type textarea "**********"
click at [300, 157] on html "On2Cook India Pvt. Ltd. Contacts People Marketing Workflows Campaigns Sales Pip…" at bounding box center [380, 176] width 761 height 352
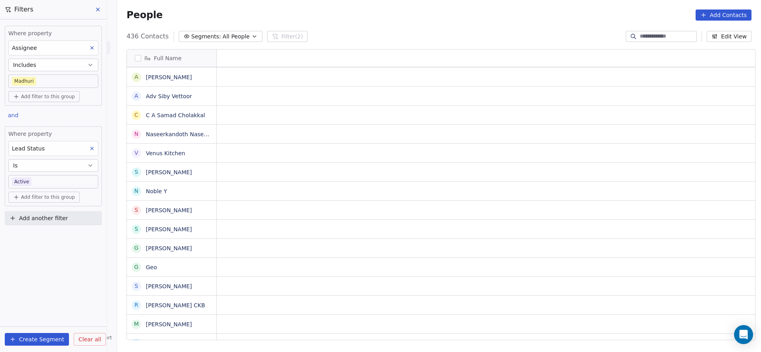
scroll to position [0, 0]
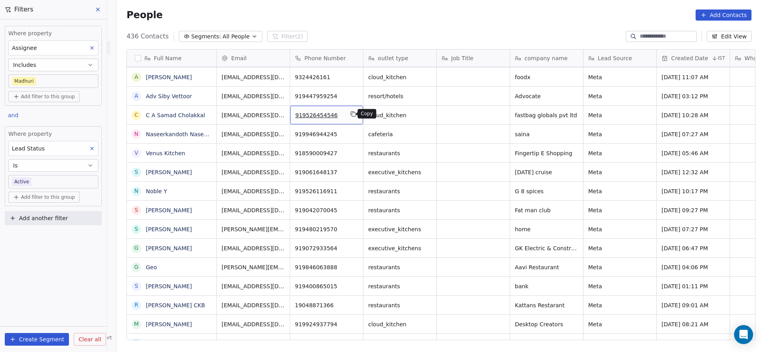
click at [350, 114] on icon "grid" at bounding box center [353, 114] width 6 height 6
click at [351, 131] on icon "grid" at bounding box center [353, 133] width 4 height 4
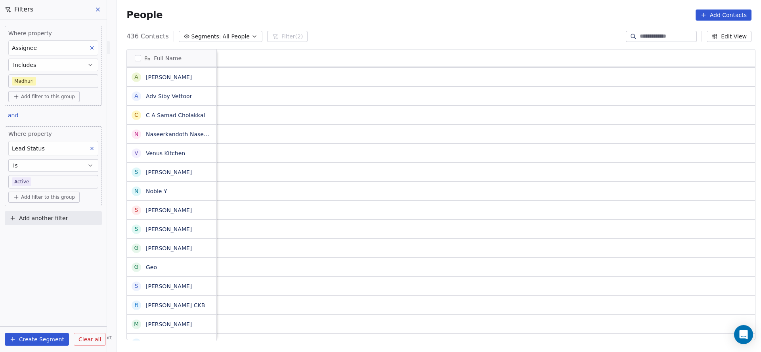
scroll to position [0, 983]
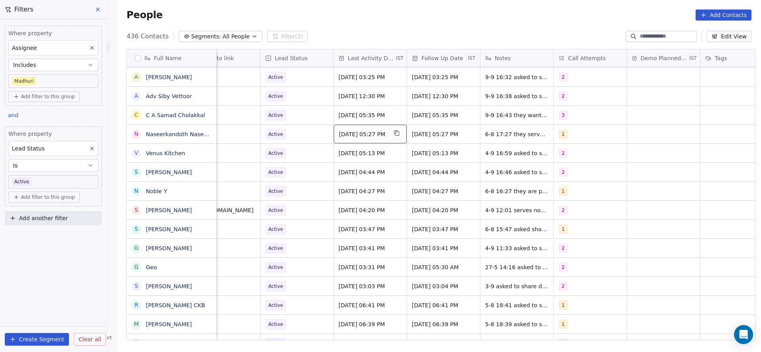
click at [347, 133] on span "[DATE] 05:27 PM" at bounding box center [363, 134] width 48 height 8
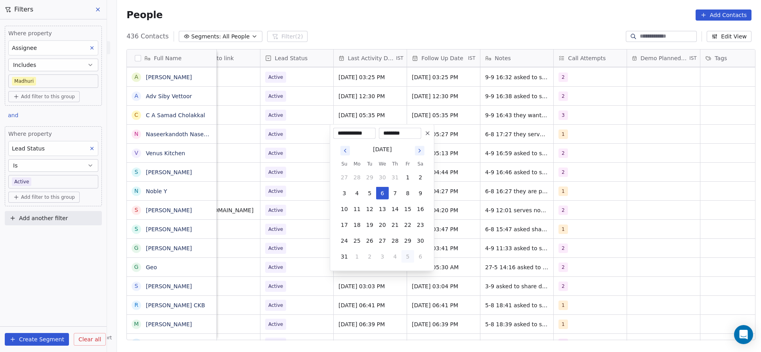
click at [402, 258] on button "5" at bounding box center [407, 256] width 13 height 13
click at [370, 192] on button "9" at bounding box center [369, 193] width 13 height 13
type input "**********"
click at [246, 191] on html "On2Cook India Pvt. Ltd. Contacts People Marketing Workflows Campaigns Sales Pip…" at bounding box center [380, 176] width 761 height 352
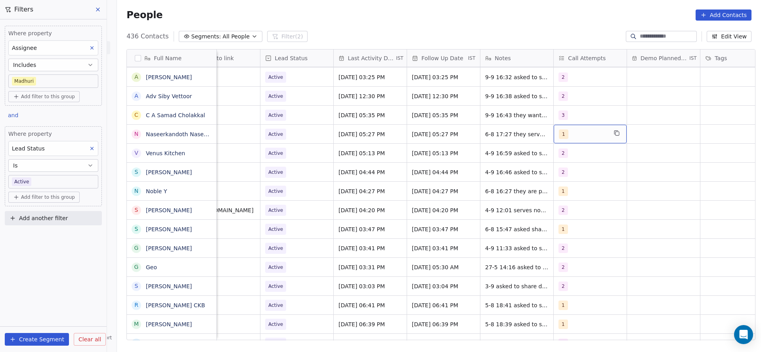
click at [577, 133] on div "1" at bounding box center [583, 135] width 48 height 10
click at [571, 189] on span "3" at bounding box center [574, 193] width 8 height 9
click at [570, 172] on span "2" at bounding box center [574, 174] width 8 height 9
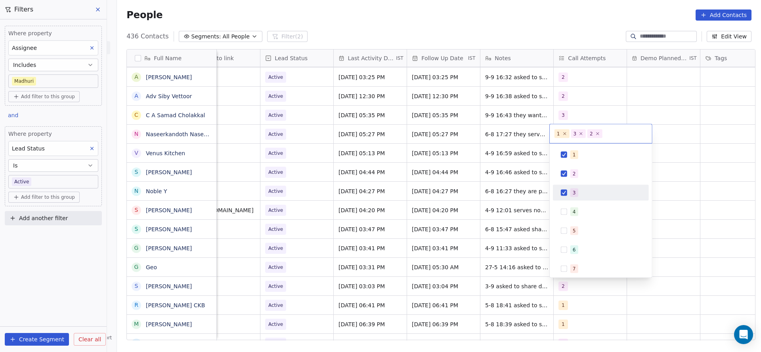
click at [573, 193] on div "3" at bounding box center [573, 192] width 3 height 7
click at [573, 155] on div "1" at bounding box center [573, 154] width 3 height 7
click at [490, 176] on html "On2Cook India Pvt. Ltd. Contacts People Marketing Workflows Campaigns Sales Pip…" at bounding box center [380, 176] width 761 height 352
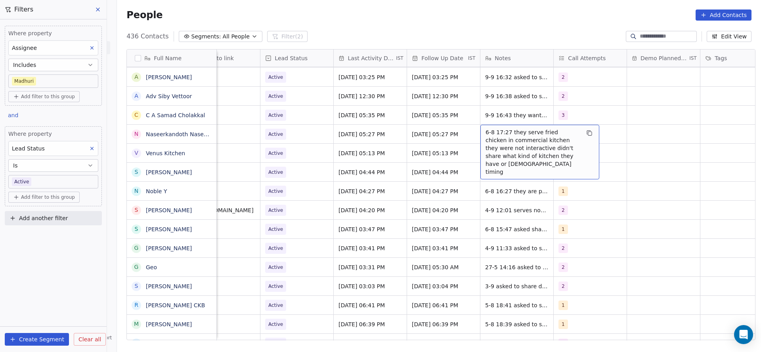
click at [486, 137] on span "6-8 17:27 they serve fried chicken in commercial kitchen they were not interact…" at bounding box center [532, 152] width 94 height 48
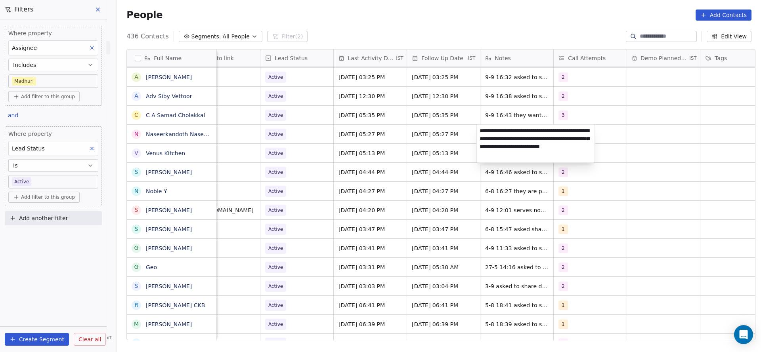
click at [479, 127] on textarea "**********" at bounding box center [536, 144] width 118 height 38
type textarea "**********"
click at [366, 220] on html "On2Cook India Pvt. Ltd. Contacts People Marketing Workflows Campaigns Sales Pip…" at bounding box center [380, 176] width 761 height 352
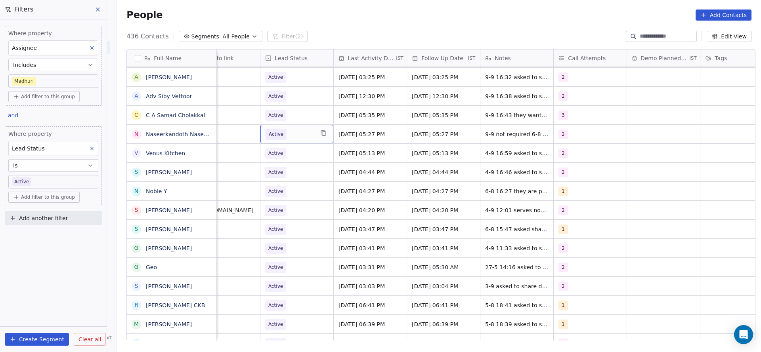
click at [285, 133] on span "Active" at bounding box center [289, 134] width 48 height 11
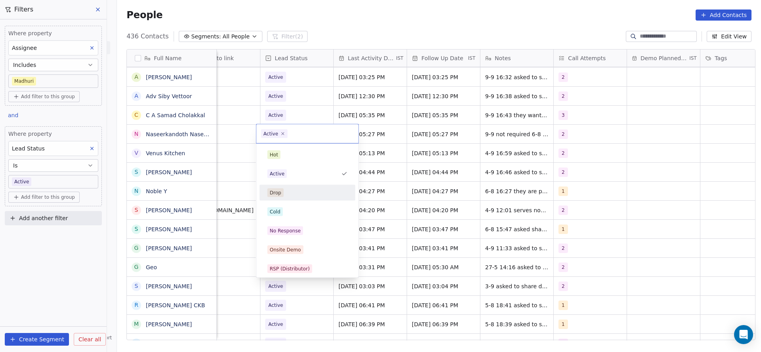
click at [293, 204] on div "Hot Active Drop Cold No Response Onsite Demo RSP (Distributor) Converted Duplic…" at bounding box center [307, 326] width 96 height 358
click at [293, 204] on div "Cold" at bounding box center [307, 212] width 96 height 16
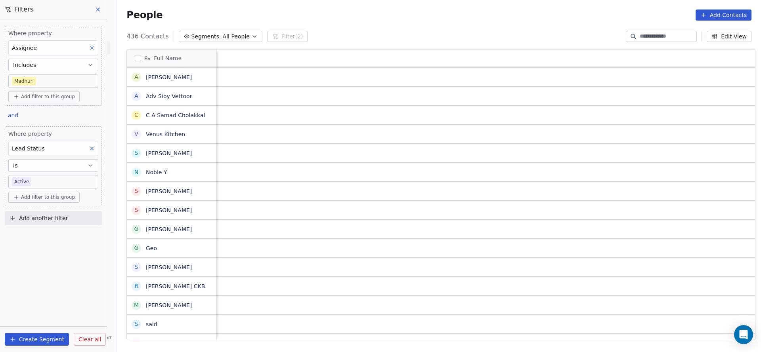
scroll to position [0, 1029]
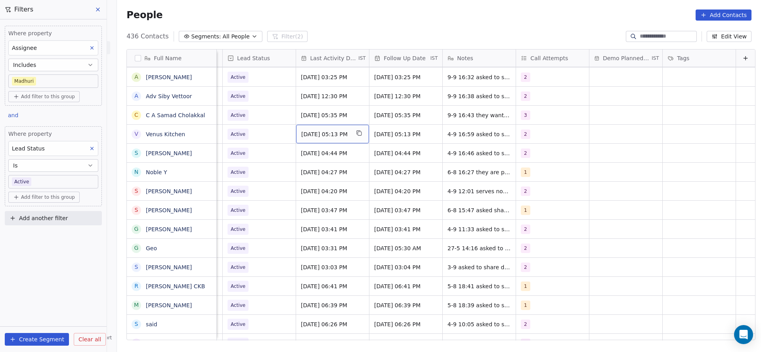
click at [309, 137] on span "[DATE] 05:13 PM" at bounding box center [325, 134] width 48 height 8
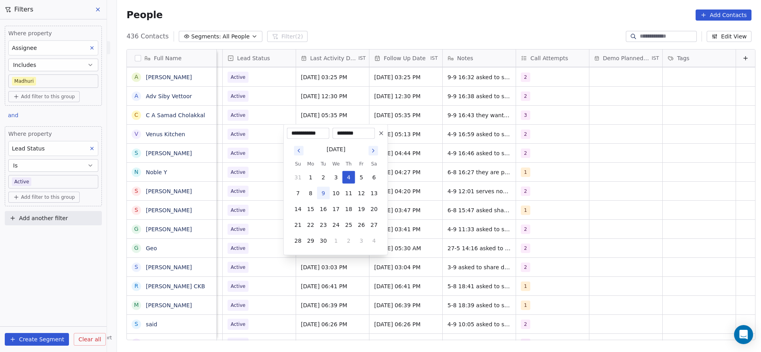
click at [324, 198] on button "9" at bounding box center [323, 193] width 13 height 13
type input "**********"
click at [244, 185] on html "On2Cook India Pvt. Ltd. Contacts People Marketing Workflows Campaigns Sales Pip…" at bounding box center [380, 176] width 761 height 352
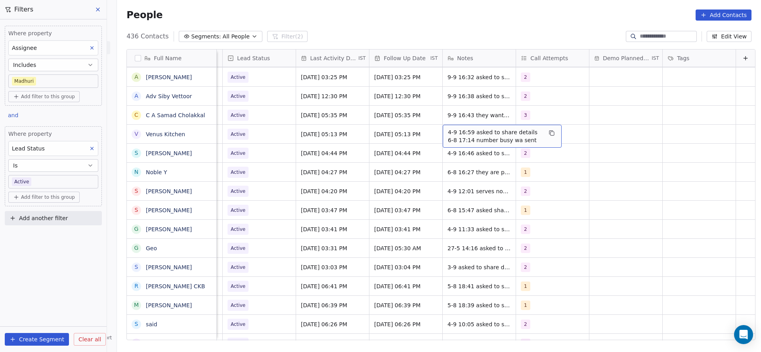
click at [454, 134] on span "4-9 16:59 asked to share details 6-8 17:14 number busy wa sent" at bounding box center [495, 136] width 94 height 16
click at [432, 129] on textarea "**********" at bounding box center [489, 137] width 118 height 25
type textarea "**********"
click at [384, 172] on html "On2Cook India Pvt. Ltd. Contacts People Marketing Workflows Campaigns Sales Pip…" at bounding box center [380, 176] width 761 height 352
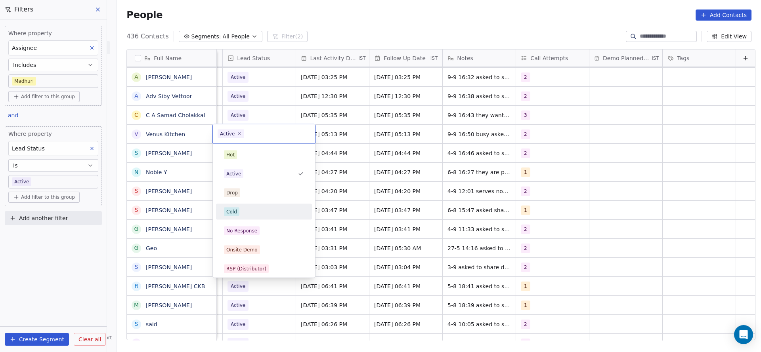
scroll to position [59, 0]
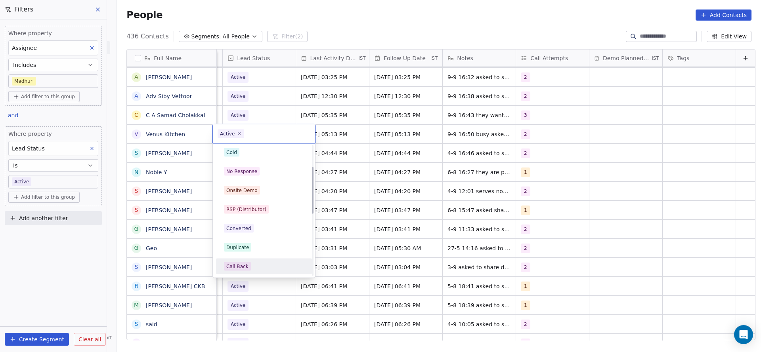
click at [264, 270] on div "Call Back" at bounding box center [264, 266] width 80 height 9
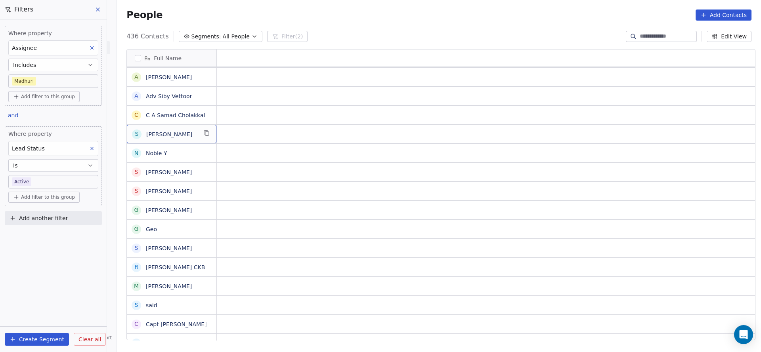
scroll to position [0, 0]
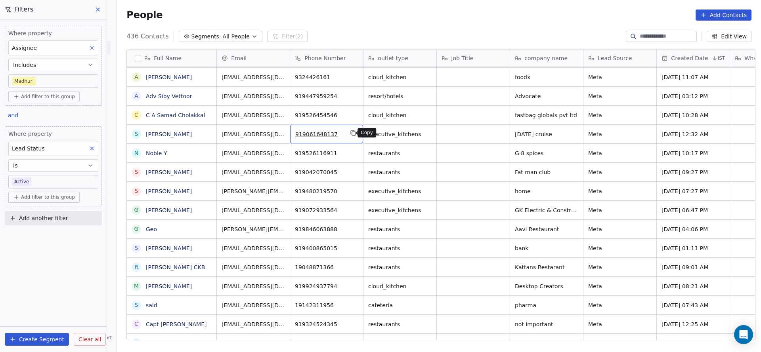
click at [350, 134] on icon "grid" at bounding box center [353, 133] width 6 height 6
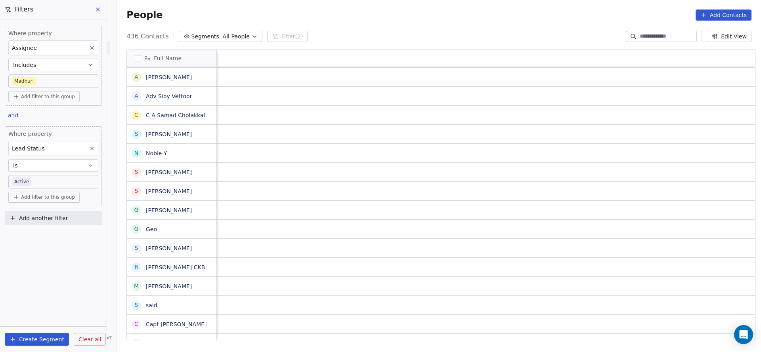
scroll to position [0, 1029]
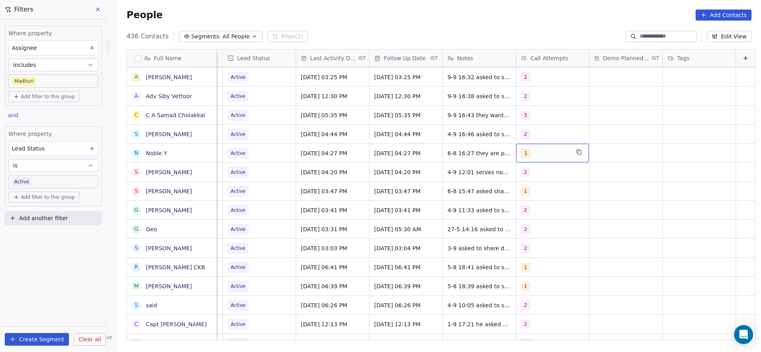
click at [521, 151] on span "1" at bounding box center [526, 154] width 10 height 10
click at [455, 168] on html "On2Cook India Pvt. Ltd. Contacts People Marketing Workflows Campaigns Sales Pip…" at bounding box center [380, 176] width 761 height 352
click at [528, 130] on div "2" at bounding box center [545, 135] width 48 height 10
click at [518, 190] on button "Suggestions" at bounding box center [517, 193] width 6 height 6
click at [519, 174] on button "Suggestions" at bounding box center [517, 174] width 6 height 6
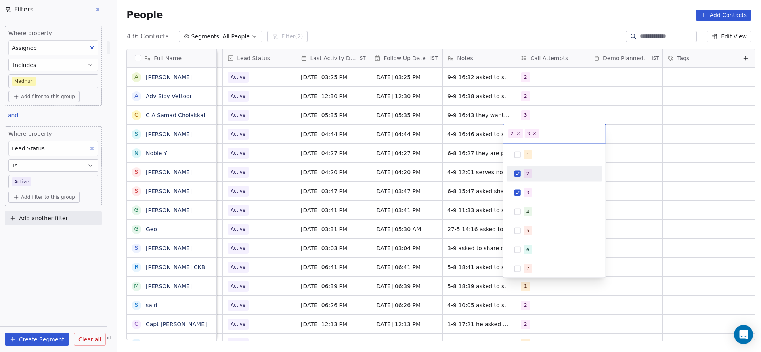
click at [459, 183] on html "On2Cook India Pvt. Ltd. Contacts People Marketing Workflows Campaigns Sales Pip…" at bounding box center [380, 176] width 761 height 352
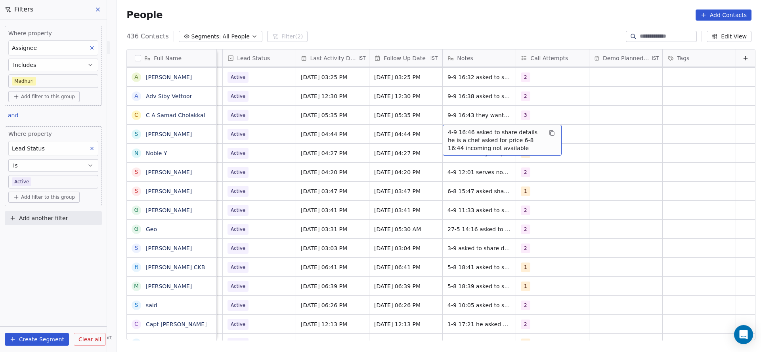
click at [448, 129] on span "4-9 16:46 asked to share details he is a chef asked for price 6-8 16:44 incomin…" at bounding box center [495, 140] width 94 height 24
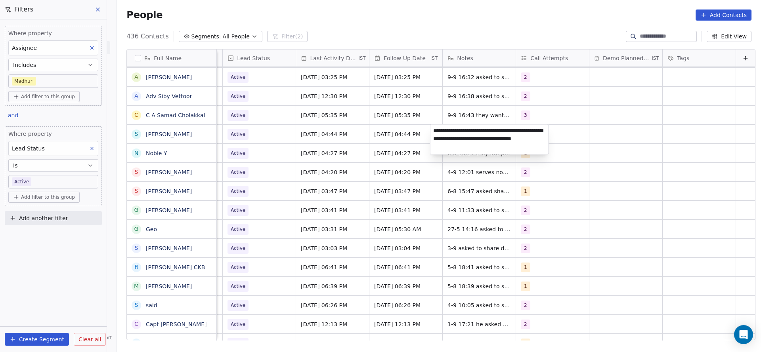
click at [431, 130] on textarea "**********" at bounding box center [489, 140] width 118 height 30
type textarea "**********"
click at [345, 174] on html "On2Cook India Pvt. Ltd. Contacts People Marketing Workflows Campaigns Sales Pip…" at bounding box center [380, 176] width 761 height 352
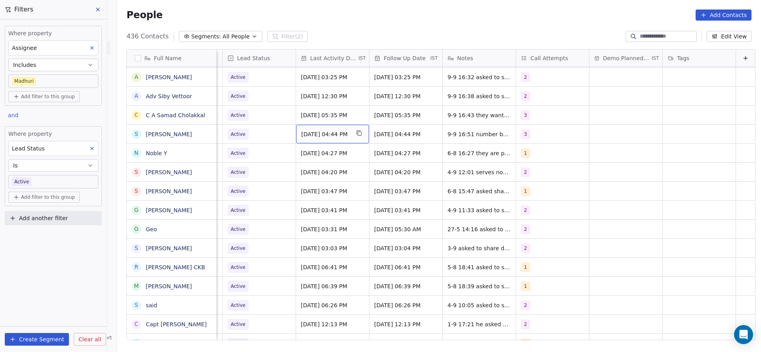
click at [332, 137] on span "[DATE] 04:44 PM" at bounding box center [325, 134] width 48 height 8
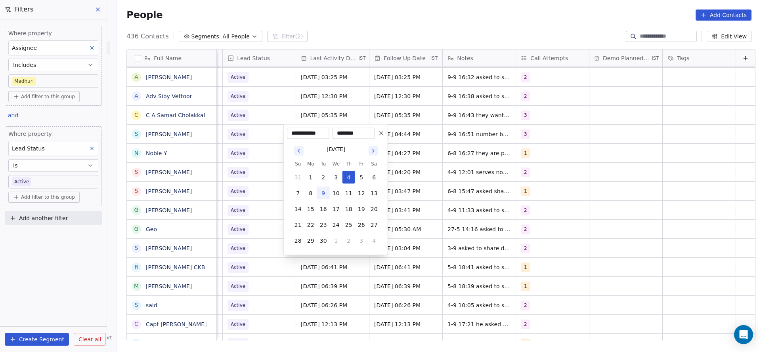
click at [319, 189] on button "9" at bounding box center [323, 193] width 13 height 13
type input "**********"
click at [275, 188] on html "On2Cook India Pvt. Ltd. Contacts People Marketing Workflows Campaigns Sales Pip…" at bounding box center [380, 176] width 761 height 352
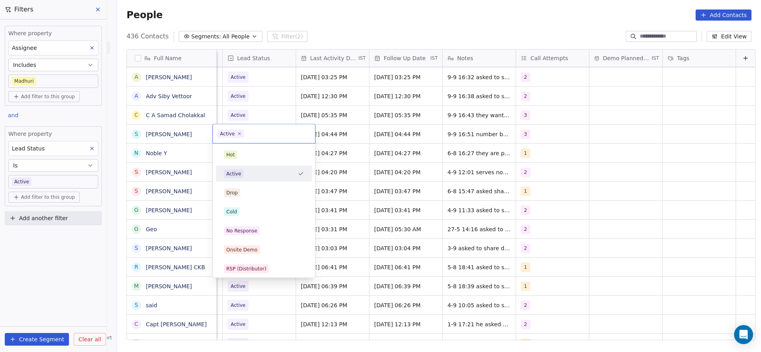
scroll to position [0, 1026]
click at [248, 223] on div "No Response" at bounding box center [264, 231] width 96 height 16
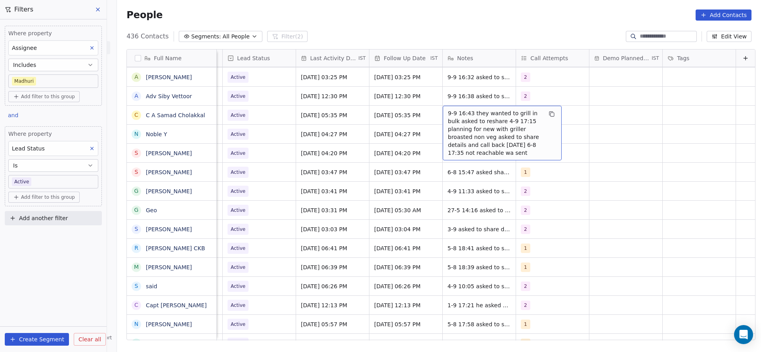
click at [481, 119] on span "9-9 16:43 they wanted to grill in bulk asked to reshare 4-9 17:15 planning for …" at bounding box center [495, 133] width 94 height 48
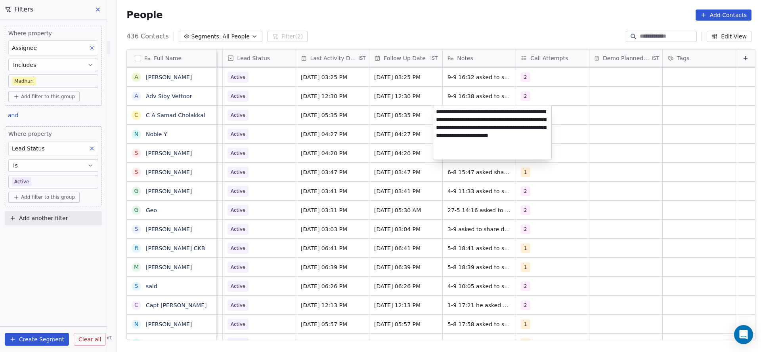
click at [492, 109] on textarea "**********" at bounding box center [492, 133] width 118 height 54
type textarea "**********"
click at [318, 174] on html "On2Cook India Pvt. Ltd. Contacts People Marketing Workflows Campaigns Sales Pip…" at bounding box center [380, 176] width 761 height 352
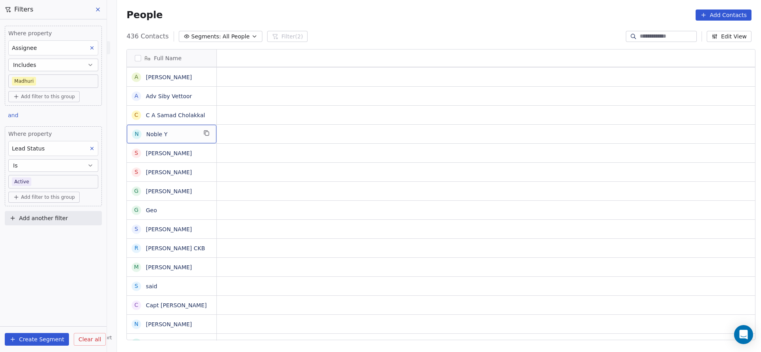
scroll to position [0, 0]
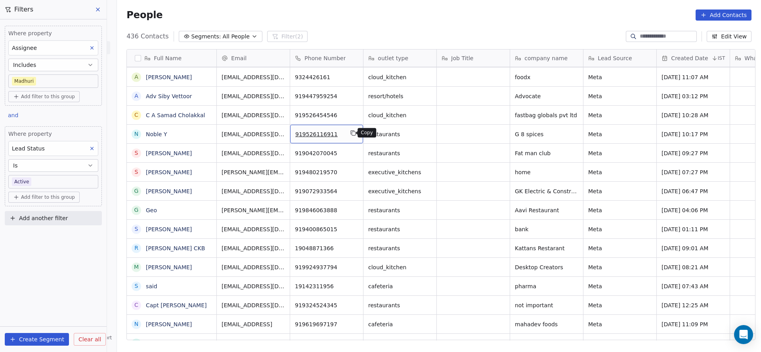
click at [348, 128] on button "grid" at bounding box center [353, 133] width 10 height 10
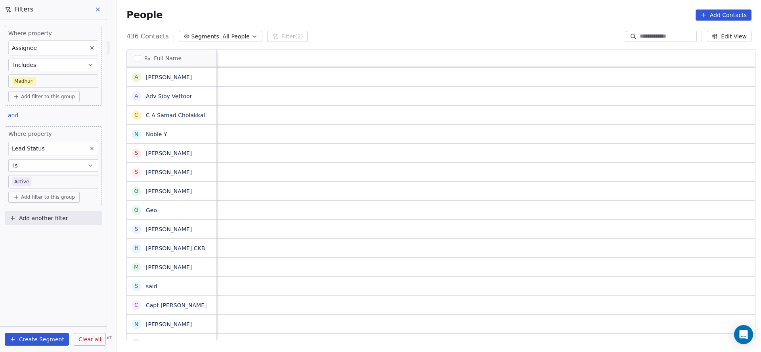
scroll to position [0, 1029]
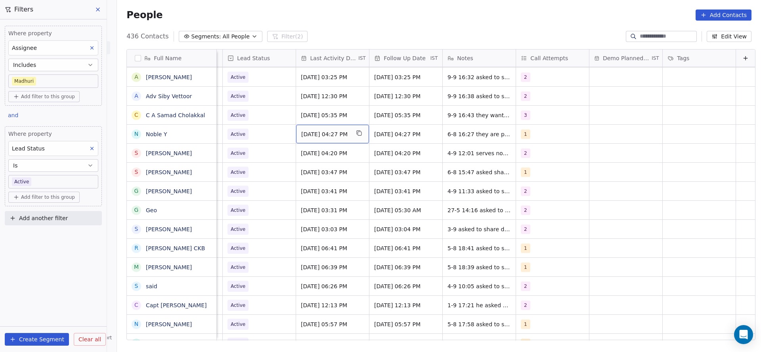
click at [315, 136] on span "[DATE] 04:27 PM" at bounding box center [325, 134] width 48 height 8
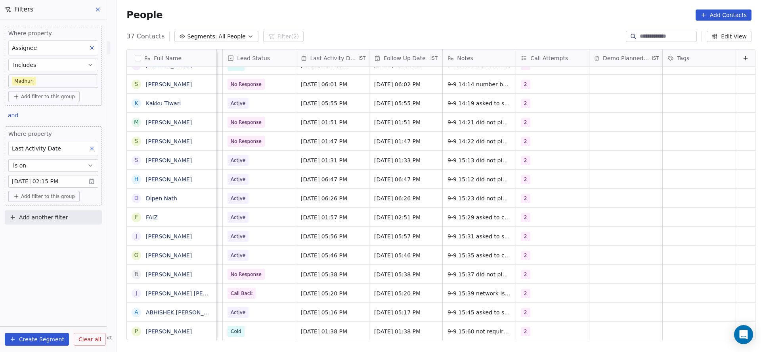
scroll to position [9, 1029]
click at [455, 326] on span "9-9 15:60 not required 6-8 17:02 planning for new cafe with fast food menu deta…" at bounding box center [495, 353] width 94 height 55
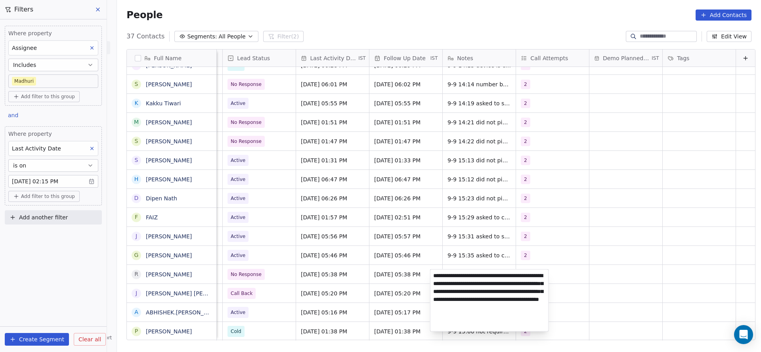
click at [458, 274] on textarea "**********" at bounding box center [489, 301] width 118 height 62
type textarea "**********"
click at [575, 232] on html "On2Cook India Pvt. Ltd. Contacts People Marketing Workflows Campaigns Sales Pip…" at bounding box center [380, 176] width 761 height 352
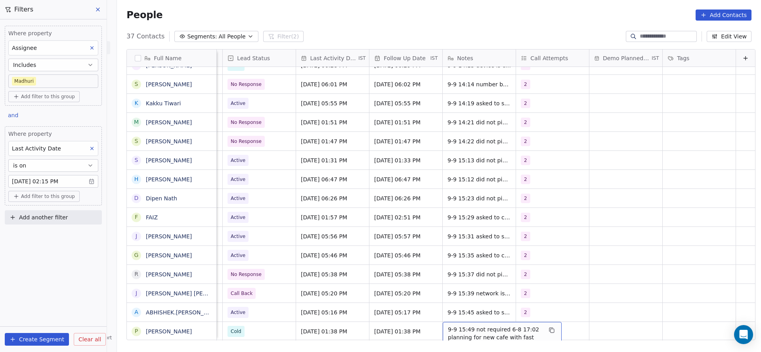
click at [483, 326] on span "9-9 15:49 not required 6-8 17:02 planning for new cafe with fast food menu deta…" at bounding box center [495, 353] width 94 height 55
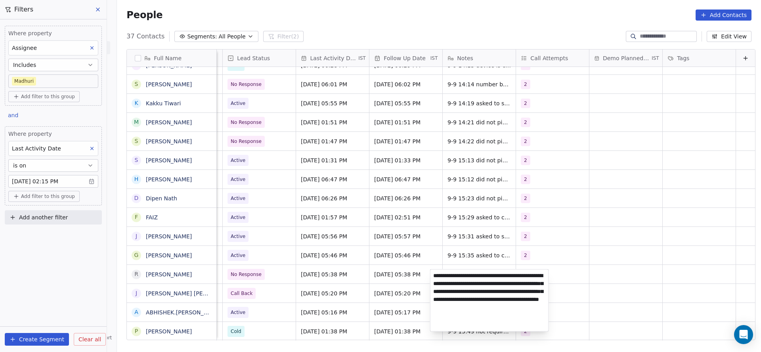
click at [663, 124] on html "On2Cook India Pvt. Ltd. Contacts People Marketing Workflows Campaigns Sales Pip…" at bounding box center [380, 176] width 761 height 352
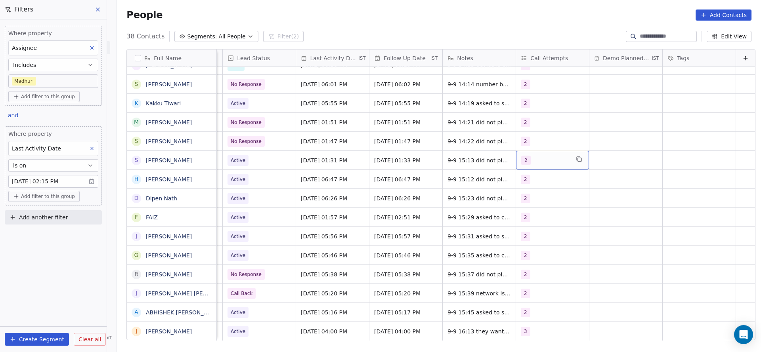
scroll to position [449, 0]
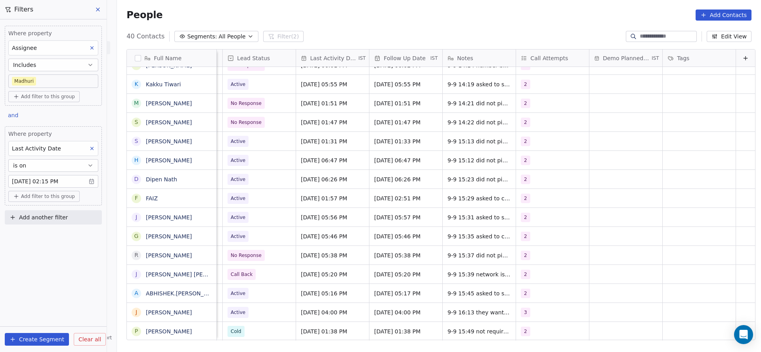
click at [55, 266] on div "Where property Assignee Includes Madhuri Add filter to this group and Where pro…" at bounding box center [53, 185] width 107 height 333
click at [57, 220] on span "Add another filter" at bounding box center [43, 218] width 49 height 8
click at [36, 235] on span "Contact properties" at bounding box center [39, 235] width 52 height 8
type input "***"
click at [47, 292] on div "Lead Status" at bounding box center [53, 289] width 80 height 8
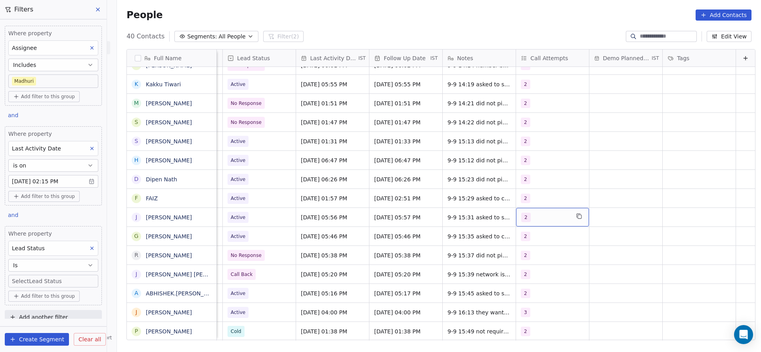
click at [51, 277] on body "On2Cook India Pvt. Ltd. Contacts People Marketing Workflows Campaigns Sales Pip…" at bounding box center [380, 176] width 761 height 352
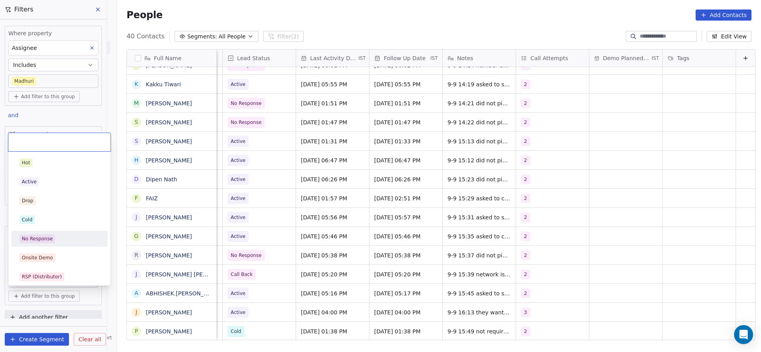
click at [51, 235] on span "No Response" at bounding box center [37, 239] width 36 height 9
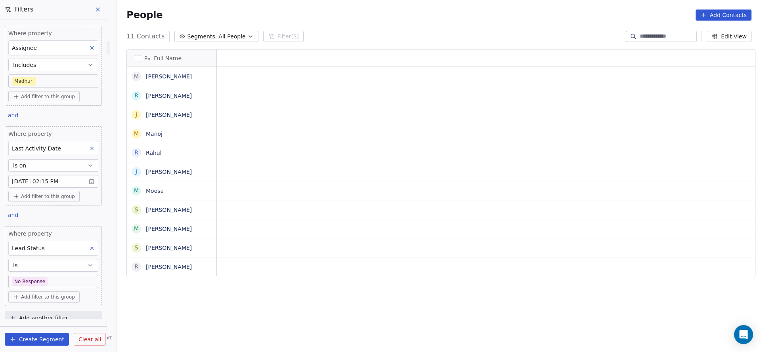
scroll to position [301, 638]
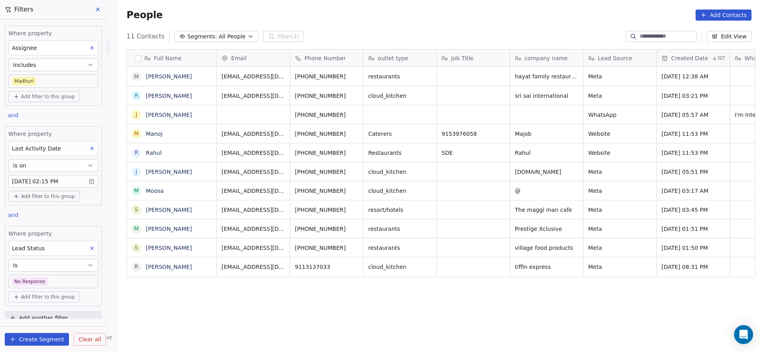
click at [53, 82] on body "On2Cook India Pvt. Ltd. Contacts People Marketing Workflows Campaigns Sales Pip…" at bounding box center [380, 176] width 761 height 352
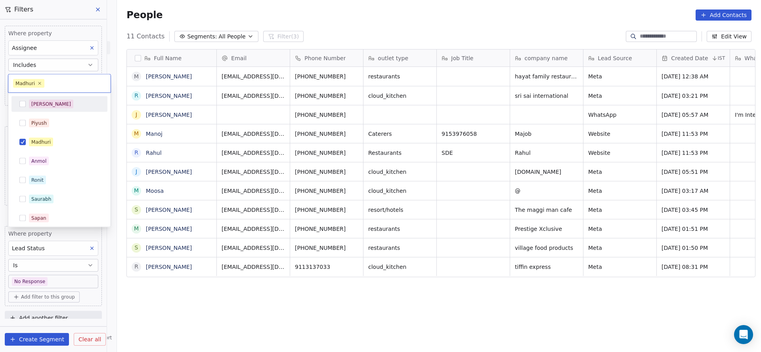
click at [50, 103] on div "Salim" at bounding box center [64, 104] width 71 height 9
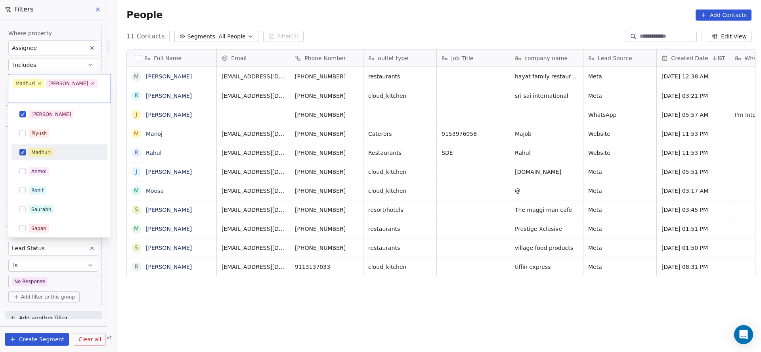
click at [51, 148] on span "Madhuri" at bounding box center [41, 152] width 24 height 9
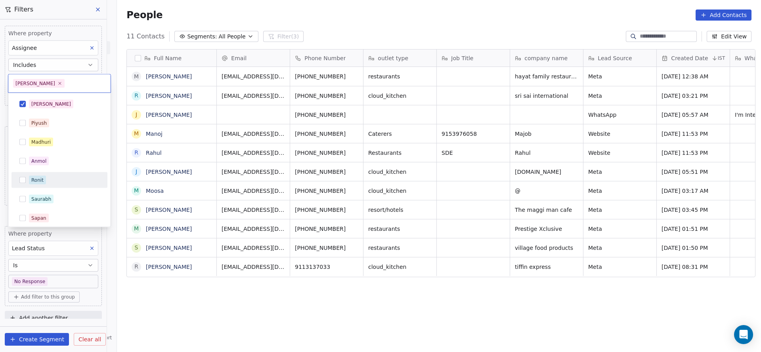
click at [248, 289] on html "On2Cook India Pvt. Ltd. Contacts People Marketing Workflows Campaigns Sales Pip…" at bounding box center [380, 176] width 761 height 352
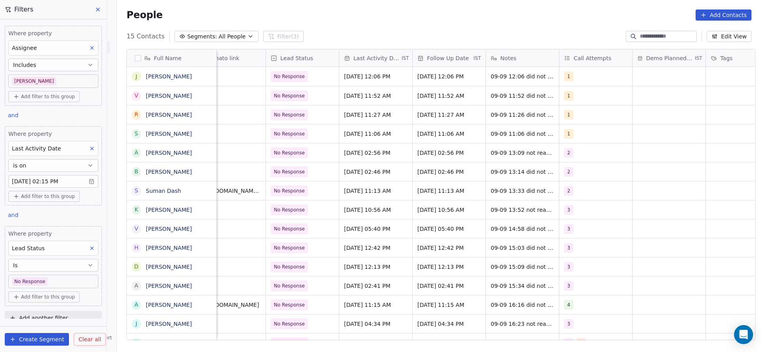
scroll to position [0, 1009]
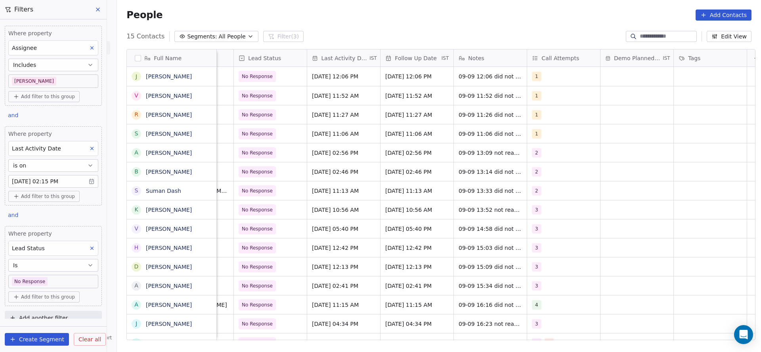
click at [53, 84] on body "On2Cook India Pvt. Ltd. Contacts People Marketing Workflows Campaigns Sales Pip…" at bounding box center [380, 176] width 761 height 352
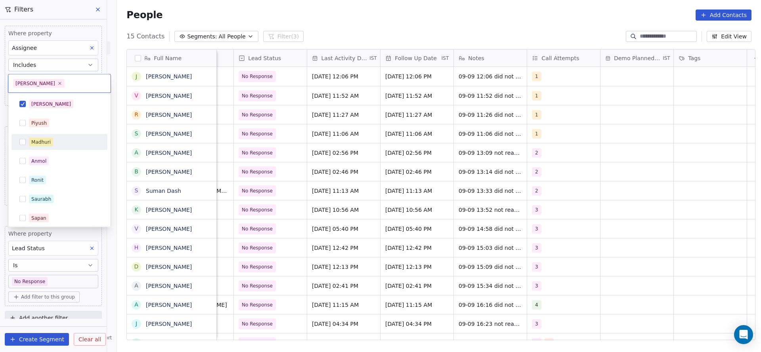
click at [48, 142] on div "Madhuri" at bounding box center [40, 142] width 19 height 7
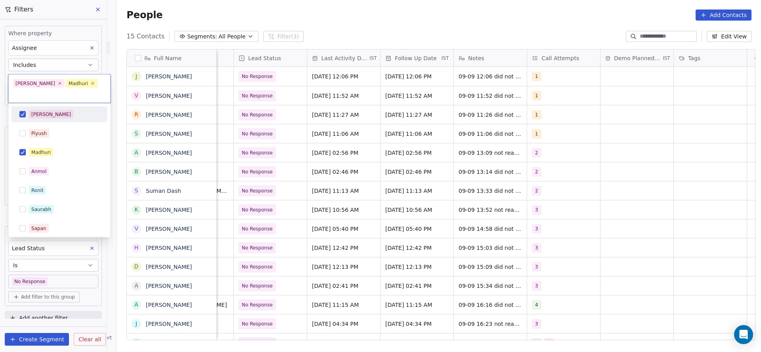
click at [52, 110] on div "Salim" at bounding box center [64, 114] width 71 height 9
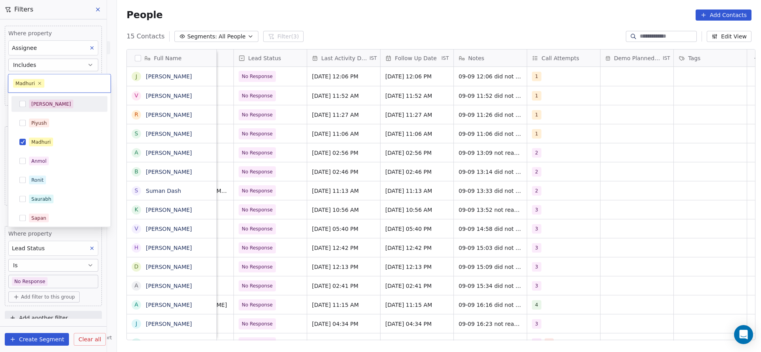
click at [529, 160] on html "On2Cook India Pvt. Ltd. Contacts People Marketing Workflows Campaigns Sales Pip…" at bounding box center [380, 176] width 761 height 352
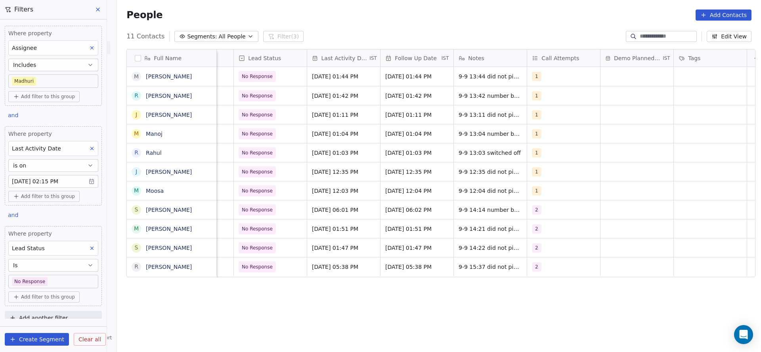
click at [87, 252] on button at bounding box center [92, 248] width 10 height 10
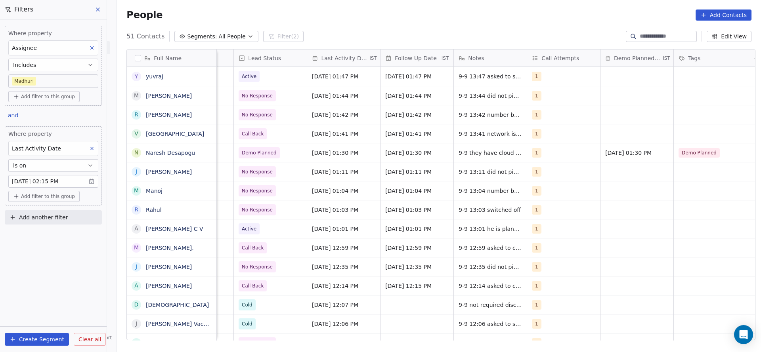
click at [38, 86] on body "On2Cook India Pvt. Ltd. Contacts People Marketing Workflows Campaigns Sales Pip…" at bounding box center [380, 176] width 761 height 352
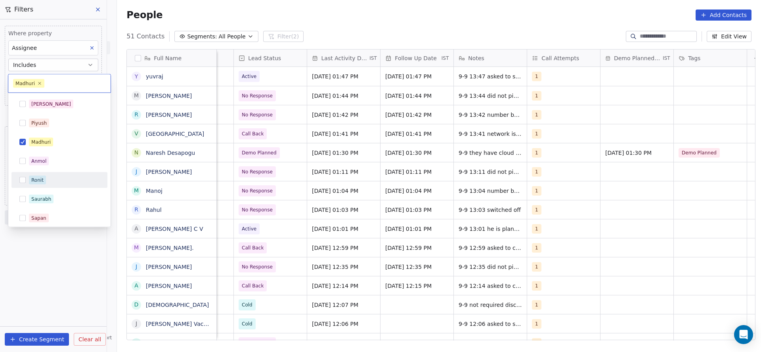
click at [55, 179] on div "Ronit" at bounding box center [64, 180] width 71 height 9
click at [57, 145] on div "Madhuri" at bounding box center [64, 142] width 71 height 9
click at [557, 156] on html "On2Cook India Pvt. Ltd. Contacts People Marketing Workflows Campaigns Sales Pip…" at bounding box center [380, 176] width 761 height 352
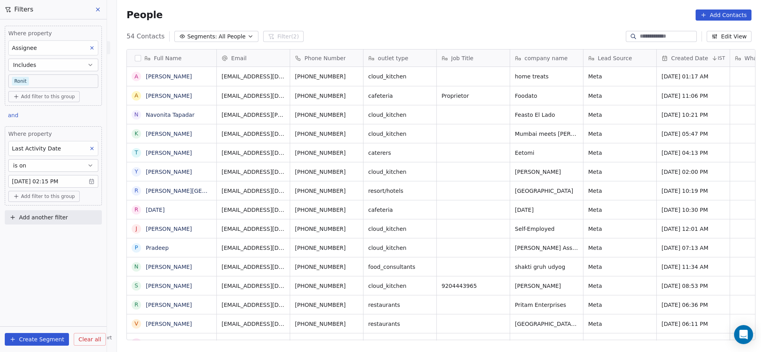
scroll to position [301, 638]
click at [52, 84] on body "On2Cook India Pvt. Ltd. Contacts People Marketing Workflows Campaigns Sales Pip…" at bounding box center [380, 176] width 761 height 352
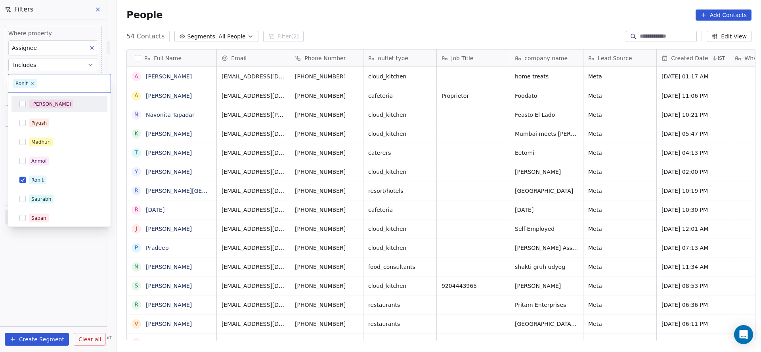
click at [44, 105] on span "Salim" at bounding box center [51, 104] width 44 height 9
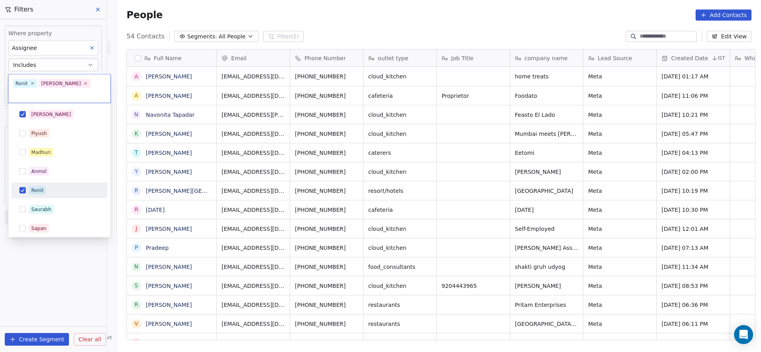
click at [31, 187] on div "Ronit" at bounding box center [37, 190] width 12 height 7
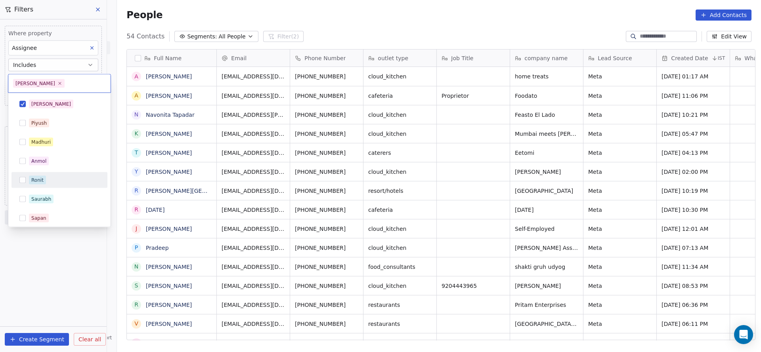
click at [412, 184] on html "On2Cook India Pvt. Ltd. Contacts People Marketing Workflows Campaigns Sales Pip…" at bounding box center [380, 176] width 761 height 352
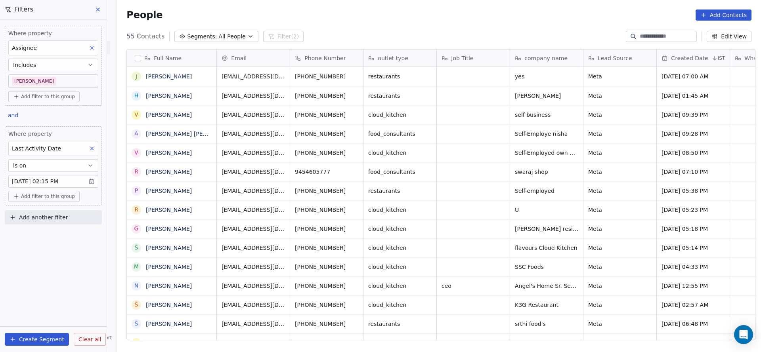
click at [55, 75] on body "On2Cook India Pvt. Ltd. Contacts People Marketing Workflows Campaigns Sales Pip…" at bounding box center [380, 176] width 761 height 352
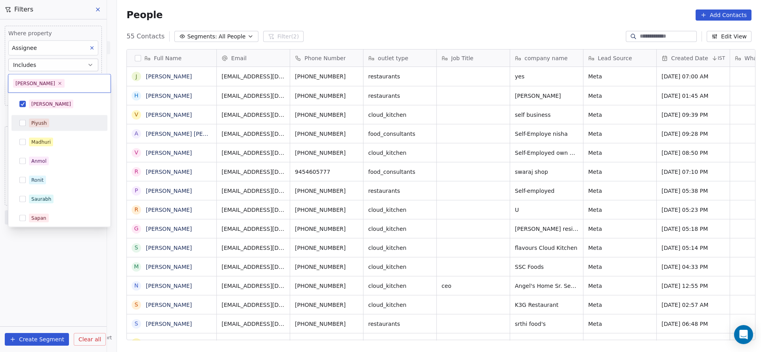
click at [45, 136] on div "Madhuri" at bounding box center [60, 142] width 90 height 13
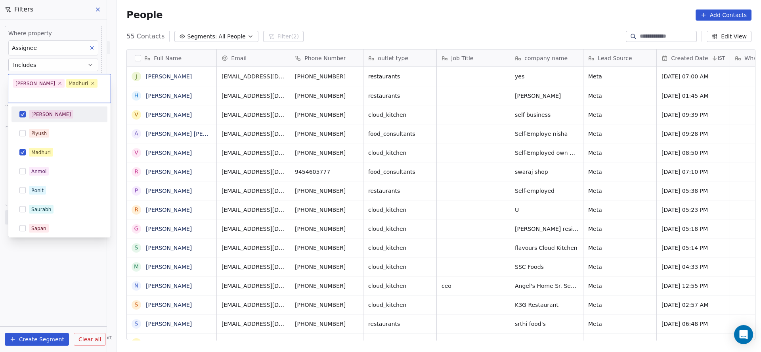
click at [52, 110] on div "Salim" at bounding box center [64, 114] width 71 height 9
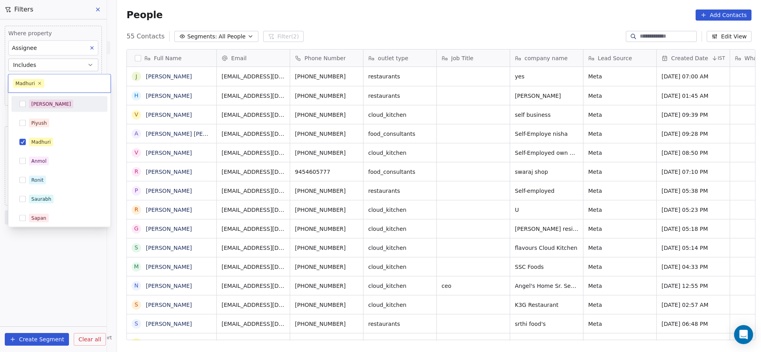
click at [438, 168] on html "On2Cook India Pvt. Ltd. Contacts People Marketing Workflows Campaigns Sales Pip…" at bounding box center [380, 176] width 761 height 352
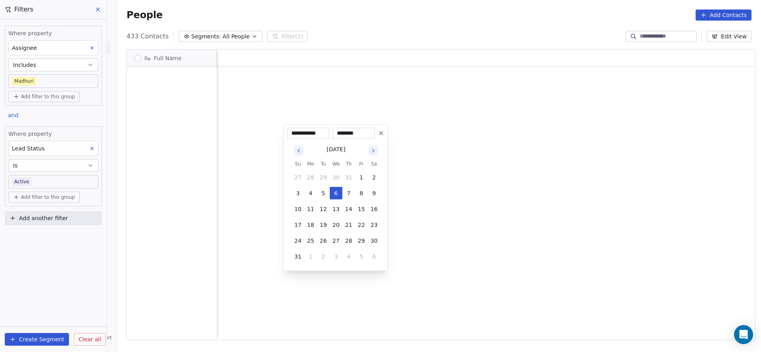
click at [355, 253] on button "5" at bounding box center [361, 256] width 13 height 13
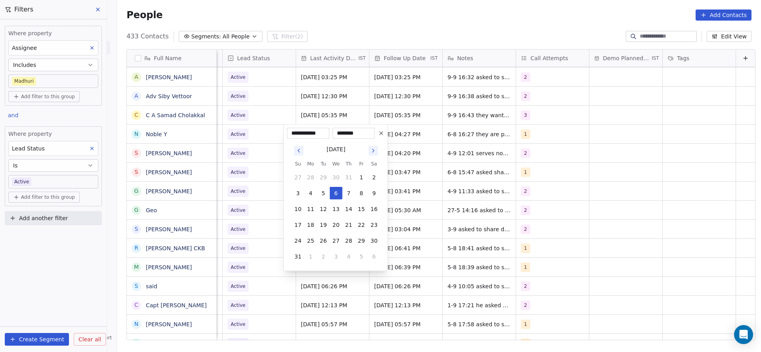
scroll to position [301, 638]
click at [325, 192] on button "9" at bounding box center [323, 193] width 13 height 13
type input "**********"
click at [272, 196] on html "On2Cook India Pvt. Ltd. Contacts People Marketing Workflows Campaigns Sales Pip…" at bounding box center [380, 176] width 761 height 352
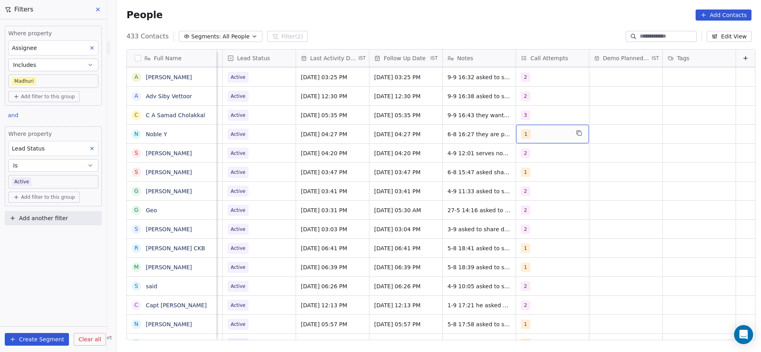
click at [521, 130] on div "1" at bounding box center [545, 135] width 48 height 10
click at [521, 170] on div "2" at bounding box center [554, 174] width 90 height 13
click at [521, 162] on div "1" at bounding box center [554, 155] width 96 height 16
drag, startPoint x: 478, startPoint y: 171, endPoint x: 459, endPoint y: 137, distance: 39.2
click at [478, 168] on html "On2Cook India Pvt. Ltd. Contacts People Marketing Workflows Campaigns Sales Pip…" at bounding box center [380, 176] width 761 height 352
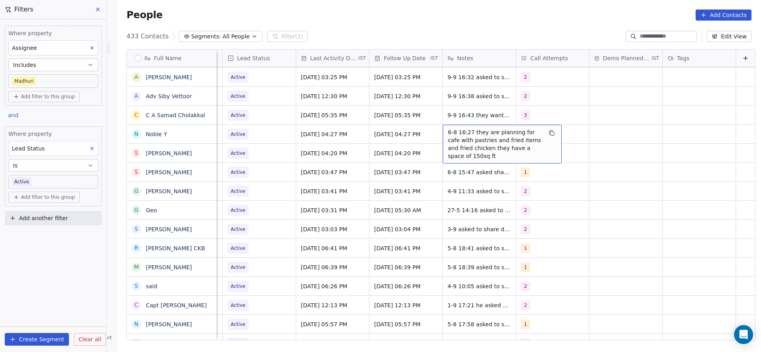
click at [452, 135] on span "6-8 16:27 they are planning for cafe with pastries and fried items and fried ch…" at bounding box center [495, 144] width 94 height 32
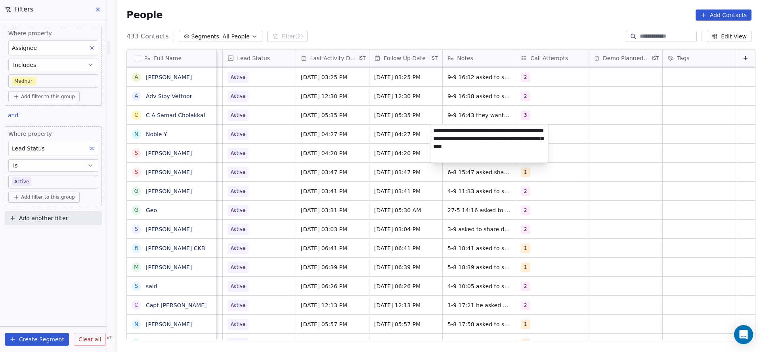
click at [430, 128] on textarea "**********" at bounding box center [489, 144] width 118 height 38
type textarea "**********"
click at [324, 155] on html "On2Cook India Pvt. Ltd. Contacts People Marketing Workflows Campaigns Sales Pip…" at bounding box center [380, 176] width 761 height 352
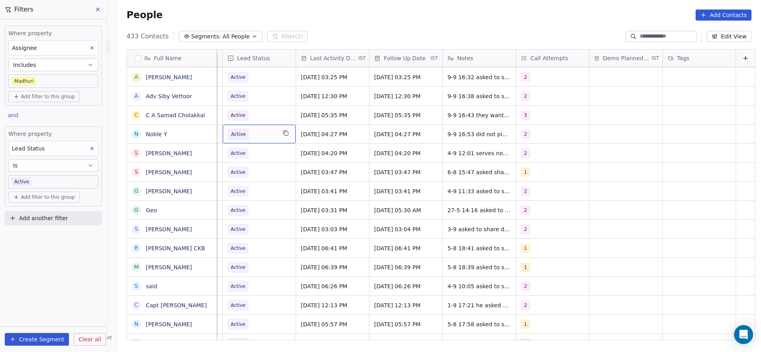
scroll to position [0, 1026]
click at [264, 139] on span "Active" at bounding box center [252, 134] width 48 height 11
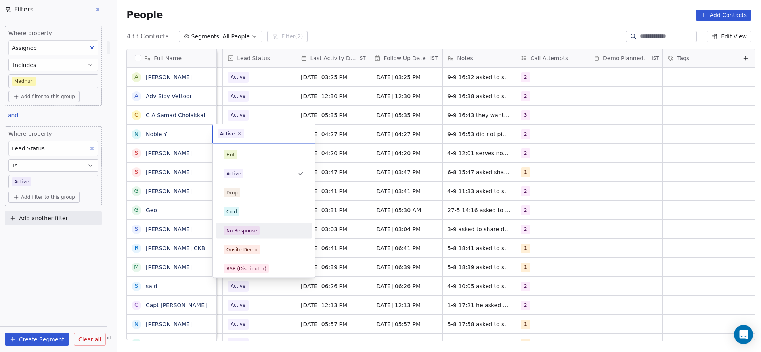
click at [253, 228] on div "No Response" at bounding box center [241, 230] width 31 height 7
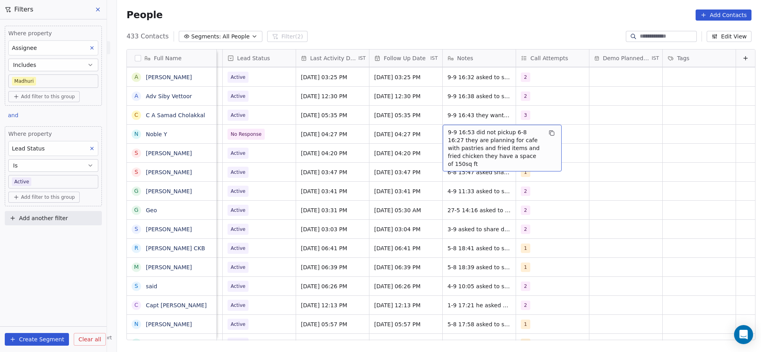
click at [547, 133] on div "9-9 16:53 did not pickup 6-8 16:27 they are planning for cafe with pastries and…" at bounding box center [502, 148] width 119 height 47
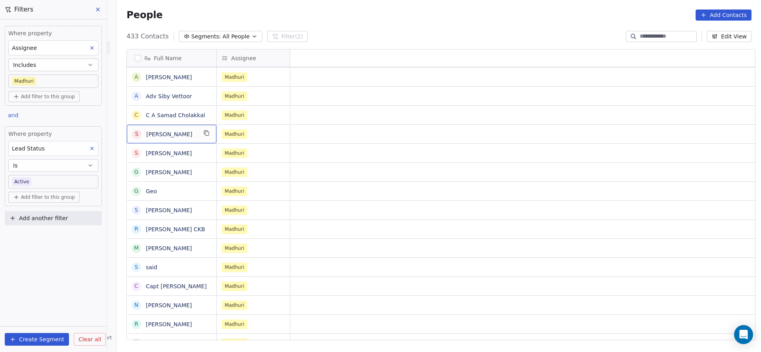
scroll to position [0, 0]
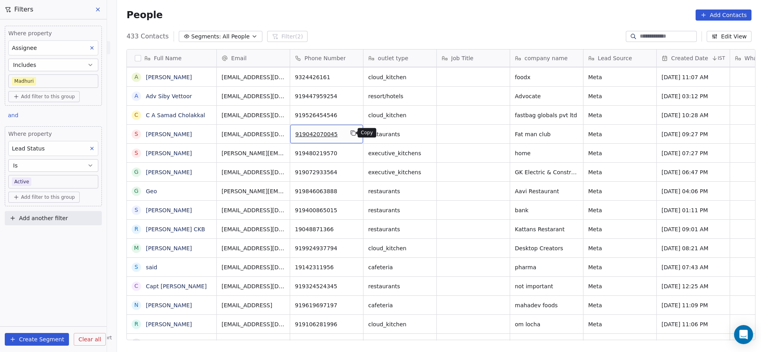
click at [350, 133] on icon "grid" at bounding box center [353, 133] width 6 height 6
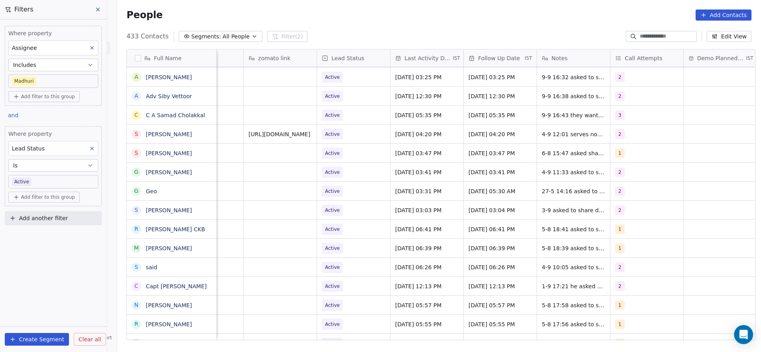
scroll to position [0, 1029]
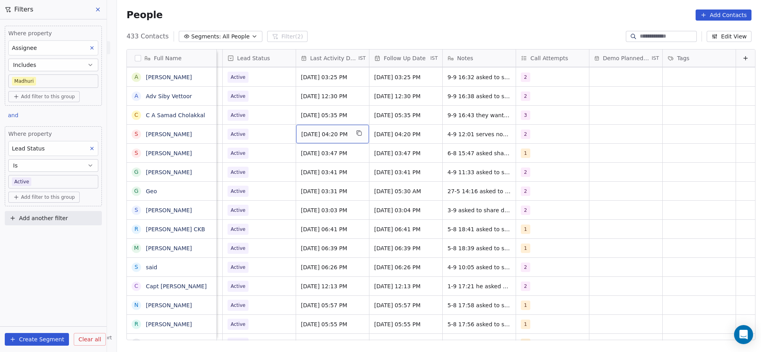
click at [325, 133] on span "[DATE] 04:20 PM" at bounding box center [325, 134] width 48 height 8
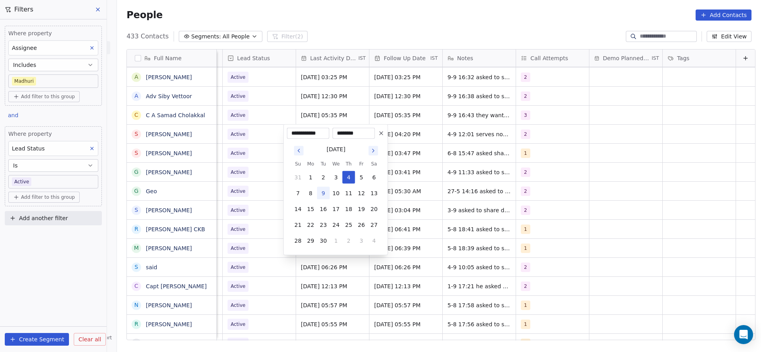
click at [327, 194] on button "9" at bounding box center [323, 193] width 13 height 13
type input "**********"
click at [258, 195] on html "On2Cook India Pvt. Ltd. Contacts People Marketing Workflows Campaigns Sales Pip…" at bounding box center [380, 176] width 761 height 352
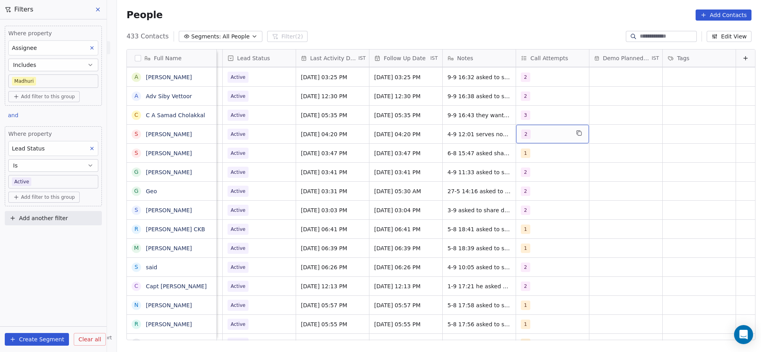
click at [525, 134] on div "2" at bounding box center [545, 135] width 48 height 10
drag, startPoint x: 525, startPoint y: 189, endPoint x: 525, endPoint y: 183, distance: 5.6
click at [525, 189] on span "3" at bounding box center [528, 193] width 8 height 9
drag, startPoint x: 522, startPoint y: 172, endPoint x: 485, endPoint y: 187, distance: 39.5
click at [521, 172] on div "2" at bounding box center [554, 174] width 90 height 13
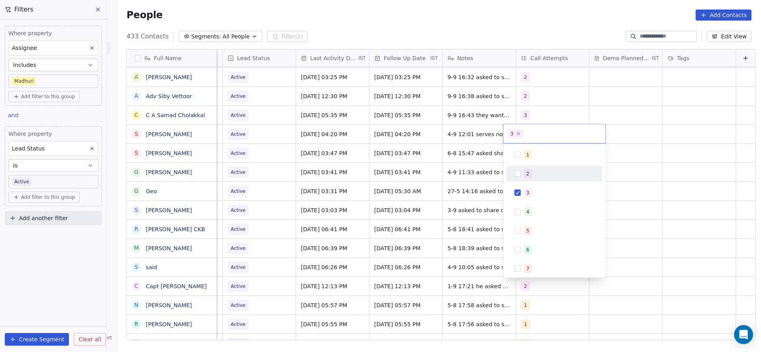
click at [440, 179] on html "On2Cook India Pvt. Ltd. Contacts People Marketing Workflows Campaigns Sales Pip…" at bounding box center [380, 176] width 761 height 352
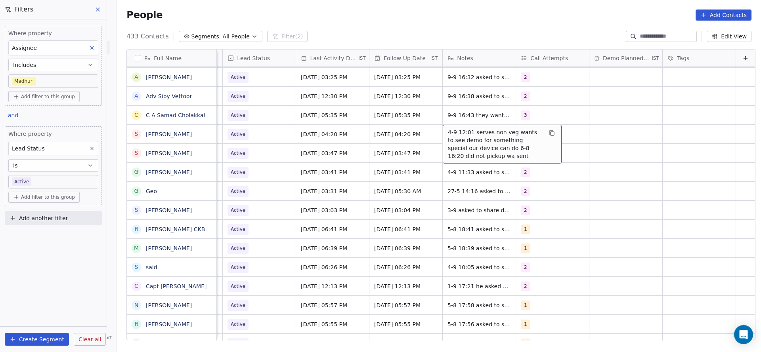
click at [448, 138] on span "4-9 12:01 serves non veg wants to see demo for something special our device can…" at bounding box center [495, 144] width 94 height 32
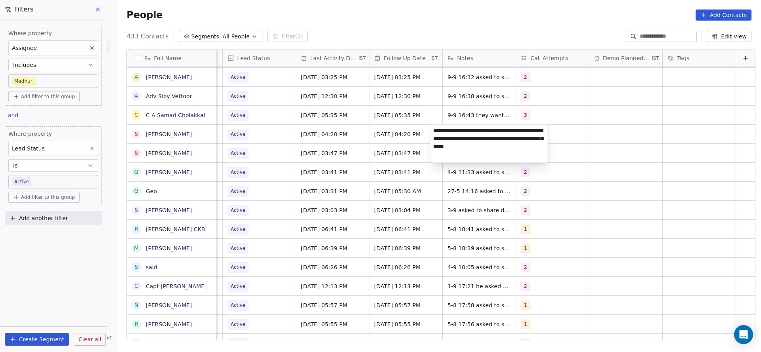
click at [434, 132] on textarea "**********" at bounding box center [489, 144] width 118 height 38
type textarea "**********"
click at [364, 144] on html "On2Cook India Pvt. Ltd. Contacts People Marketing Workflows Campaigns Sales Pip…" at bounding box center [380, 176] width 761 height 352
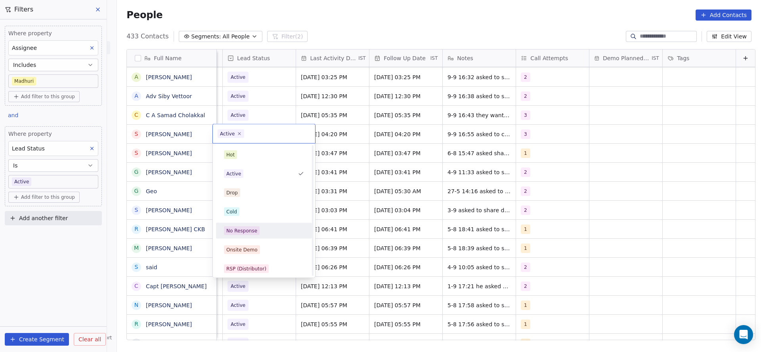
scroll to position [59, 0]
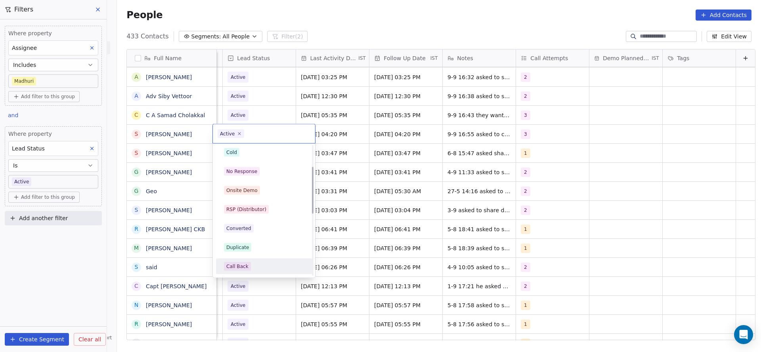
click at [238, 262] on span "Call Back" at bounding box center [237, 266] width 27 height 9
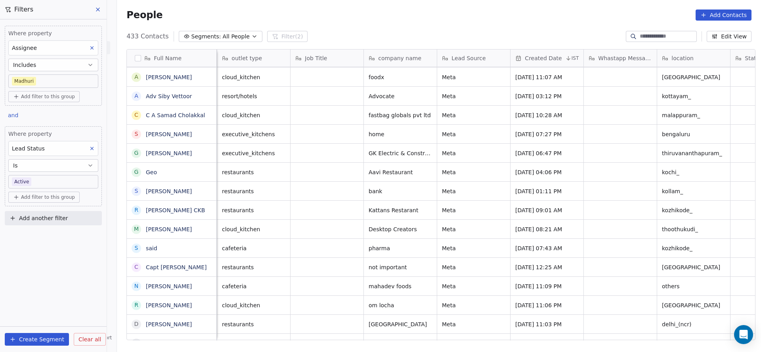
scroll to position [0, 73]
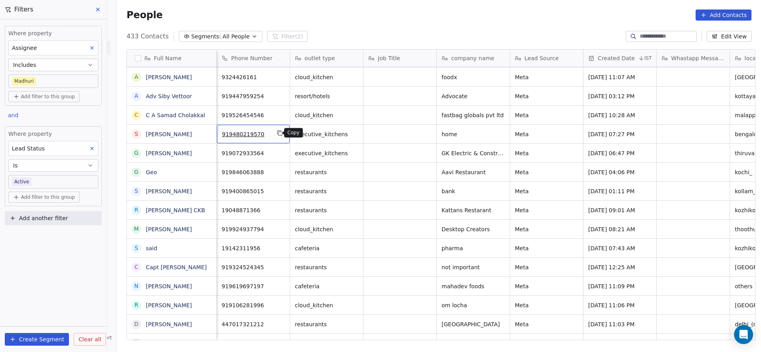
click at [275, 134] on button "grid" at bounding box center [280, 133] width 10 height 10
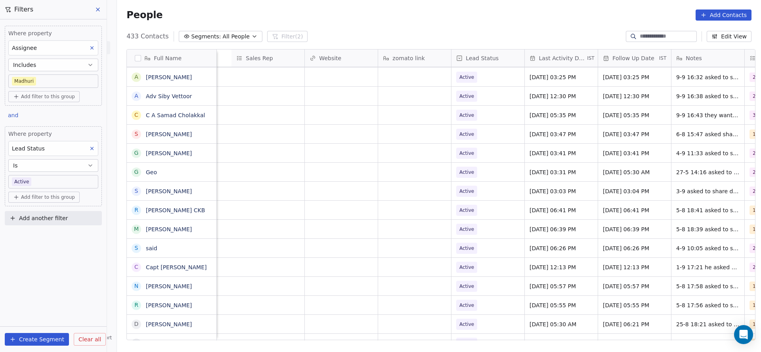
scroll to position [0, 1029]
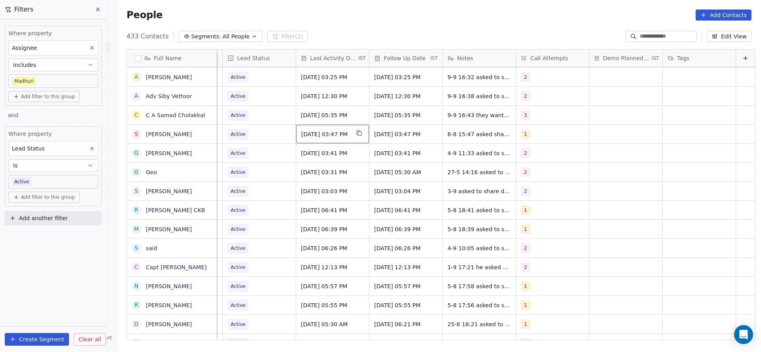
click at [319, 135] on span "[DATE] 03:47 PM" at bounding box center [325, 134] width 48 height 8
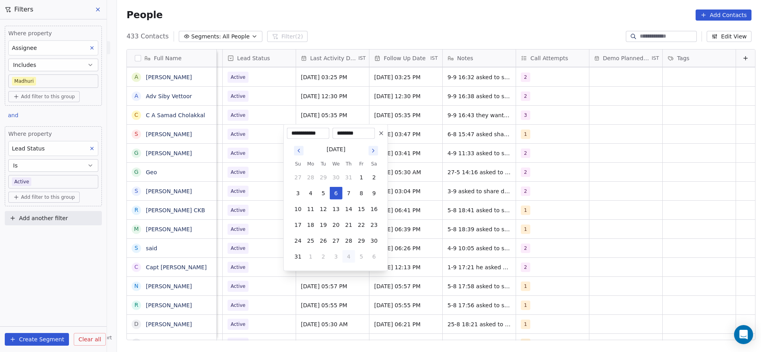
click at [346, 256] on button "4" at bounding box center [348, 256] width 13 height 13
click at [322, 187] on button "9" at bounding box center [323, 193] width 13 height 13
type input "**********"
click at [551, 170] on html "On2Cook India Pvt. Ltd. Contacts People Marketing Workflows Campaigns Sales Pip…" at bounding box center [380, 176] width 761 height 352
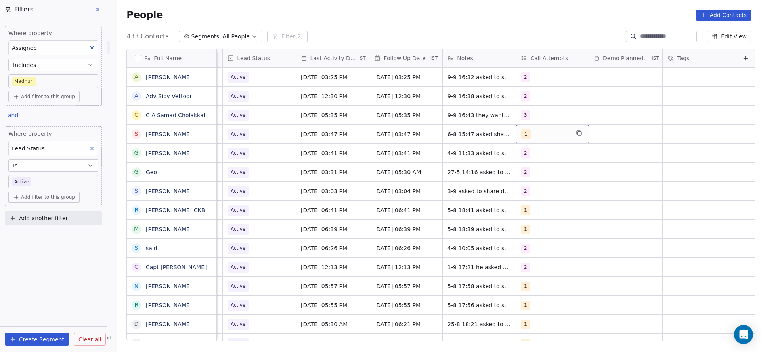
click at [544, 136] on div "1" at bounding box center [545, 135] width 48 height 10
click at [529, 172] on span "2" at bounding box center [528, 174] width 8 height 9
click at [527, 155] on div "1" at bounding box center [527, 154] width 3 height 7
click at [365, 179] on html "On2Cook India Pvt. Ltd. Contacts People Marketing Workflows Campaigns Sales Pip…" at bounding box center [380, 176] width 761 height 352
click at [448, 132] on span "6-8 15:47 asked share details" at bounding box center [489, 134] width 82 height 8
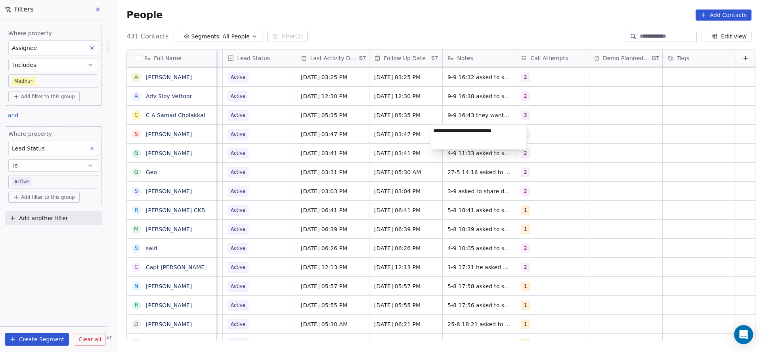
click at [431, 129] on textarea "**********" at bounding box center [478, 137] width 96 height 25
click at [467, 126] on textarea "**********" at bounding box center [478, 142] width 96 height 35
type textarea "**********"
click at [370, 146] on html "On2Cook India Pvt. Ltd. Contacts People Marketing Workflows Campaigns Sales Pip…" at bounding box center [380, 176] width 761 height 352
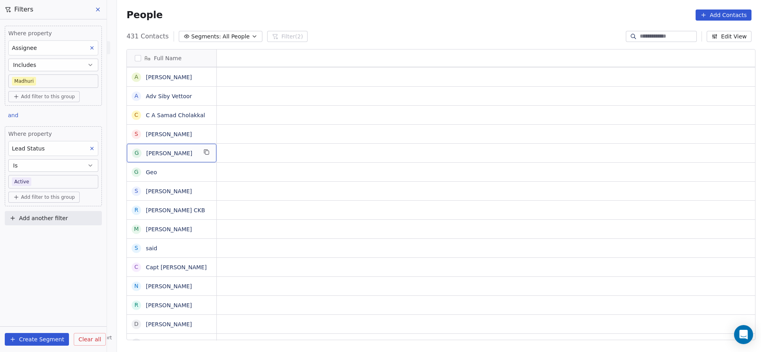
scroll to position [0, 0]
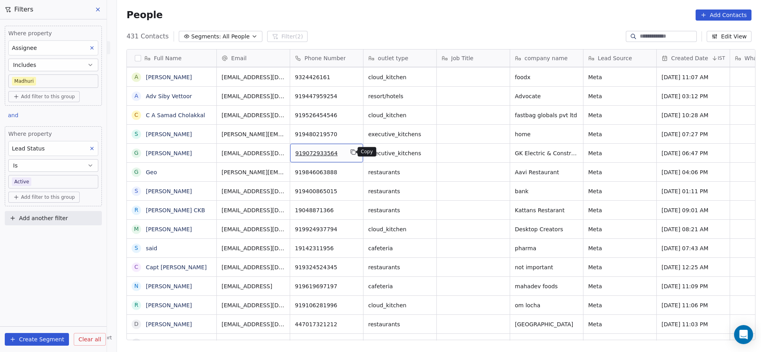
click at [350, 153] on icon "grid" at bounding box center [353, 152] width 6 height 6
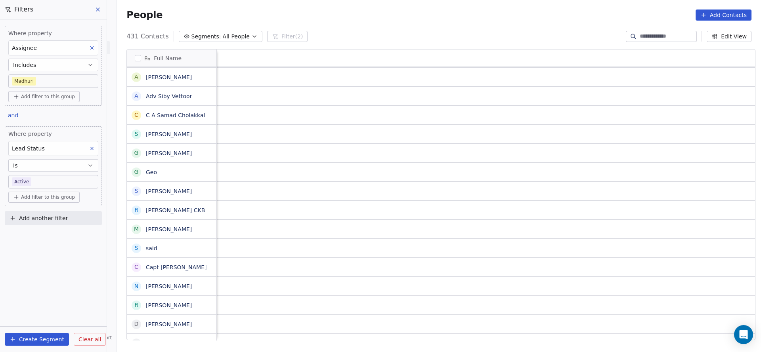
scroll to position [0, 962]
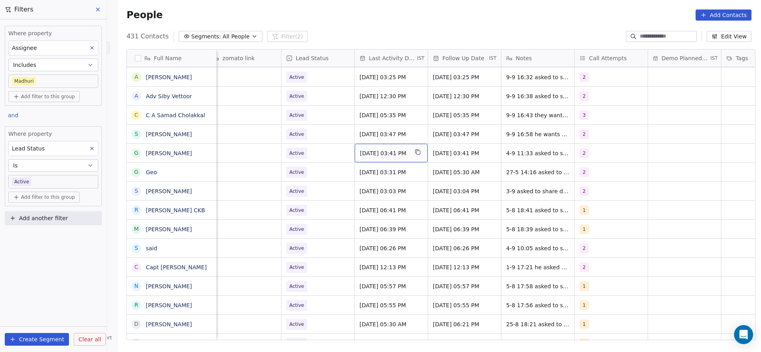
click at [388, 158] on div "[DATE] 03:41 PM" at bounding box center [391, 153] width 73 height 19
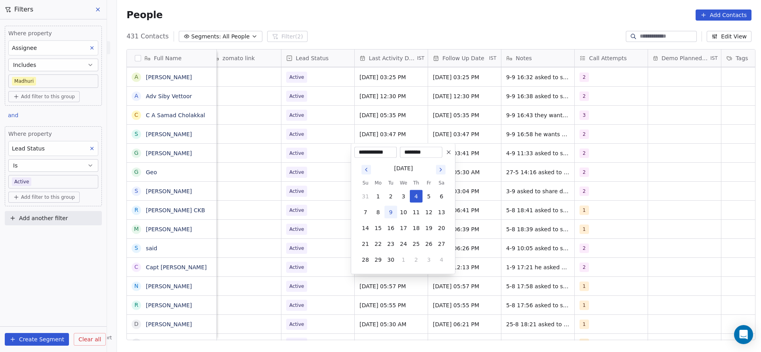
click at [394, 213] on button "9" at bounding box center [390, 212] width 13 height 13
type input "**********"
click at [309, 201] on html "On2Cook India Pvt. Ltd. Contacts People Marketing Workflows Campaigns Sales Pip…" at bounding box center [380, 176] width 761 height 352
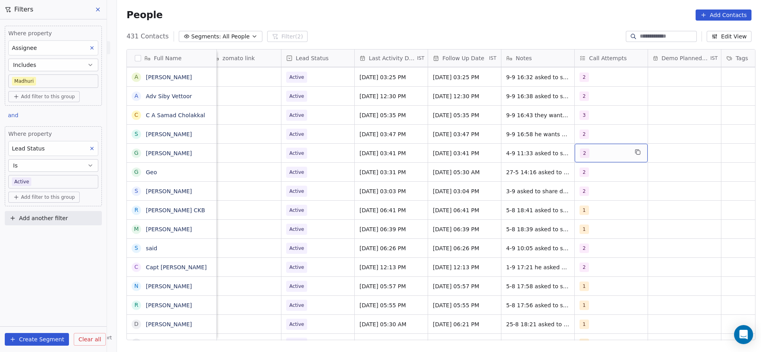
click at [612, 150] on div "2" at bounding box center [604, 154] width 48 height 10
click at [591, 210] on span "3" at bounding box center [595, 212] width 8 height 9
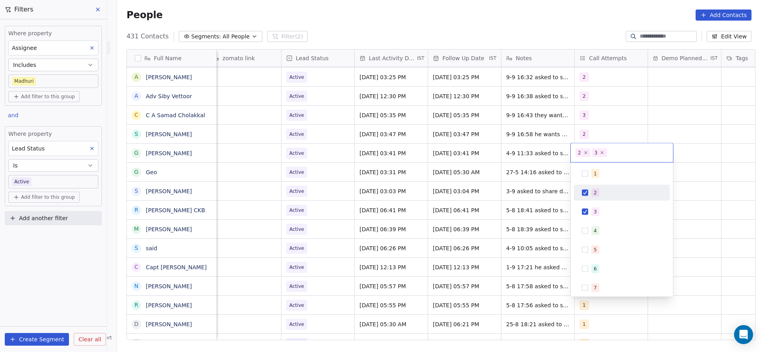
click at [596, 191] on div "2" at bounding box center [594, 192] width 3 height 7
click at [541, 197] on html "On2Cook India Pvt. Ltd. Contacts People Marketing Workflows Campaigns Sales Pip…" at bounding box center [380, 176] width 761 height 352
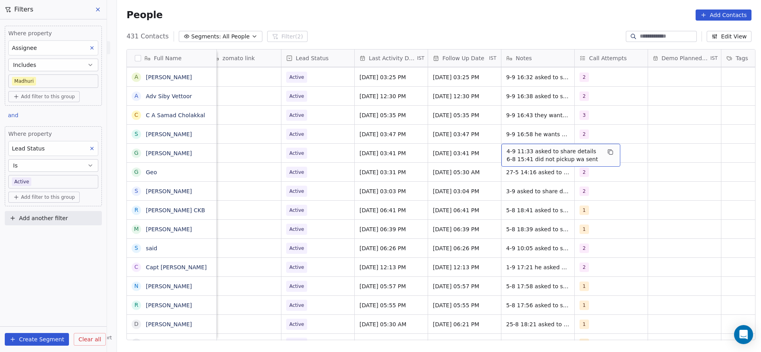
click at [532, 155] on span "4-9 11:33 asked to share details 6-8 15:41 did not pickup wa sent" at bounding box center [553, 155] width 94 height 16
click at [498, 149] on textarea "**********" at bounding box center [557, 156] width 118 height 25
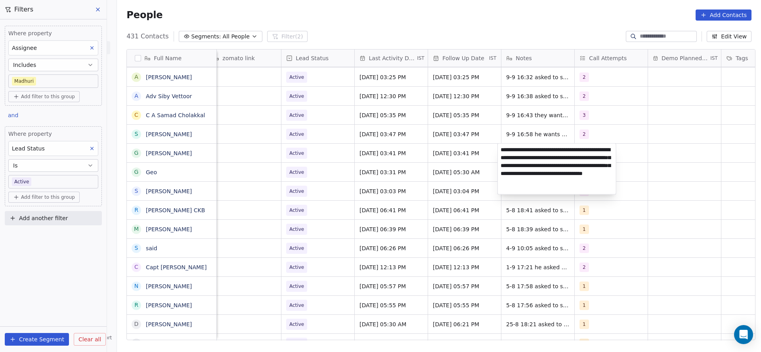
type textarea "**********"
click at [392, 184] on html "On2Cook India Pvt. Ltd. Contacts People Marketing Workflows Campaigns Sales Pip…" at bounding box center [380, 176] width 761 height 352
